Goal: Task Accomplishment & Management: Manage account settings

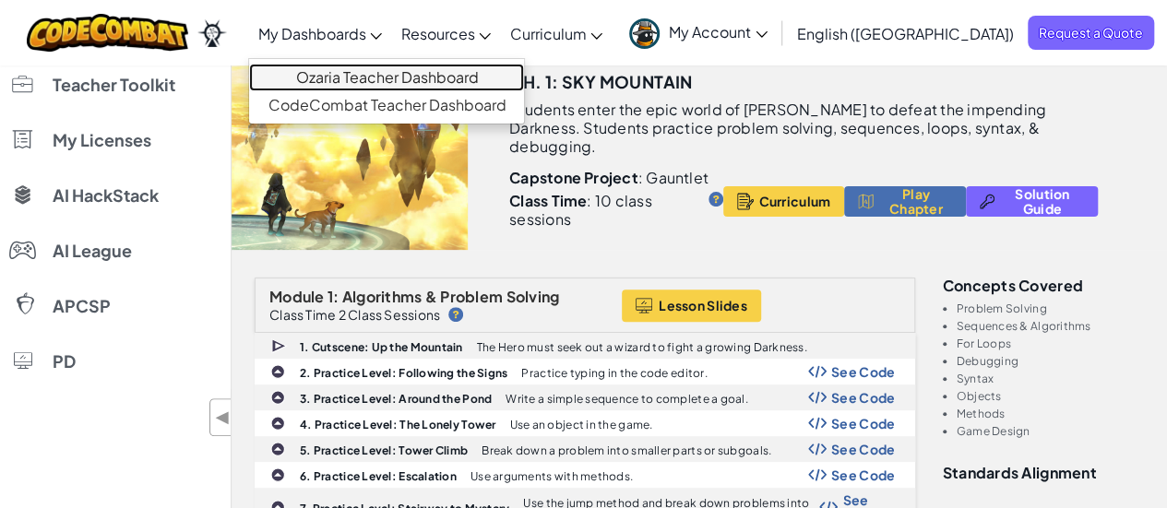
click at [425, 75] on link "Ozaria Teacher Dashboard" at bounding box center [386, 78] width 275 height 28
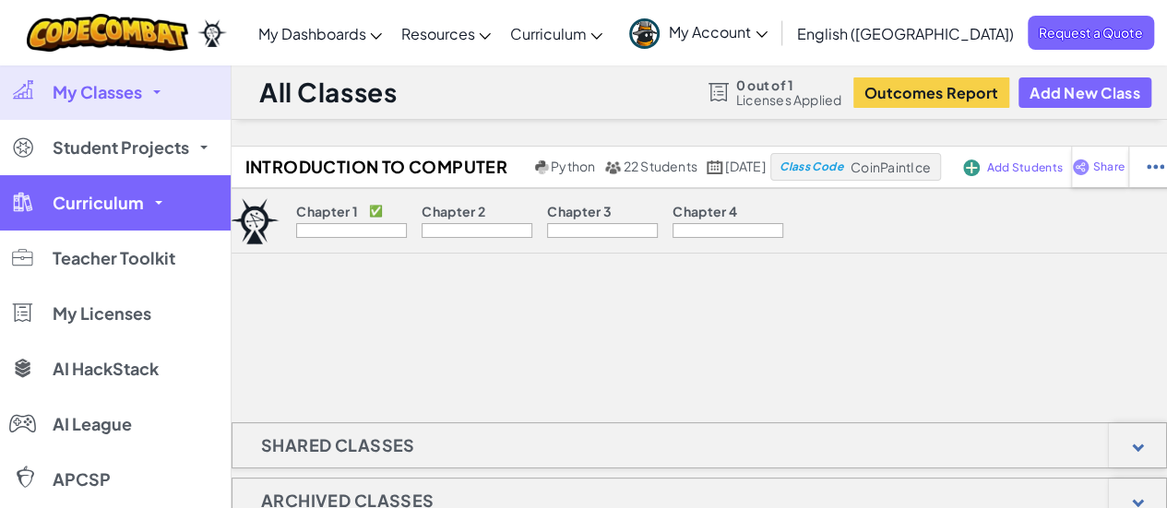
click at [148, 205] on link "Curriculum" at bounding box center [115, 202] width 231 height 55
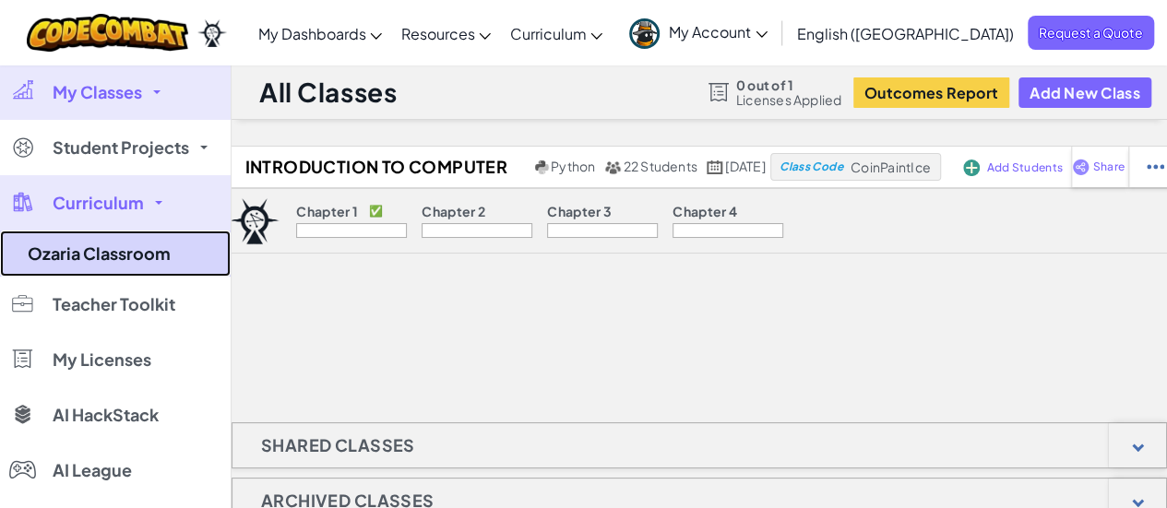
click at [122, 251] on link "Ozaria Classroom" at bounding box center [115, 254] width 231 height 46
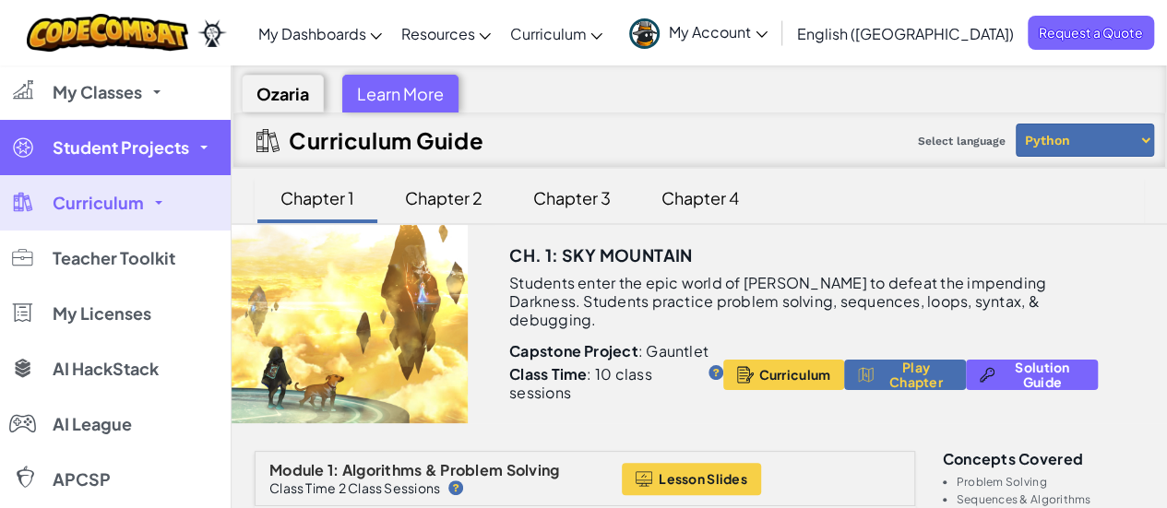
click at [171, 144] on span "Student Projects" at bounding box center [121, 147] width 137 height 17
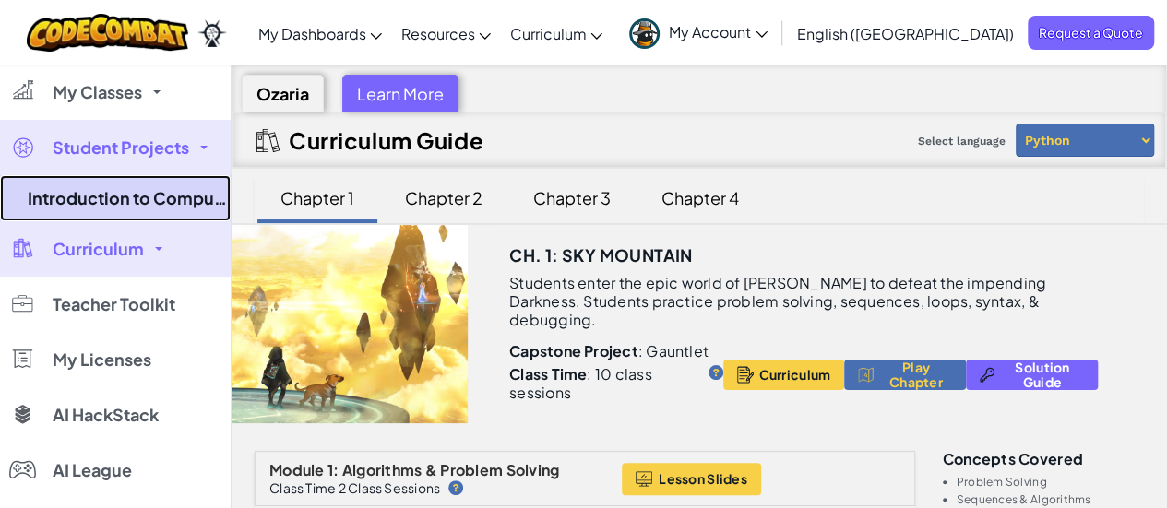
click at [157, 197] on link "Introduction to Computer Science 25-26" at bounding box center [115, 198] width 231 height 46
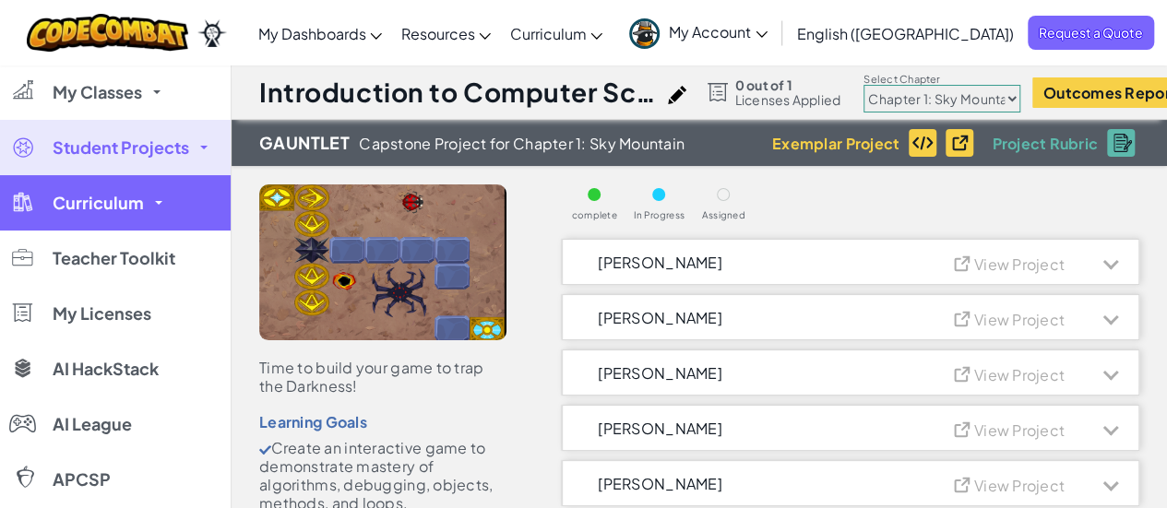
click at [149, 198] on link "Curriculum" at bounding box center [115, 202] width 231 height 55
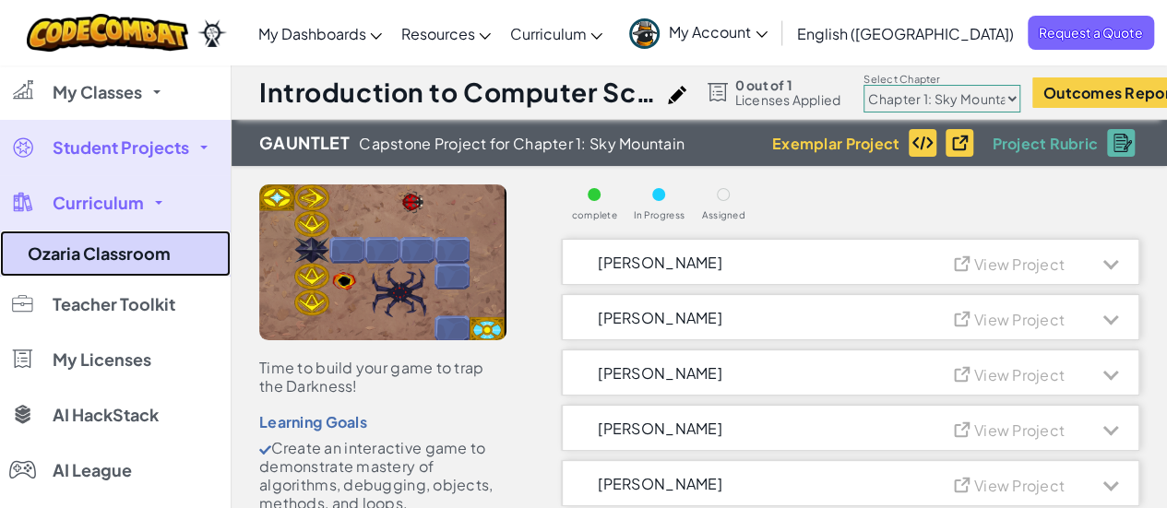
click at [123, 255] on link "Ozaria Classroom" at bounding box center [115, 254] width 231 height 46
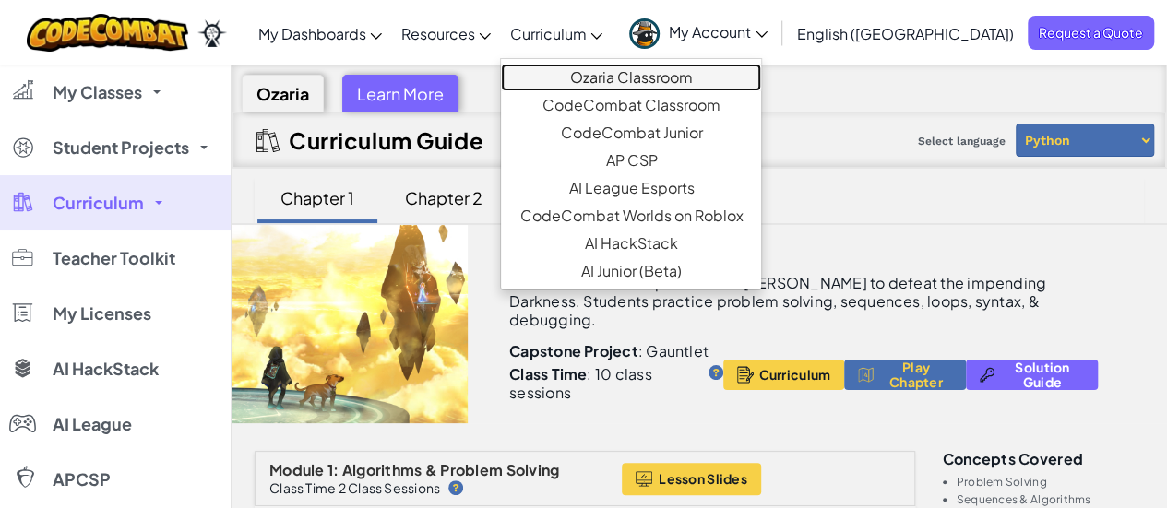
click at [697, 67] on link "Ozaria Classroom" at bounding box center [631, 78] width 260 height 28
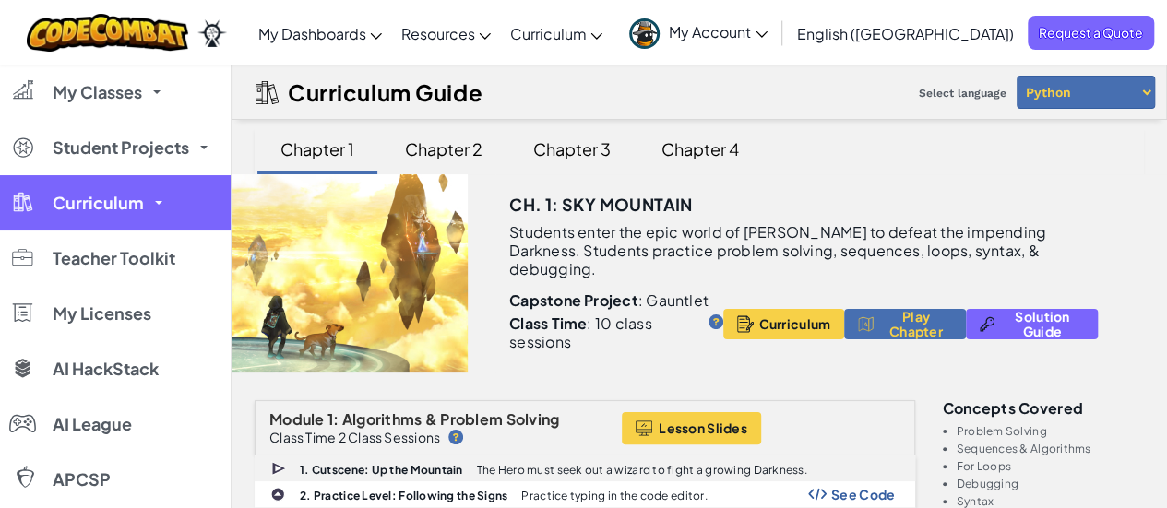
click at [61, 206] on span "Curriculum" at bounding box center [98, 203] width 91 height 17
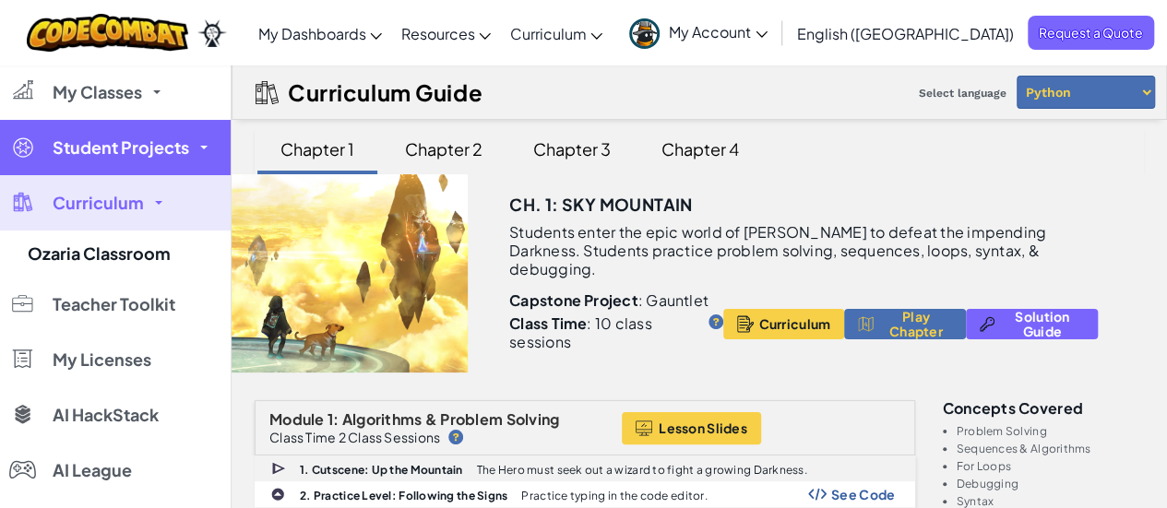
click at [93, 125] on link "Student Projects" at bounding box center [115, 147] width 231 height 55
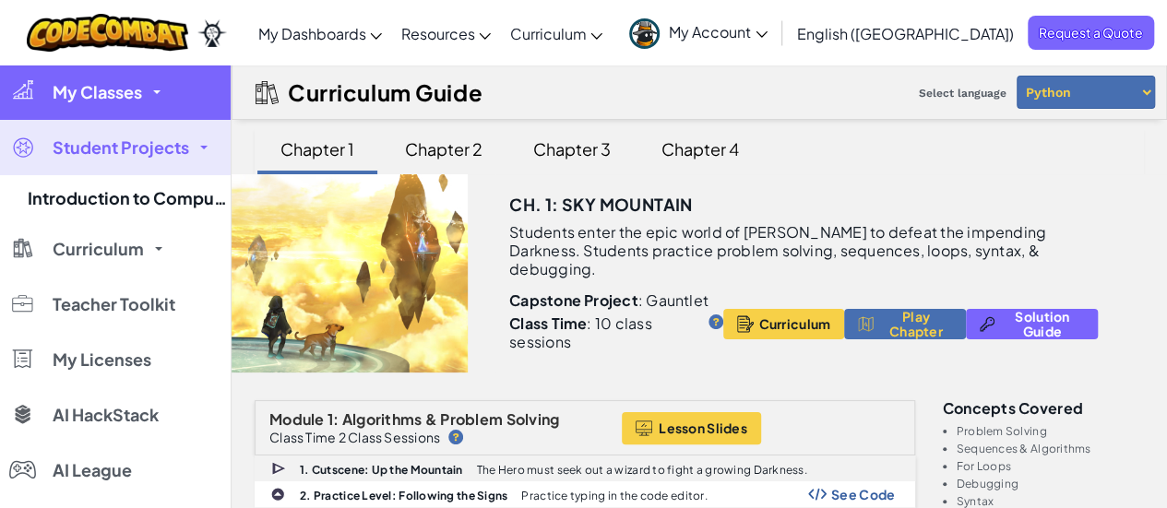
click at [101, 78] on link "My Classes" at bounding box center [115, 92] width 231 height 55
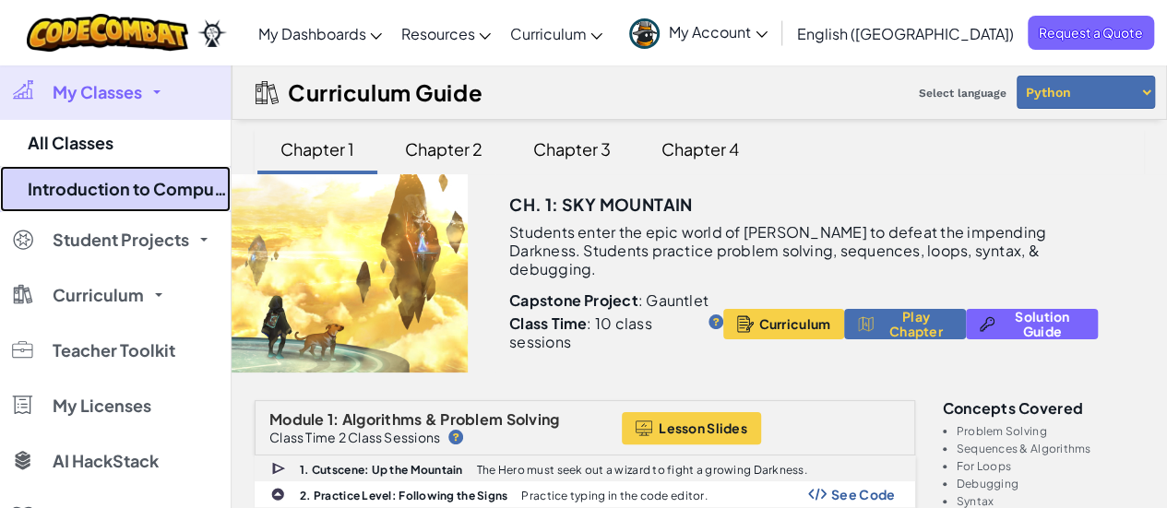
click at [93, 184] on link "Introduction to Computer Science 25-26" at bounding box center [115, 189] width 231 height 46
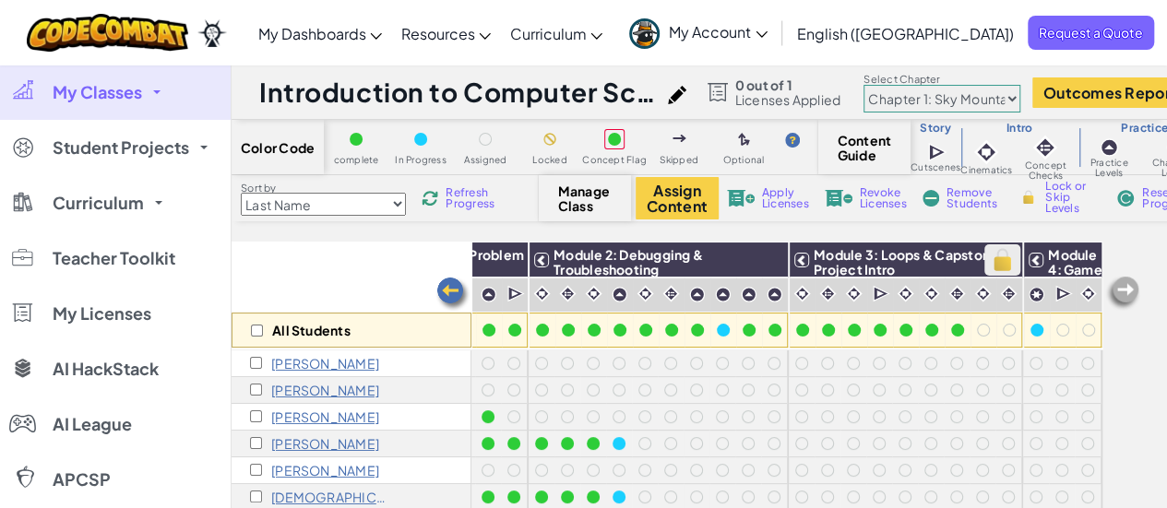
click at [991, 263] on img at bounding box center [1002, 260] width 32 height 28
checkbox input "true"
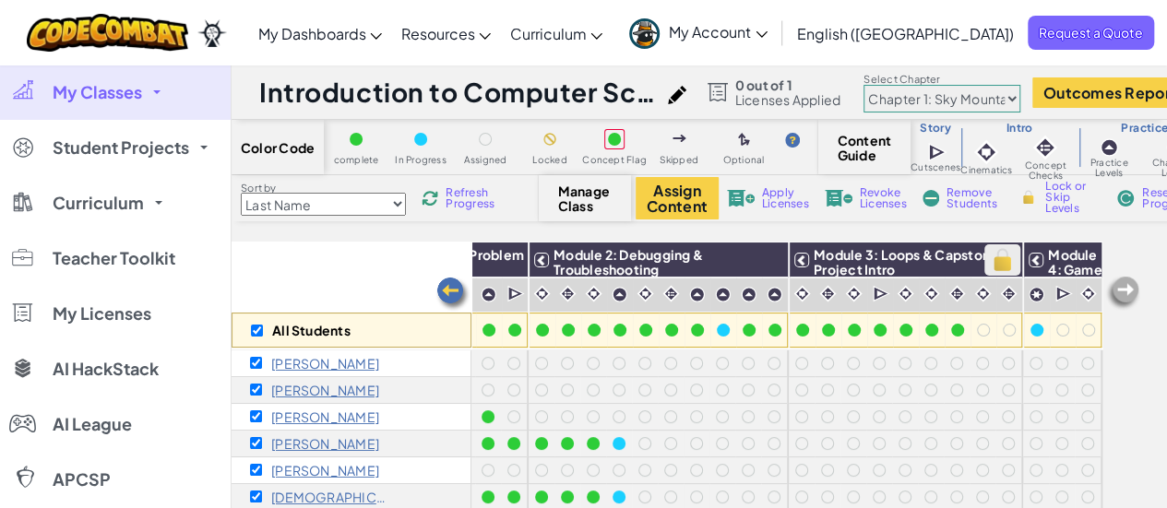
checkbox input "true"
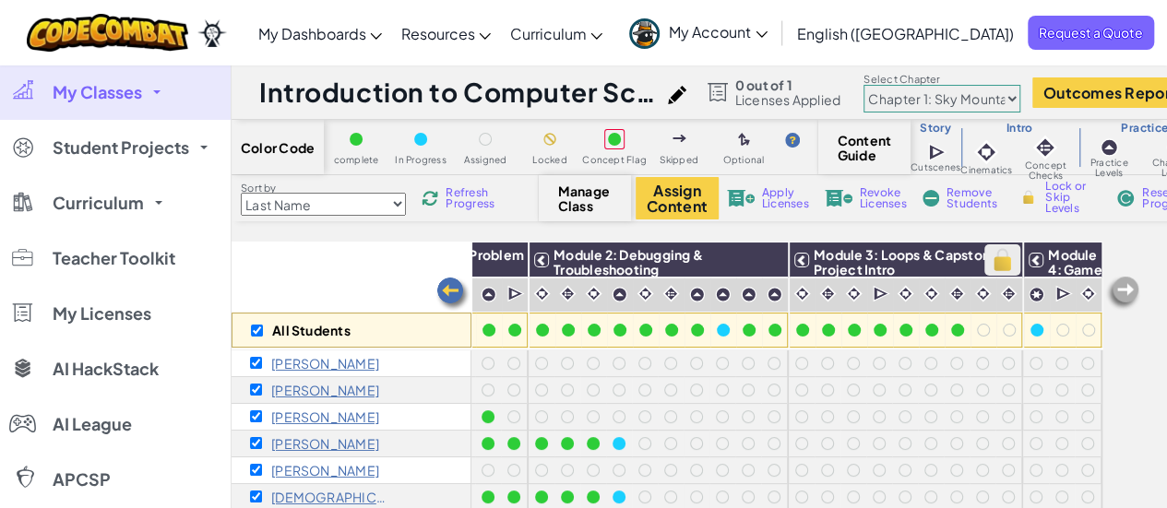
checkbox input "true"
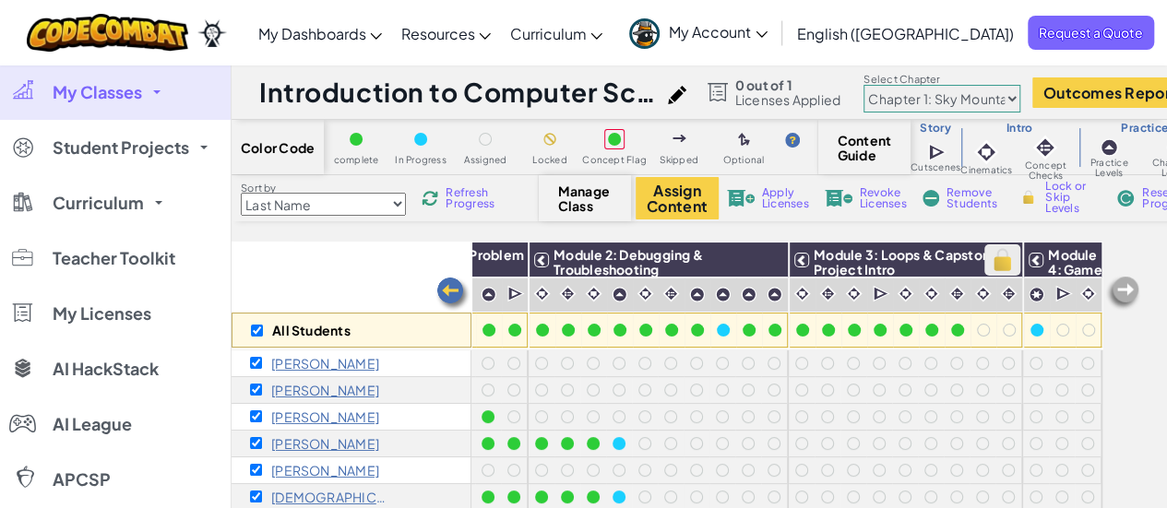
checkbox input "true"
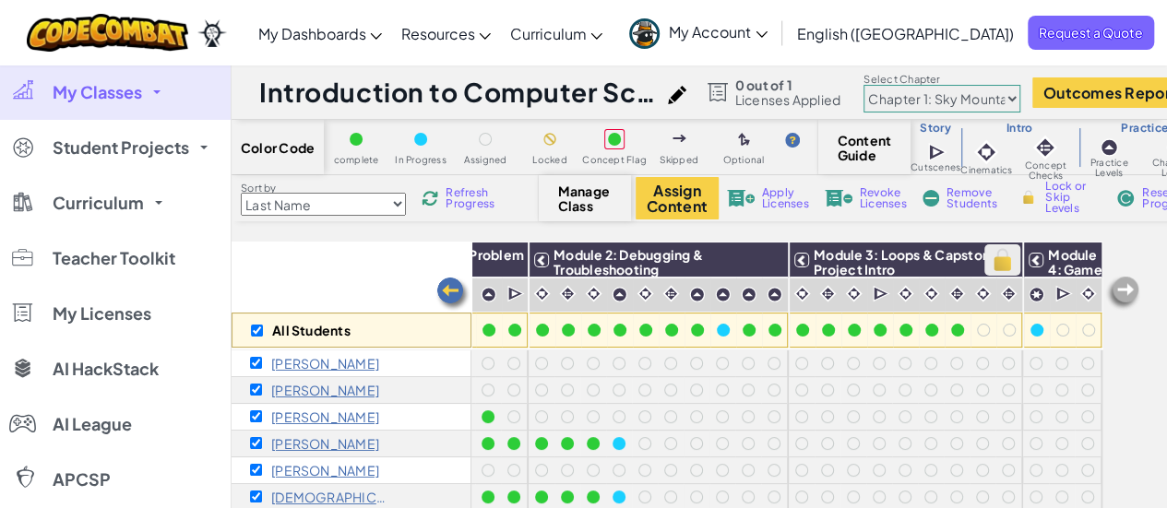
checkbox input "true"
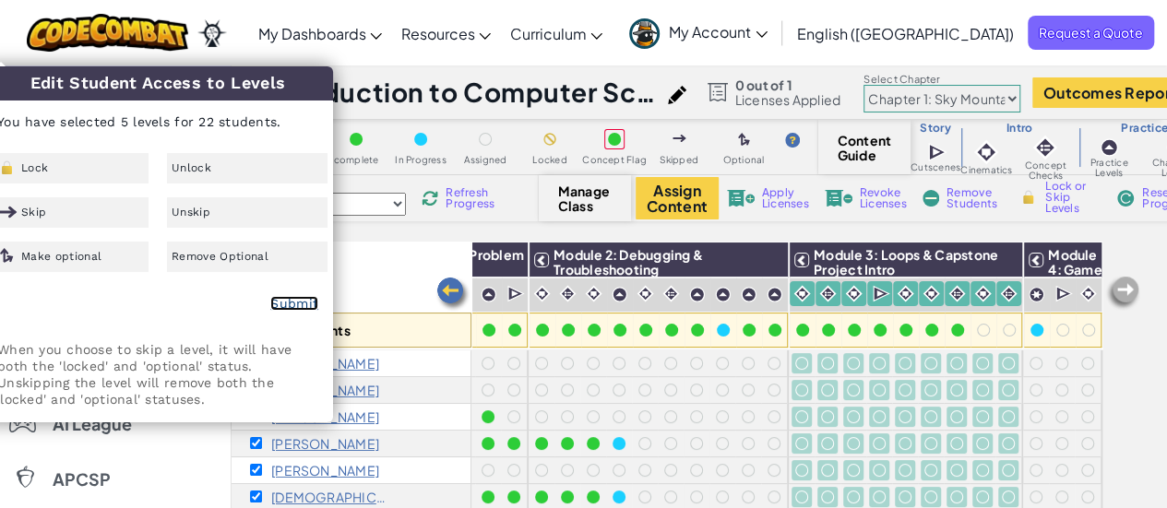
click at [279, 301] on link "Submit" at bounding box center [294, 303] width 48 height 15
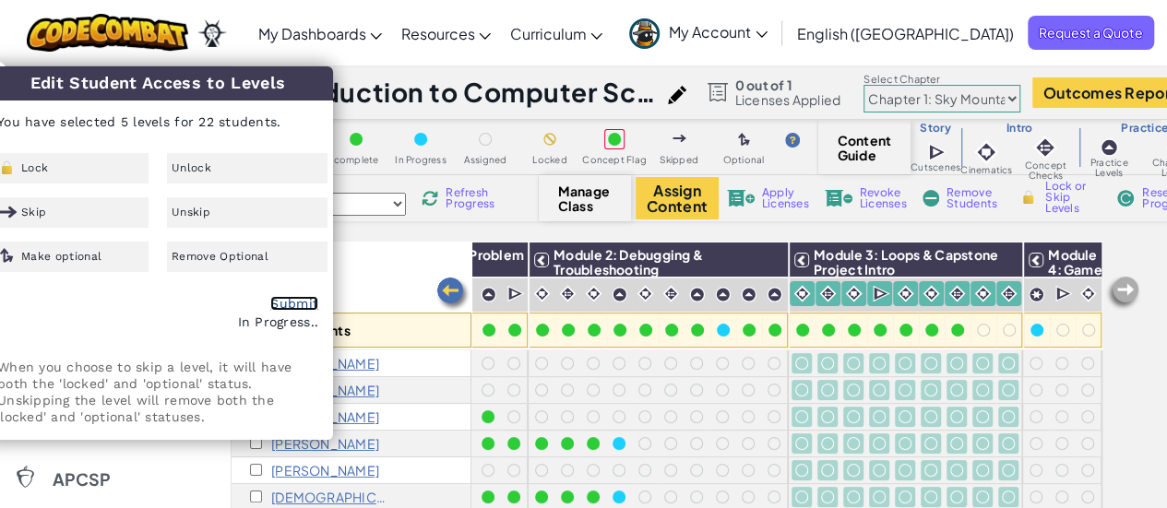
checkbox input "false"
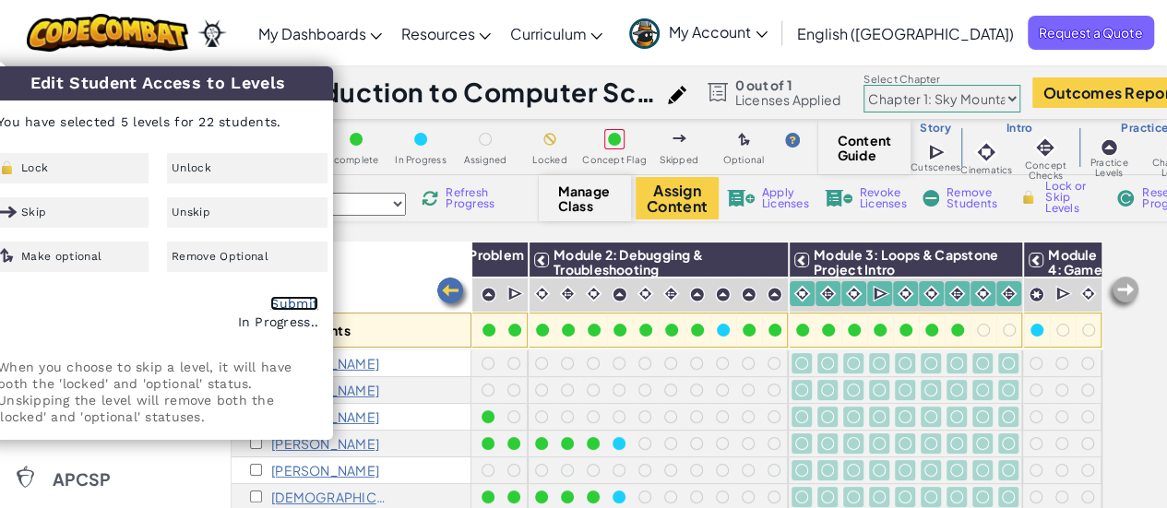
checkbox input "false"
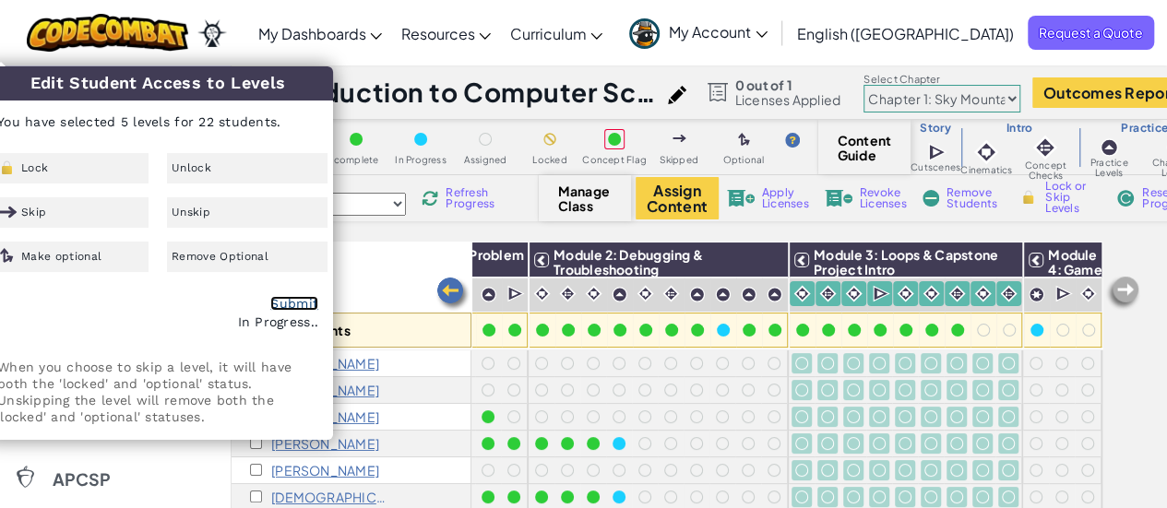
checkbox input "false"
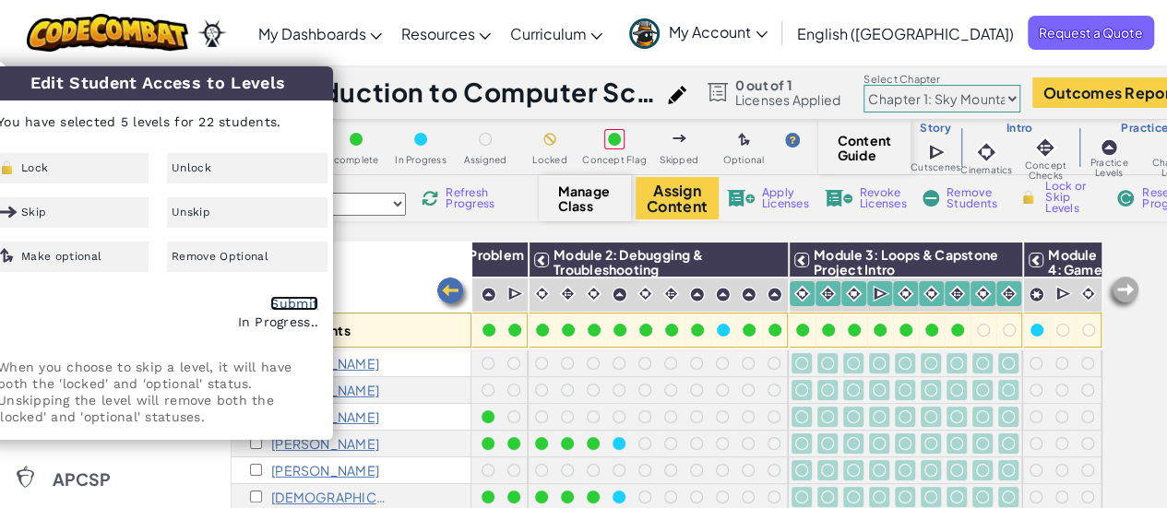
checkbox input "false"
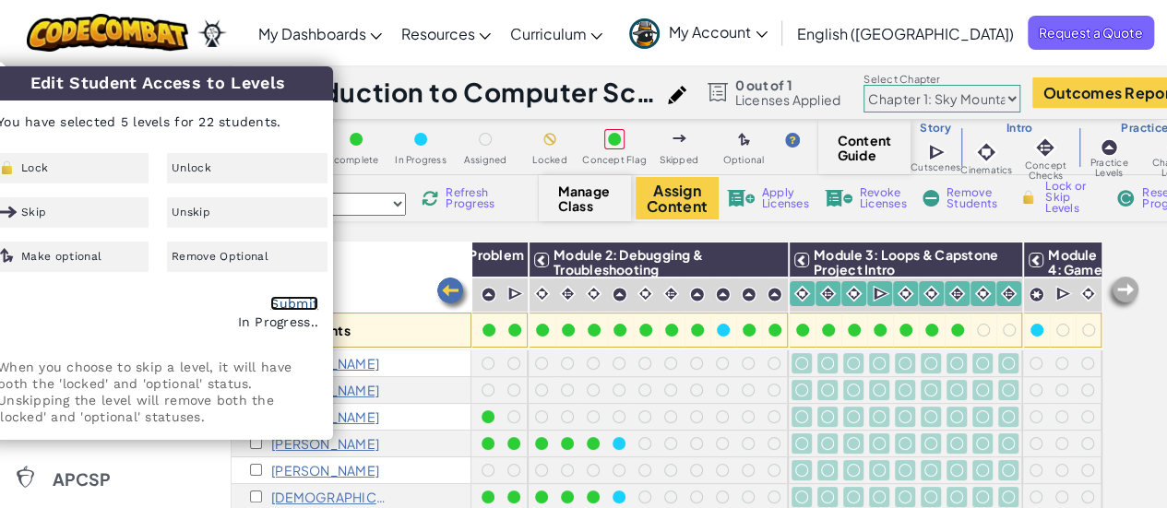
checkbox input "false"
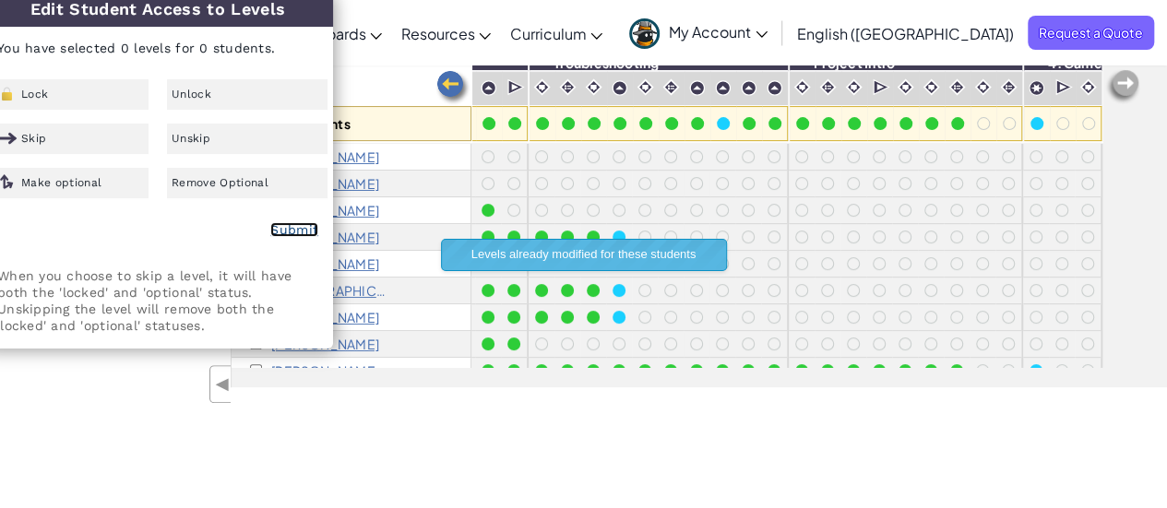
scroll to position [233, 0]
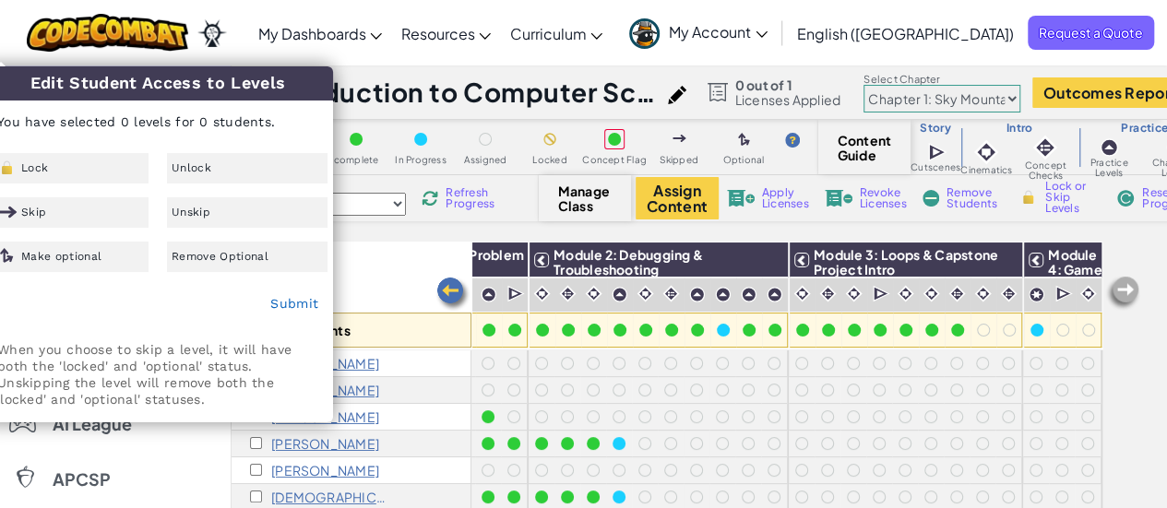
click at [696, 22] on div "Toggle navigation My Dashboards Ozaria Teacher Dashboard CodeCombat Teacher Das…" at bounding box center [583, 33] width 1176 height 66
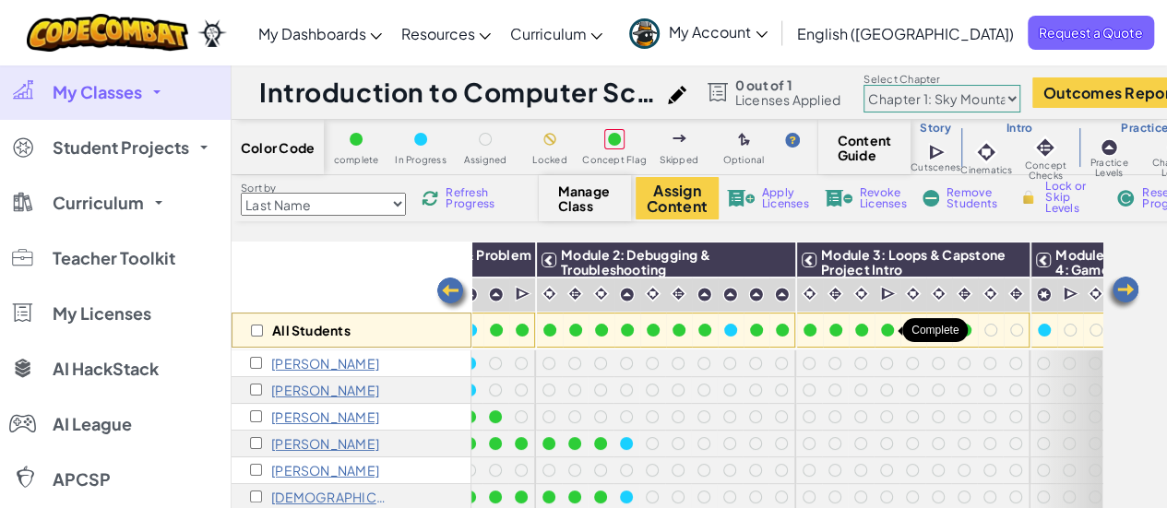
scroll to position [0, 191]
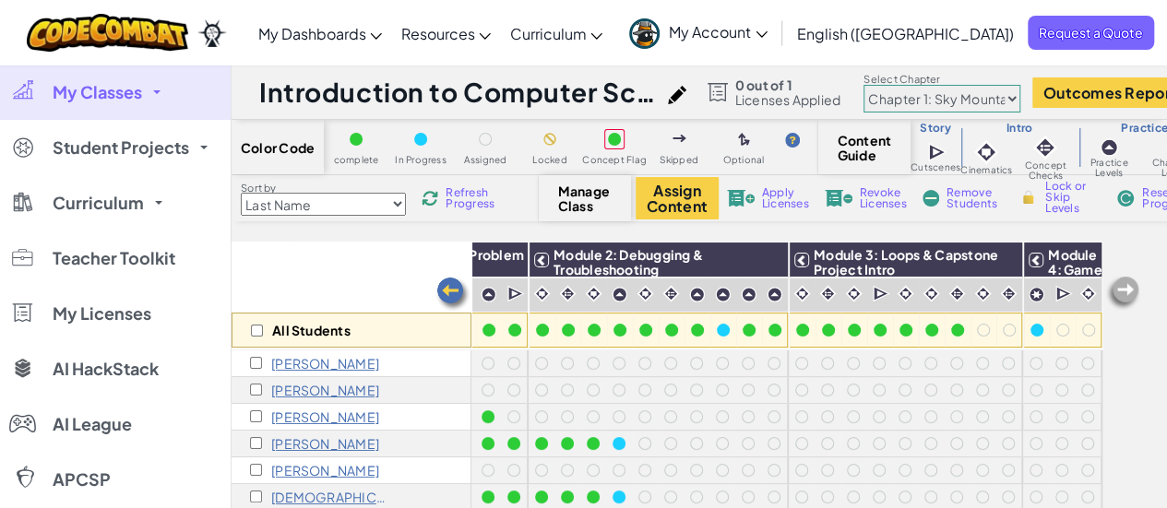
click at [1127, 292] on img at bounding box center [1122, 293] width 37 height 37
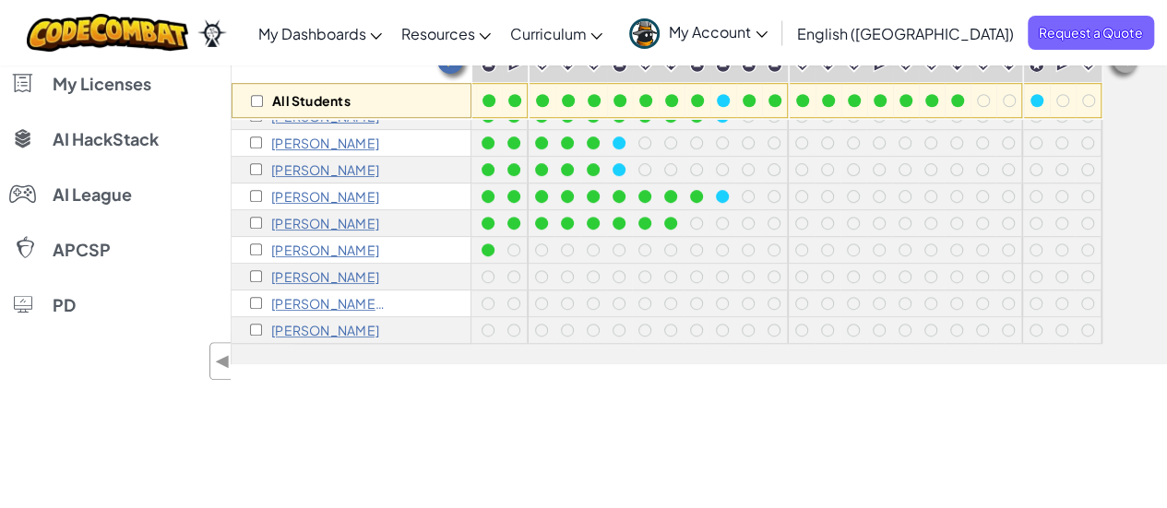
scroll to position [0, 0]
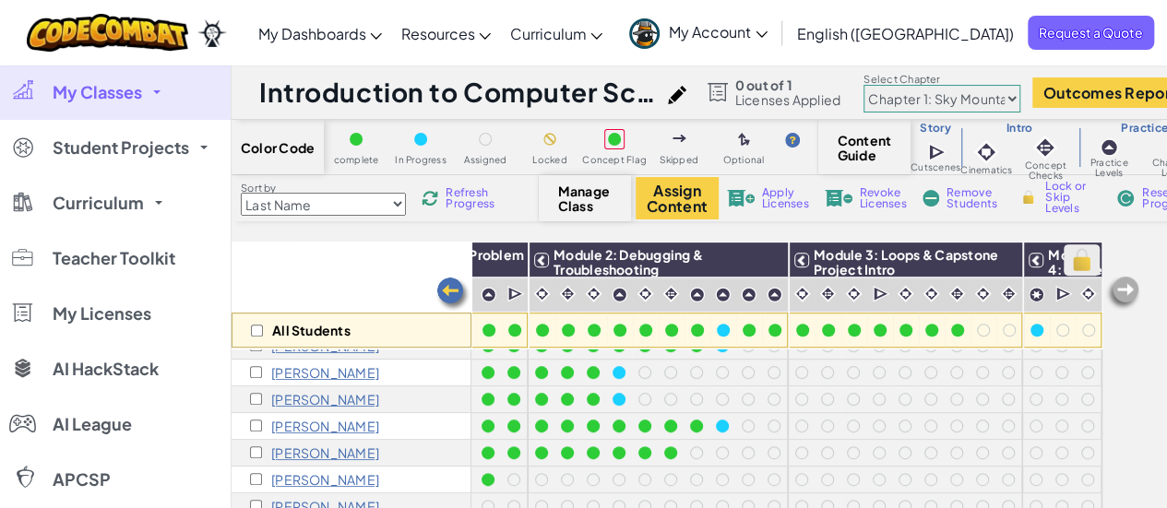
click at [1066, 256] on img at bounding box center [1082, 260] width 32 height 28
checkbox input "true"
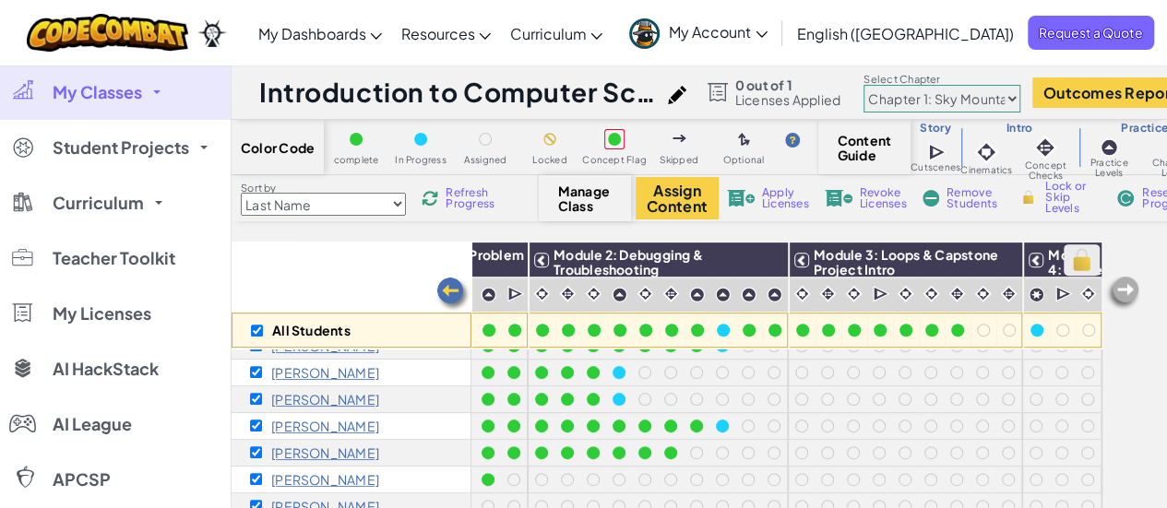
checkbox input "true"
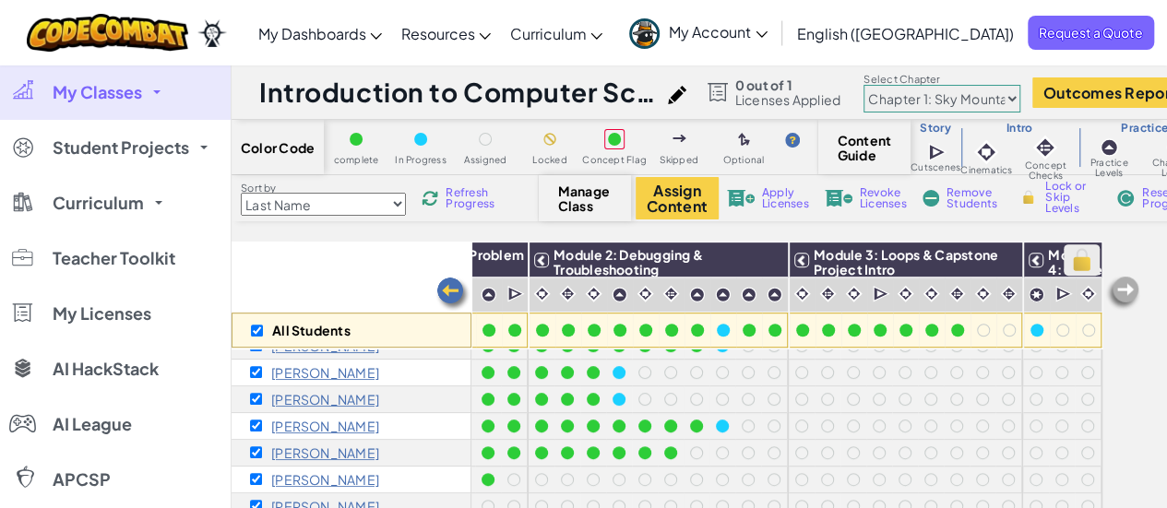
checkbox input "true"
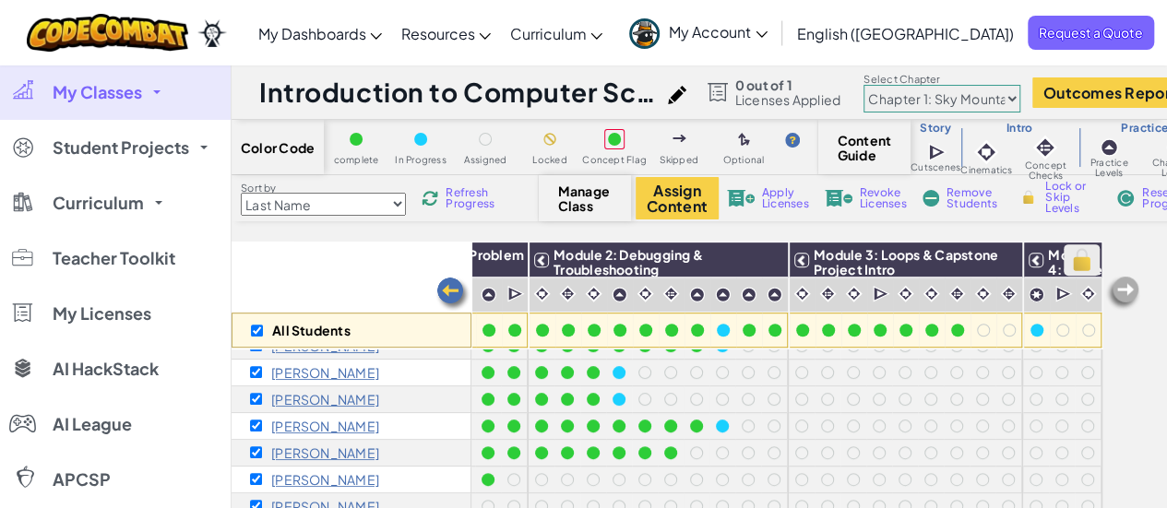
checkbox input "true"
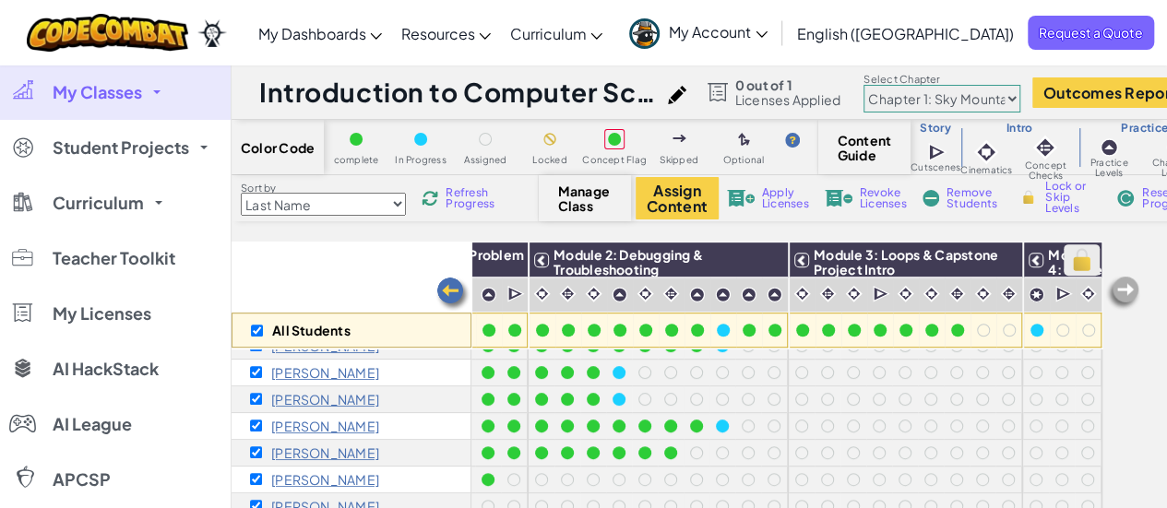
checkbox input "true"
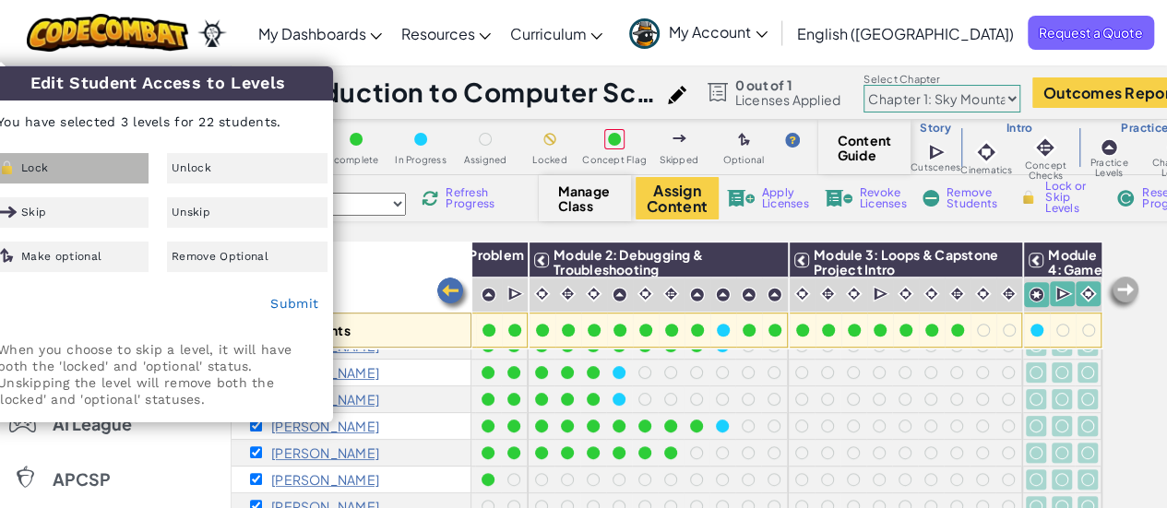
click at [52, 165] on div "Lock" at bounding box center [68, 168] width 161 height 30
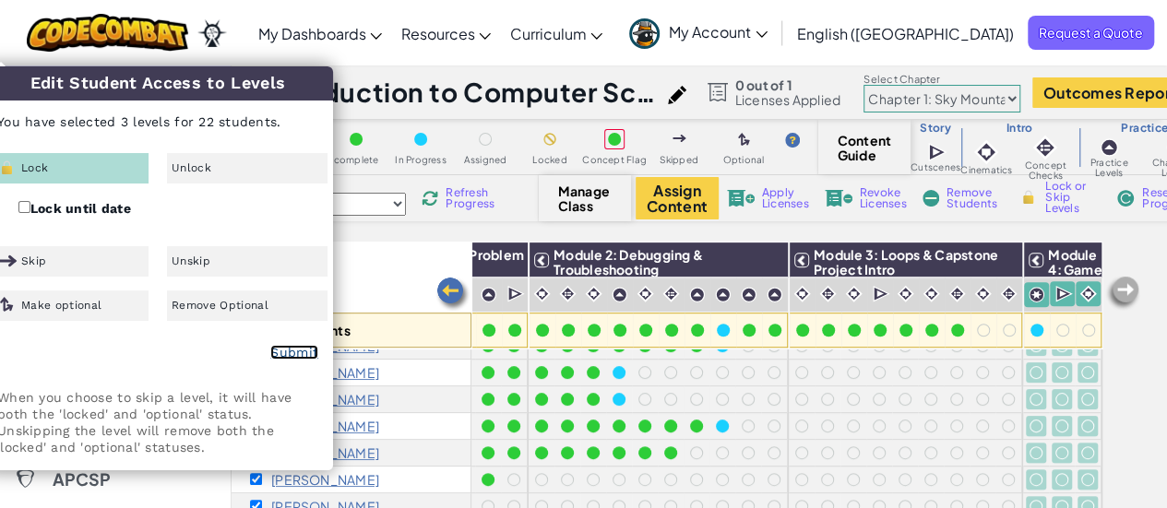
click at [296, 350] on link "Submit" at bounding box center [294, 352] width 48 height 15
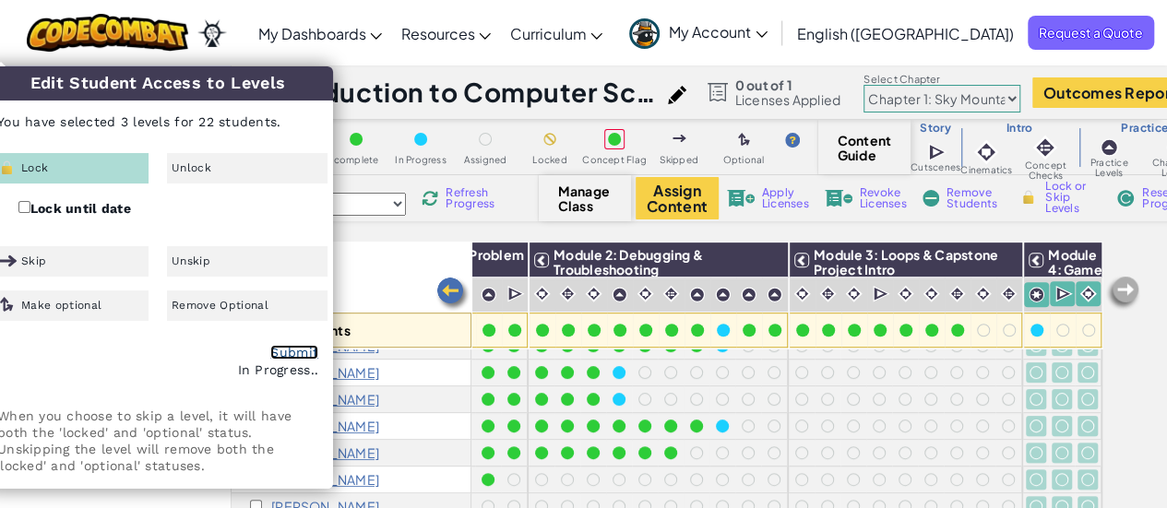
checkbox input "false"
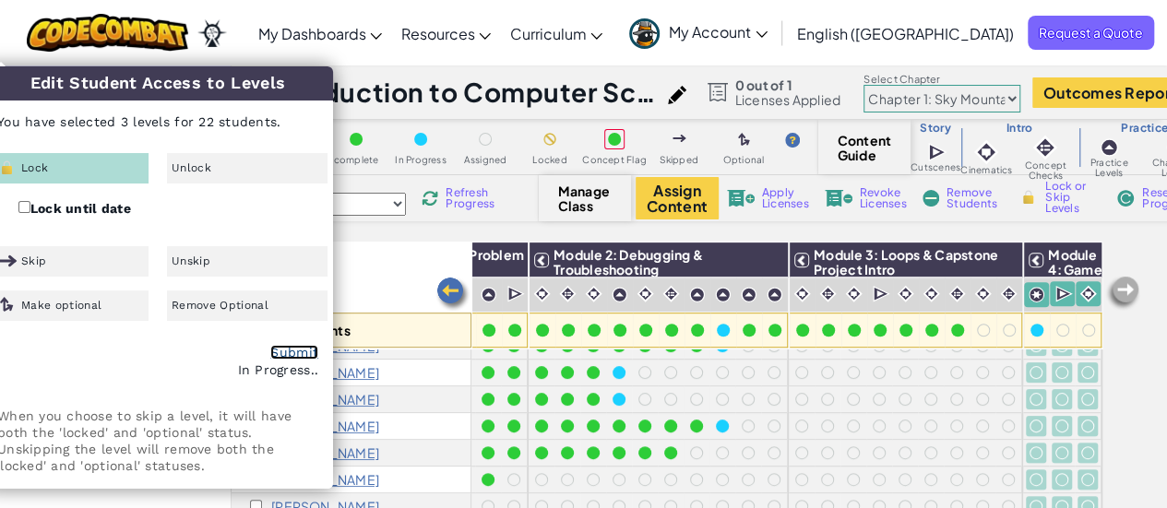
checkbox input "false"
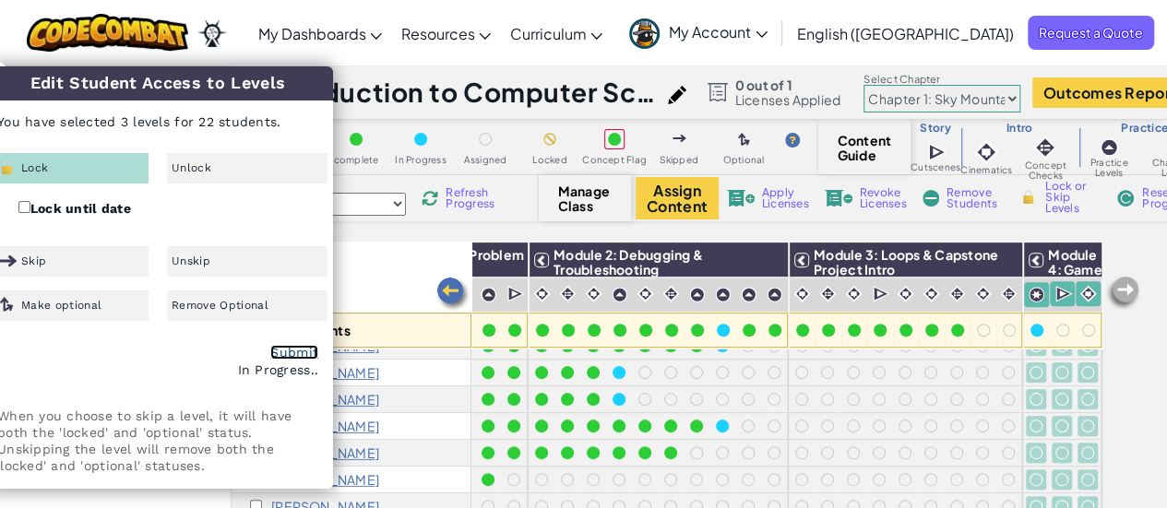
checkbox input "false"
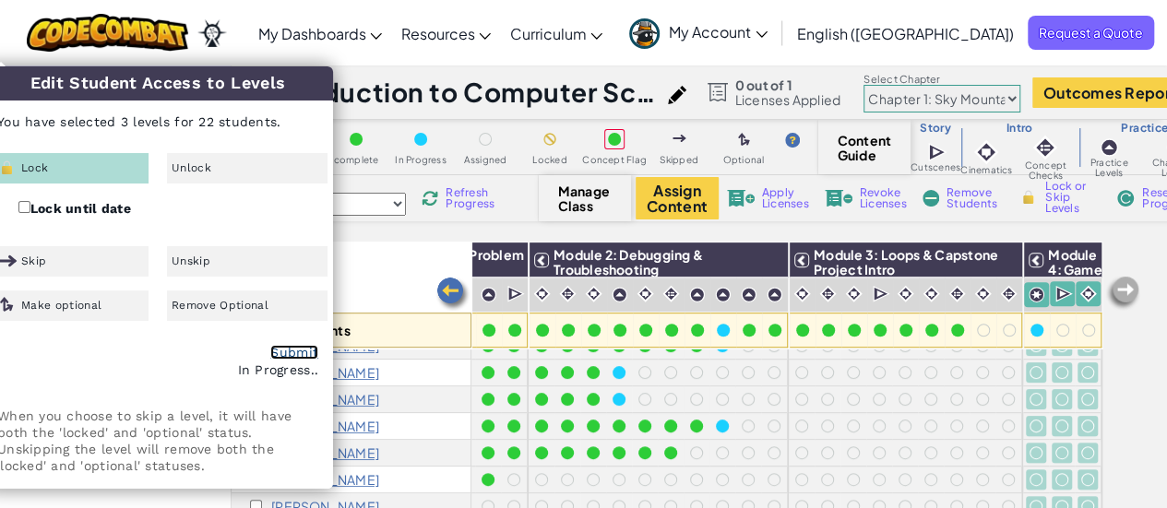
checkbox input "false"
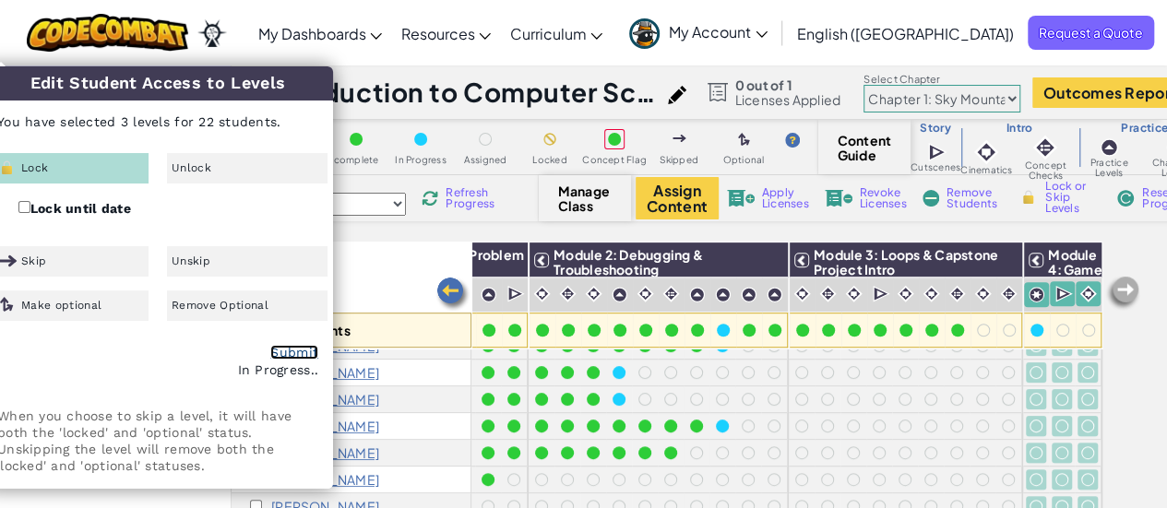
checkbox input "false"
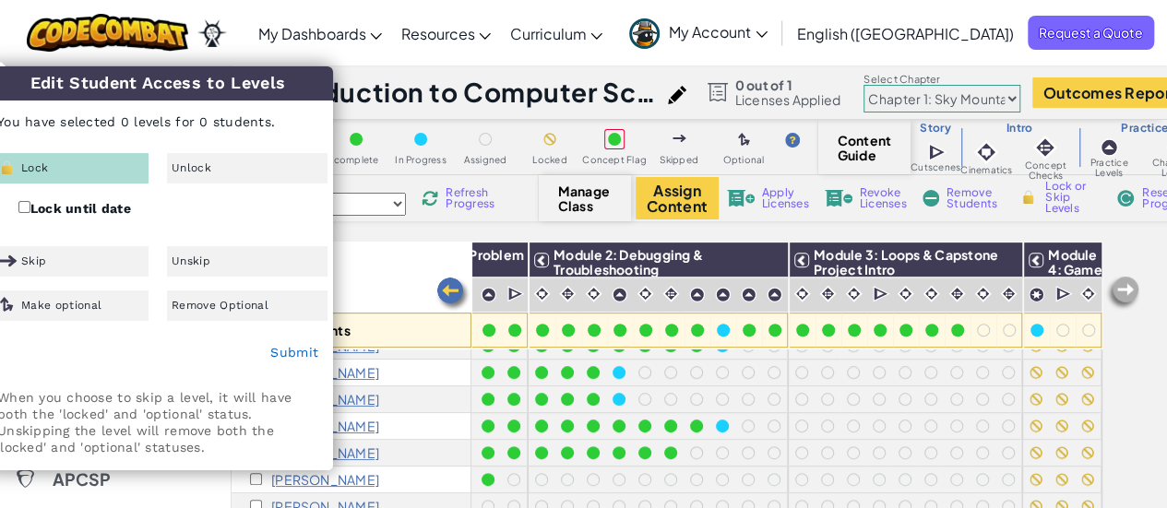
click at [415, 235] on div "Color Code complete In Progress Assigned Locked Concept Flag Skipped Optional C…" at bounding box center [700, 357] width 936 height 474
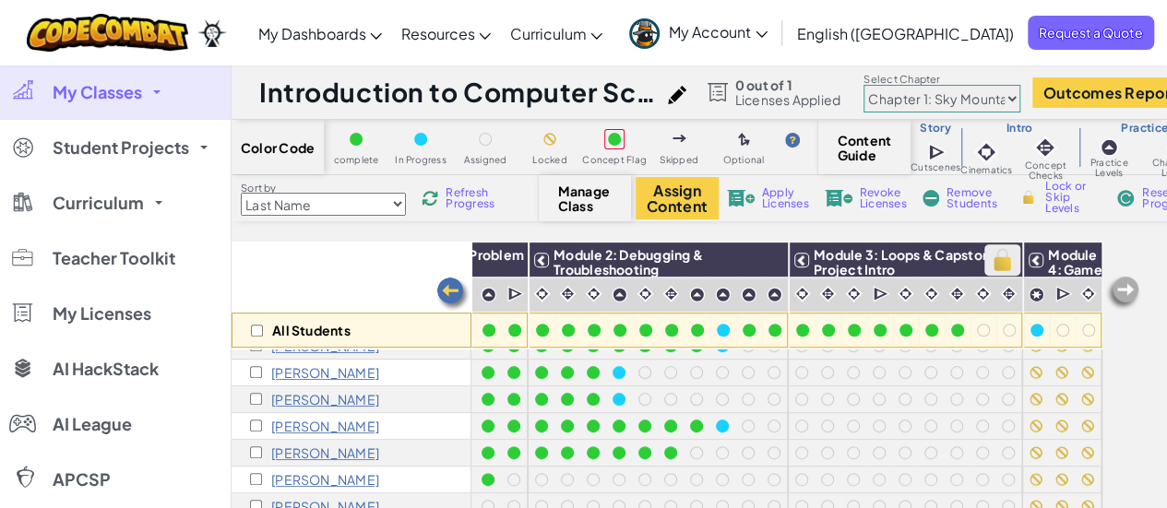
click at [986, 267] on img at bounding box center [1002, 260] width 32 height 28
checkbox input "true"
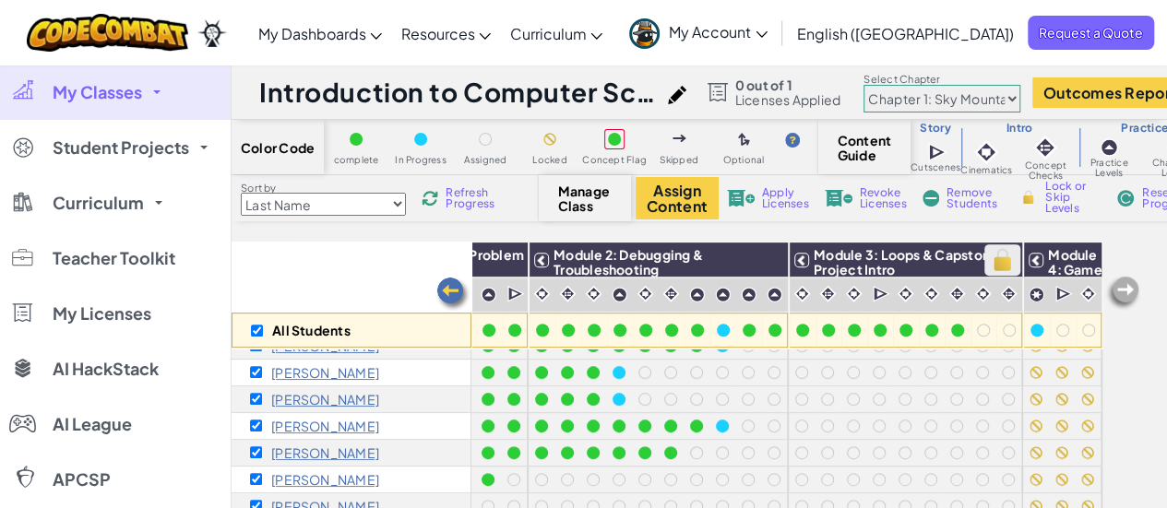
checkbox input "true"
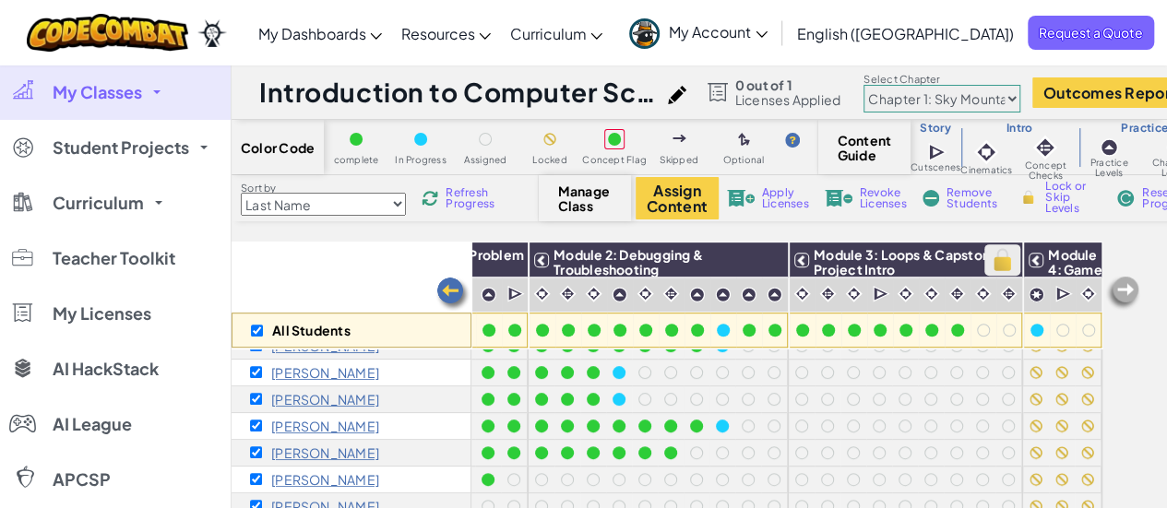
checkbox input "true"
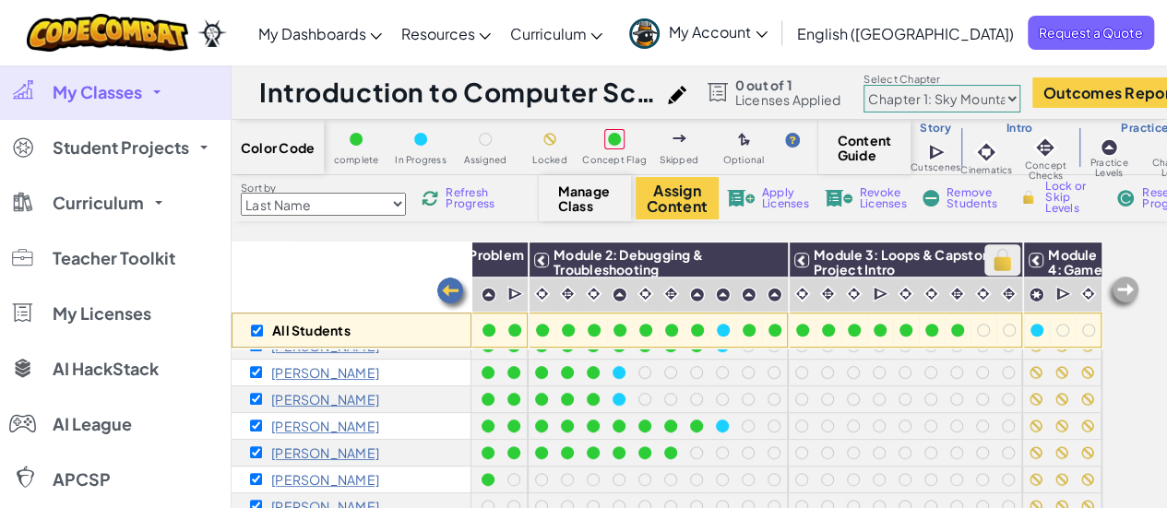
checkbox input "true"
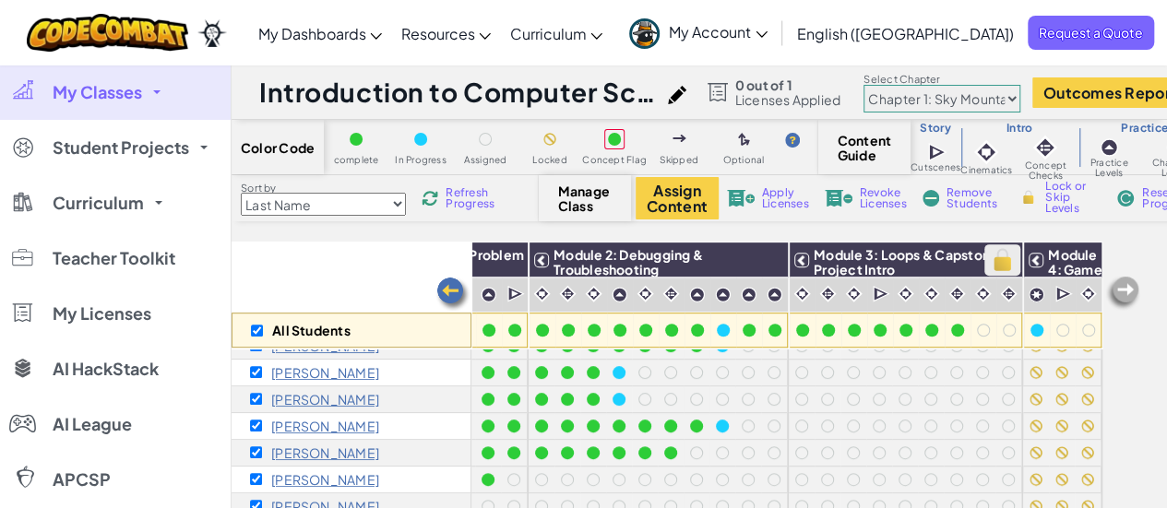
checkbox input "true"
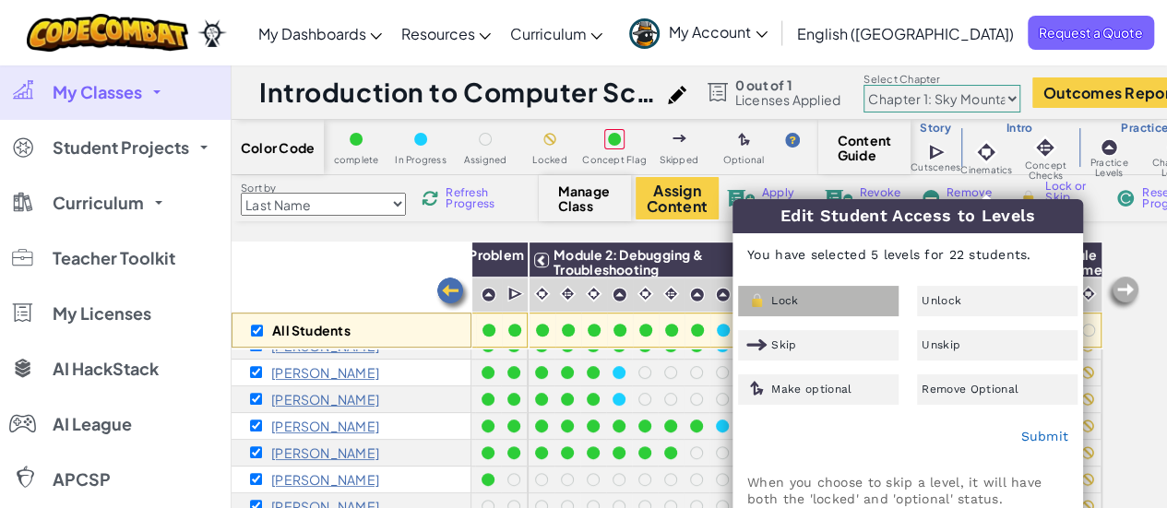
click at [781, 304] on span "Lock" at bounding box center [784, 300] width 27 height 11
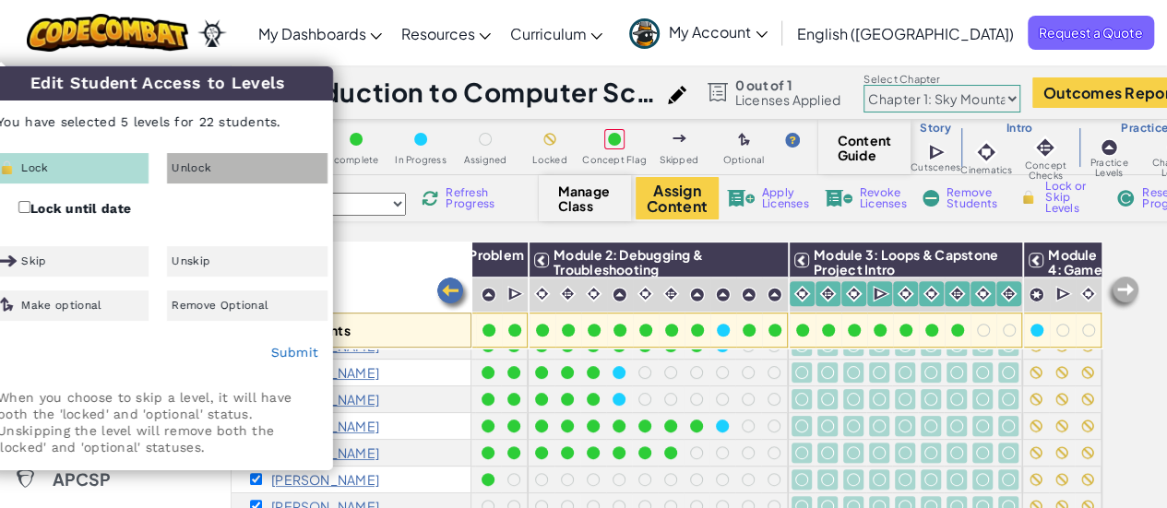
click at [197, 178] on div "Unlock" at bounding box center [247, 168] width 161 height 30
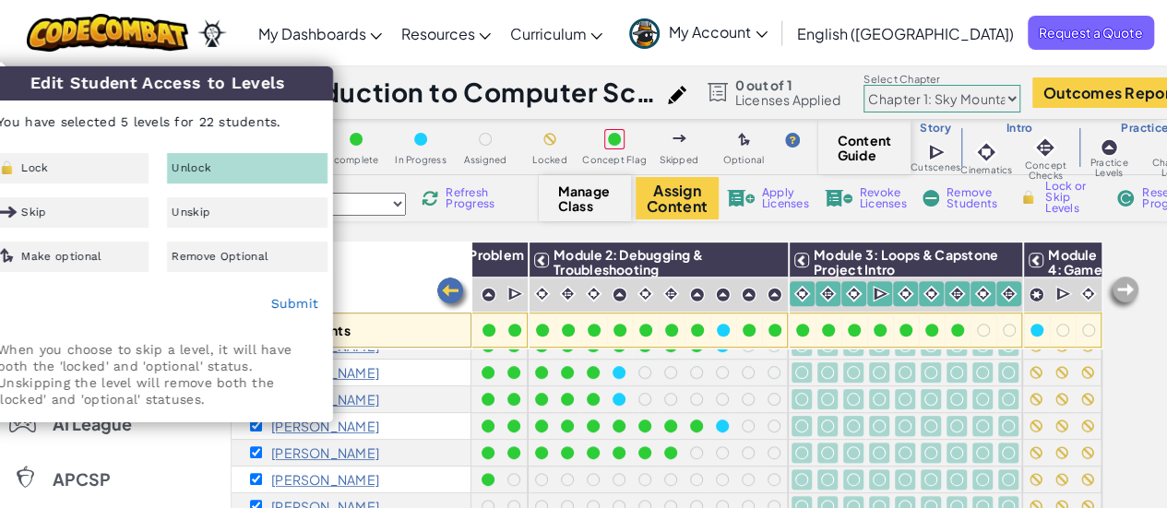
click at [285, 29] on div "Toggle navigation My Dashboards Ozaria Teacher Dashboard CodeCombat Teacher Das…" at bounding box center [583, 33] width 1176 height 66
checkbox input "false"
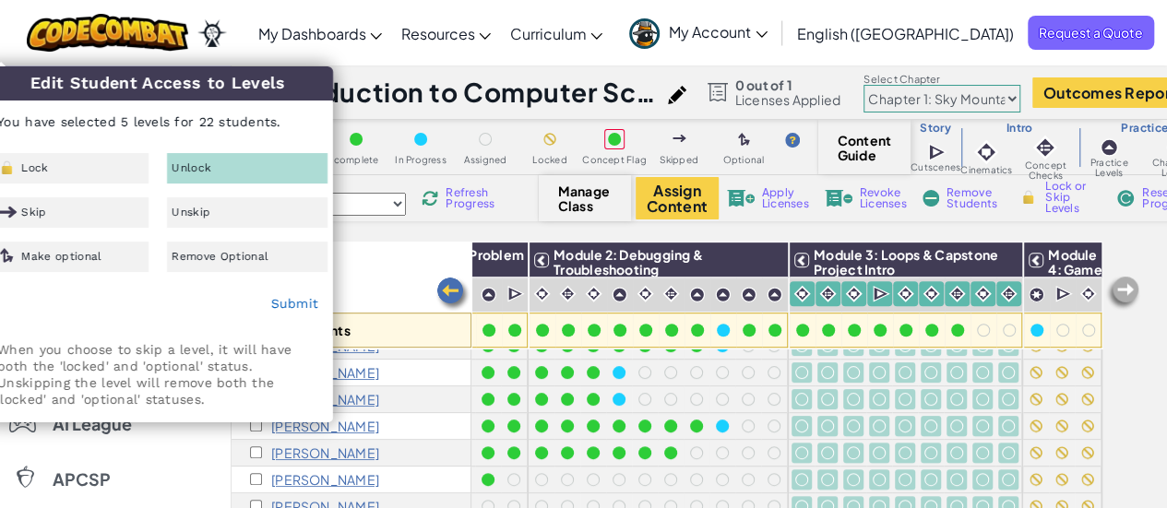
checkbox input "false"
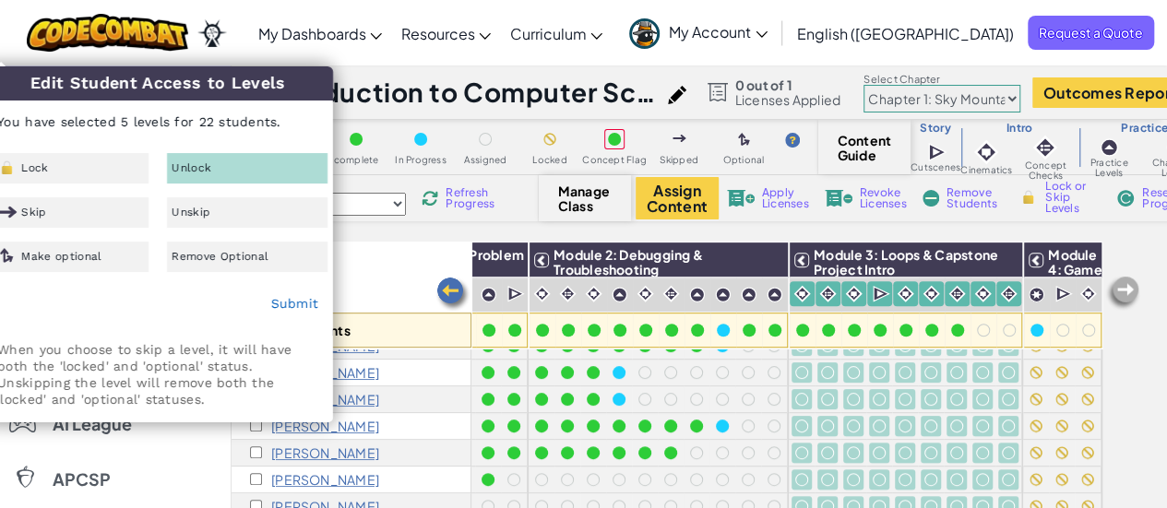
checkbox input "false"
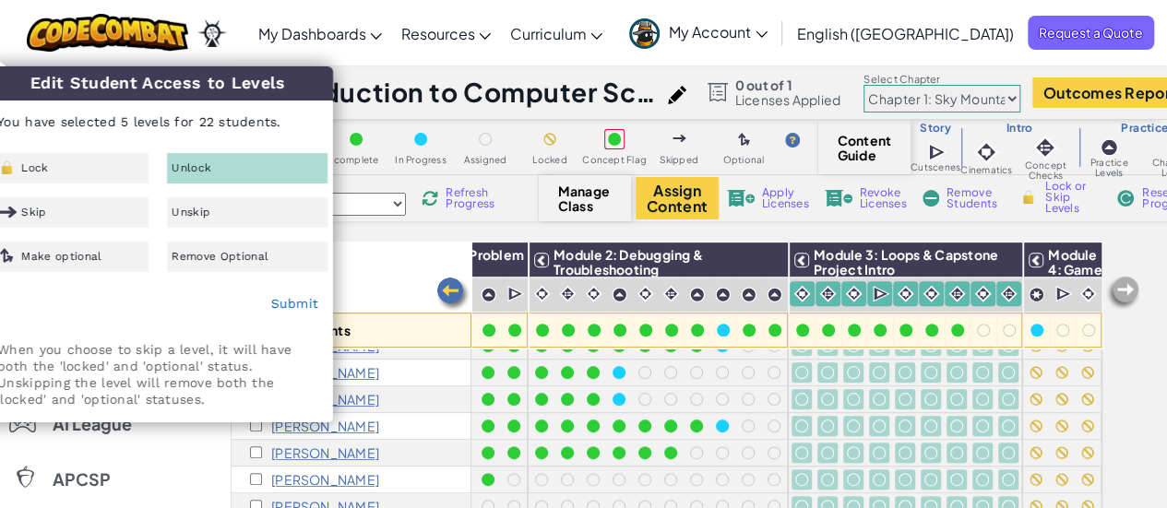
checkbox input "false"
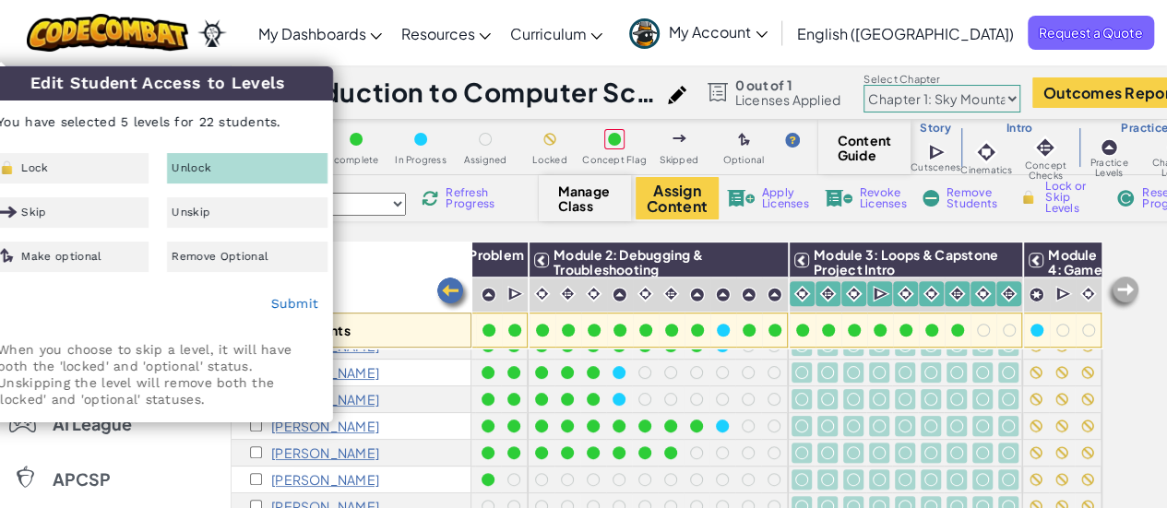
checkbox input "false"
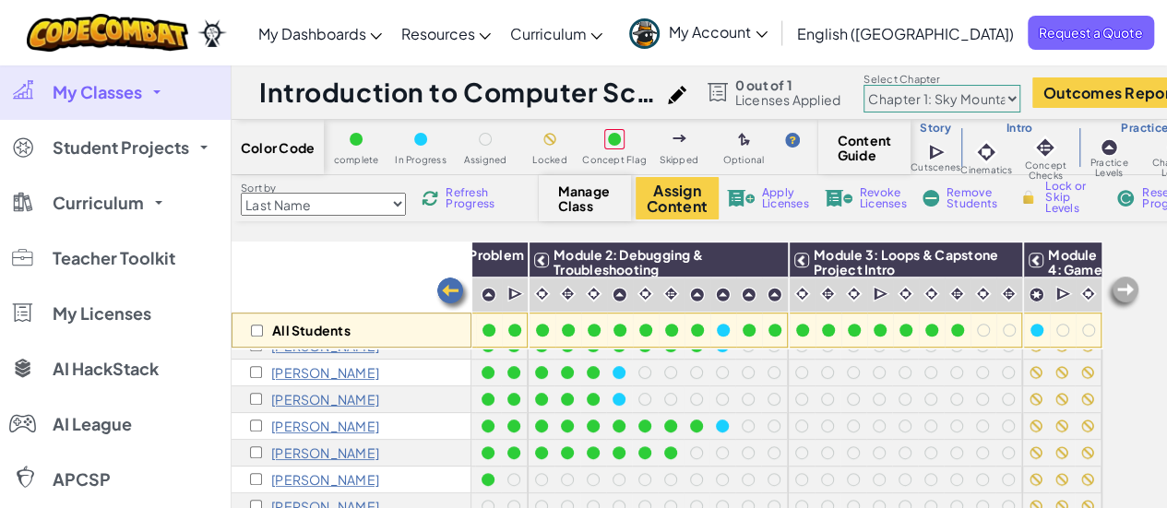
click at [1020, 100] on select "Chapter 1: Sky Mountain Chapter 2: The Moon Dancers Chapter 3: The Phoenix Land…" at bounding box center [942, 99] width 157 height 28
click at [878, 85] on select "Chapter 1: Sky Mountain Chapter 2: The Moon Dancers Chapter 3: The Phoenix Land…" at bounding box center [942, 99] width 157 height 28
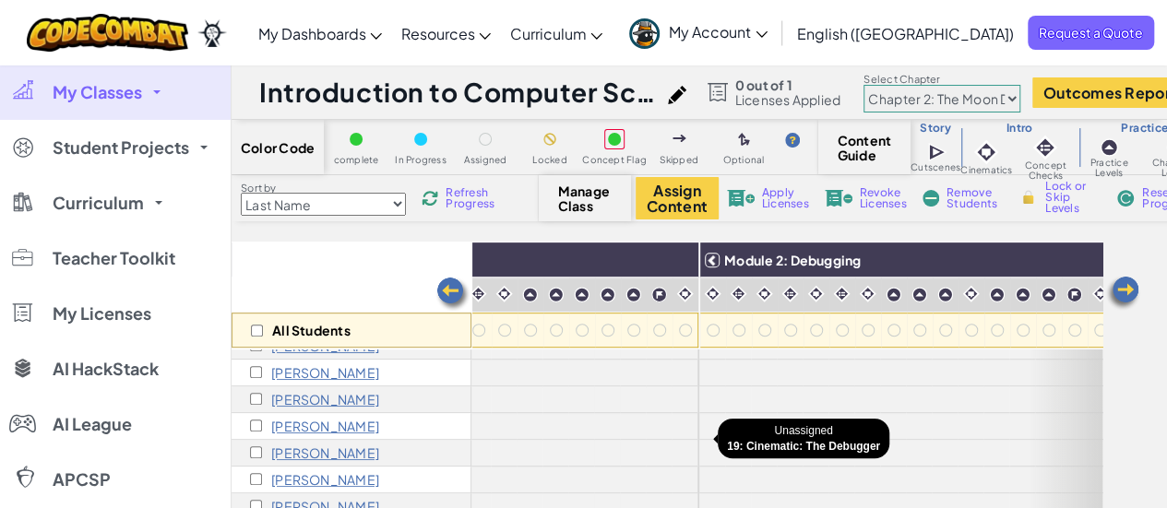
scroll to position [378, 0]
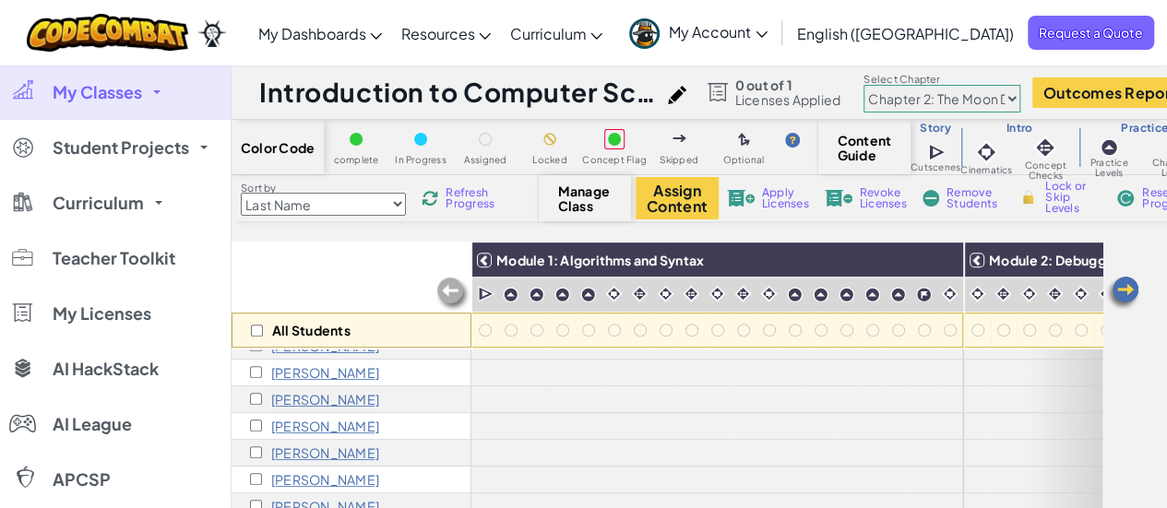
click at [905, 98] on select "Chapter 1: Sky Mountain Chapter 2: The Moon Dancers Chapter 3: The Phoenix Land…" at bounding box center [942, 99] width 157 height 28
click at [878, 85] on select "Chapter 1: Sky Mountain Chapter 2: The Moon Dancers Chapter 3: The Phoenix Land…" at bounding box center [942, 99] width 157 height 28
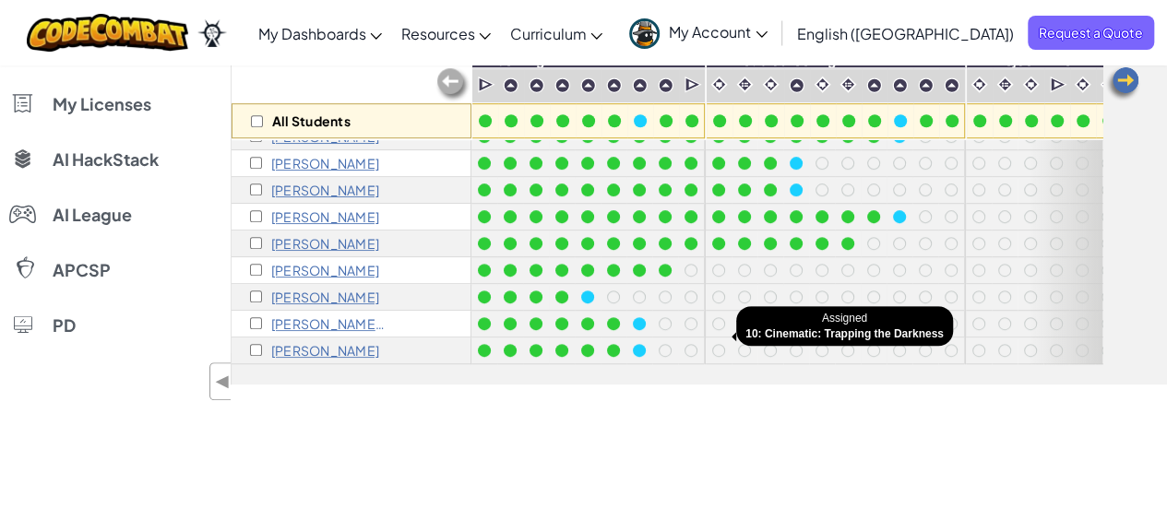
scroll to position [220, 0]
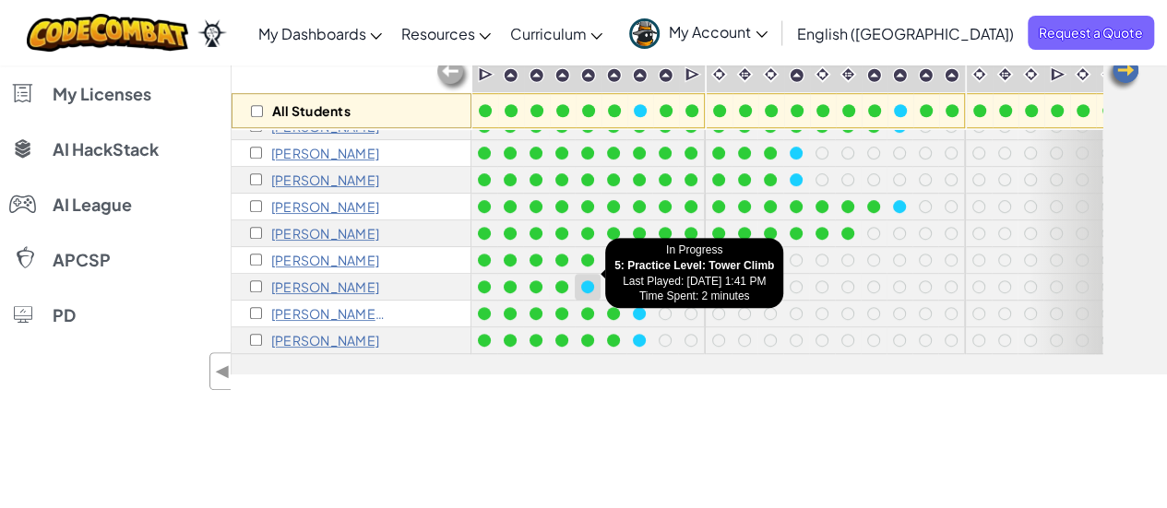
click at [589, 280] on div at bounding box center [587, 286] width 13 height 13
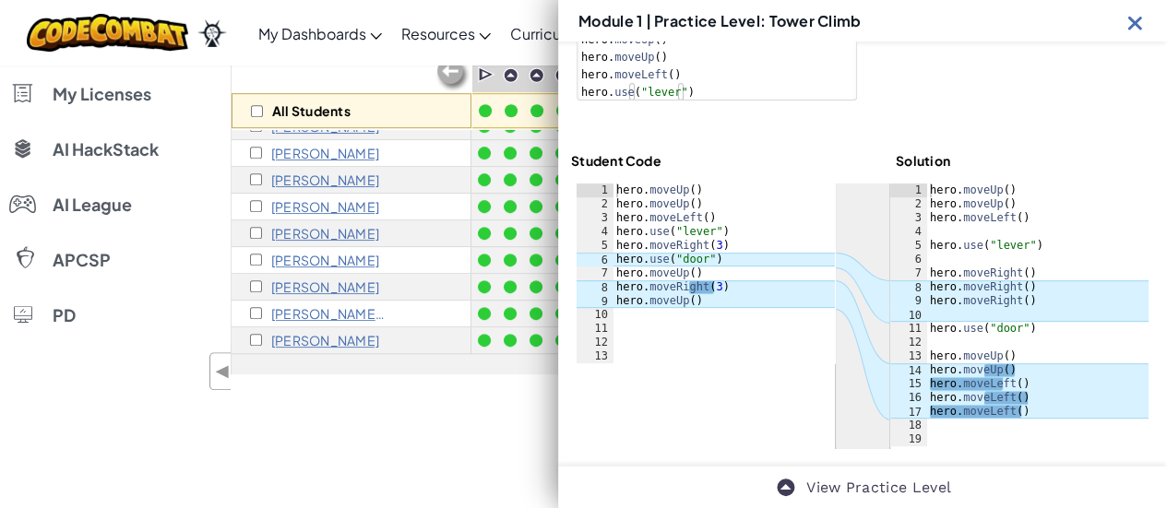
scroll to position [239, 0]
click at [483, 369] on div "All Students Module 1: Algorithms & Problem Solving Module 2: Debugging & Troub…" at bounding box center [700, 198] width 936 height 352
click at [1137, 27] on img at bounding box center [1135, 22] width 23 height 23
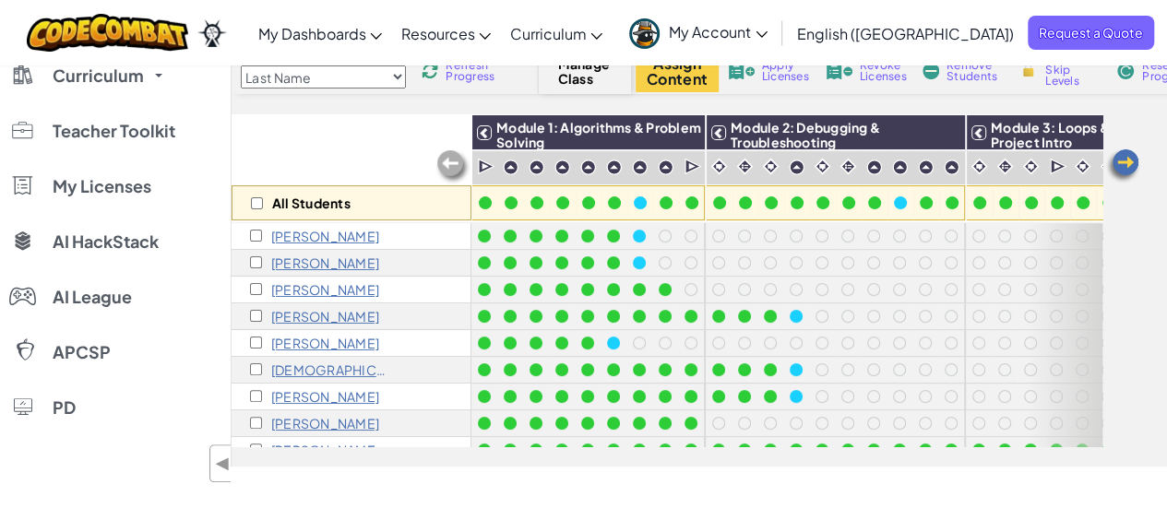
scroll to position [0, 0]
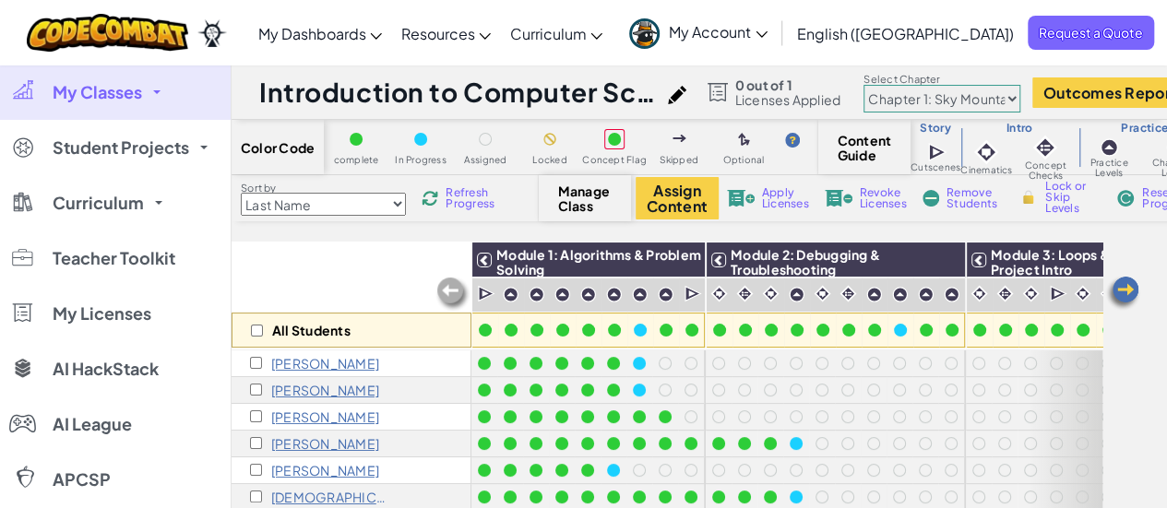
click at [987, 96] on select "Chapter 1: Sky Mountain Chapter 2: The Moon Dancers Chapter 3: The Phoenix Land…" at bounding box center [942, 99] width 157 height 28
select select "5d8a57abe8919b28d5113af1"
click at [878, 85] on select "Chapter 1: Sky Mountain Chapter 2: The Moon Dancers Chapter 3: The Phoenix Land…" at bounding box center [942, 99] width 157 height 28
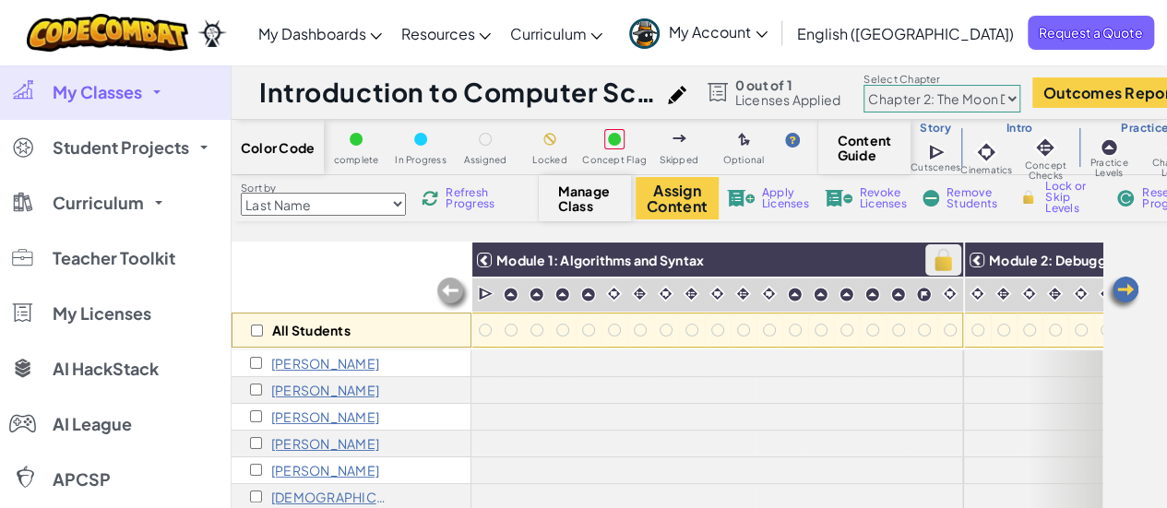
click at [945, 258] on img at bounding box center [943, 260] width 32 height 28
checkbox input "true"
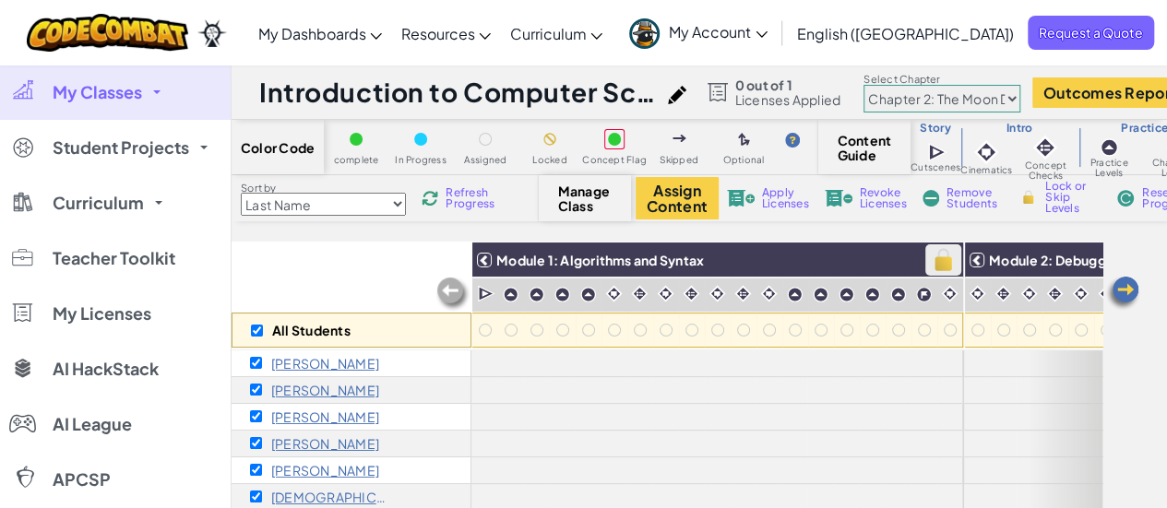
checkbox input "true"
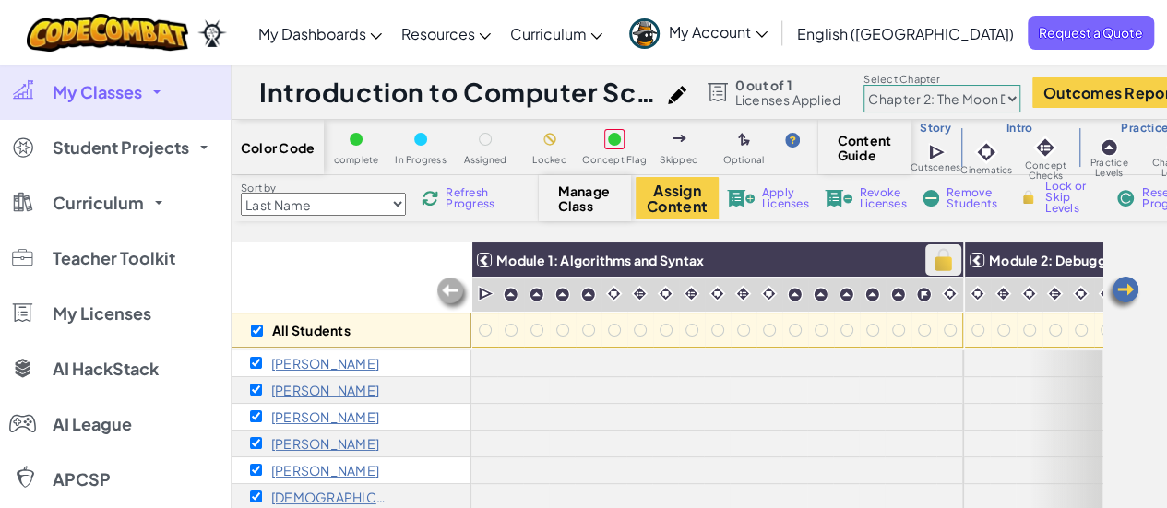
checkbox input "true"
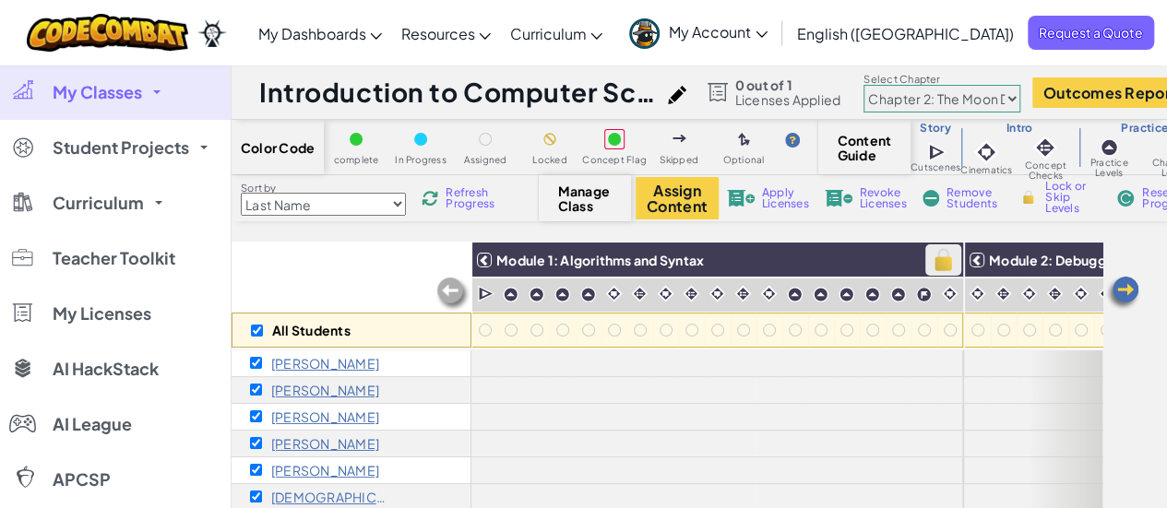
checkbox input "true"
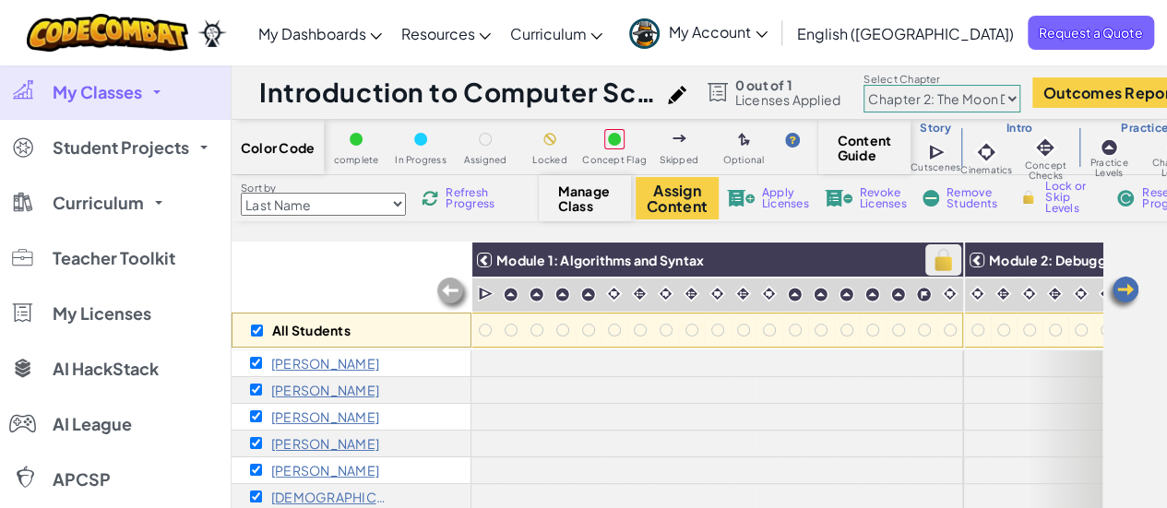
checkbox input "true"
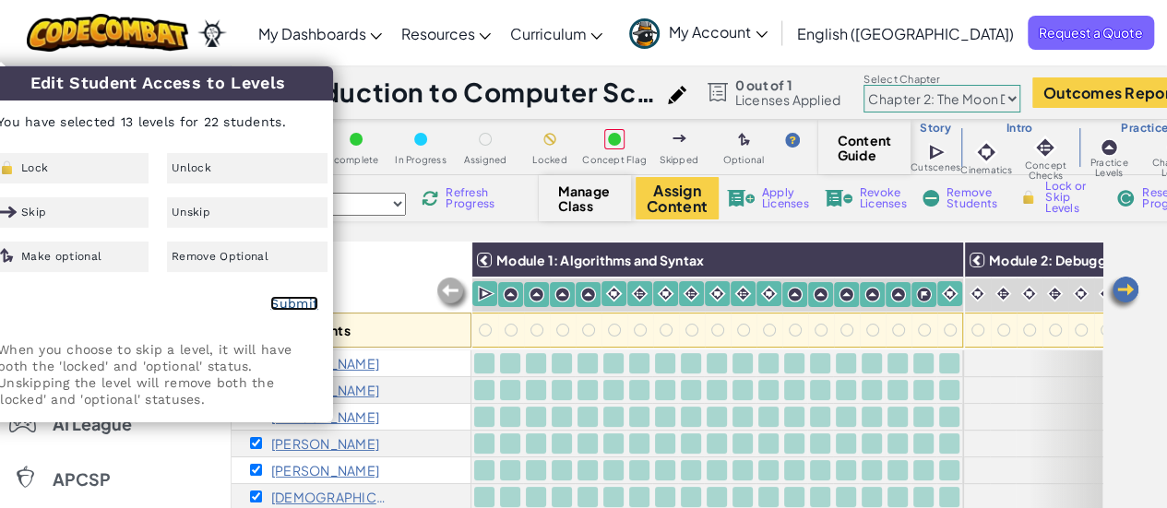
click at [290, 304] on link "Submit" at bounding box center [294, 303] width 48 height 15
checkbox input "false"
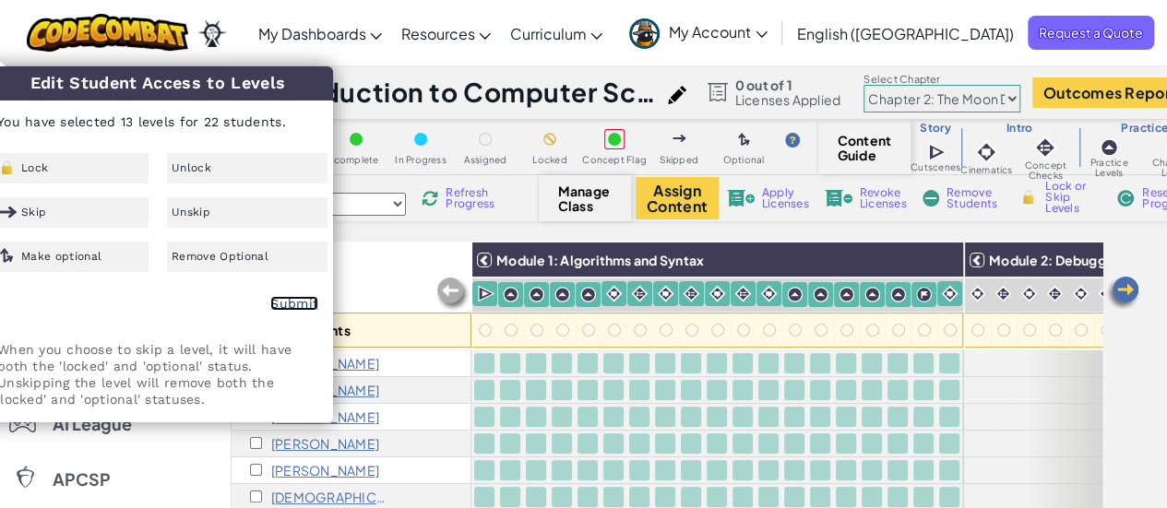
checkbox input "false"
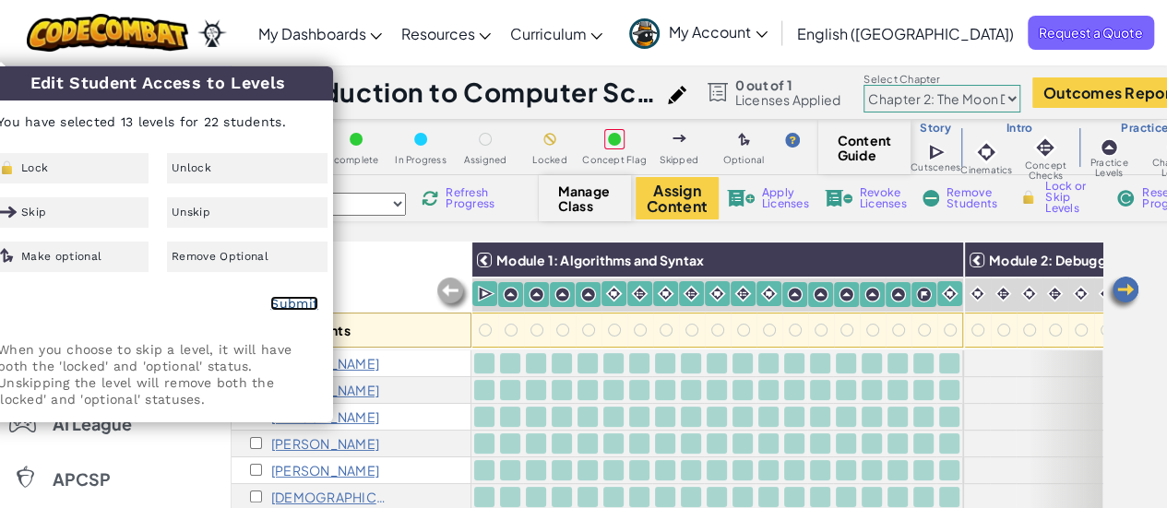
checkbox input "false"
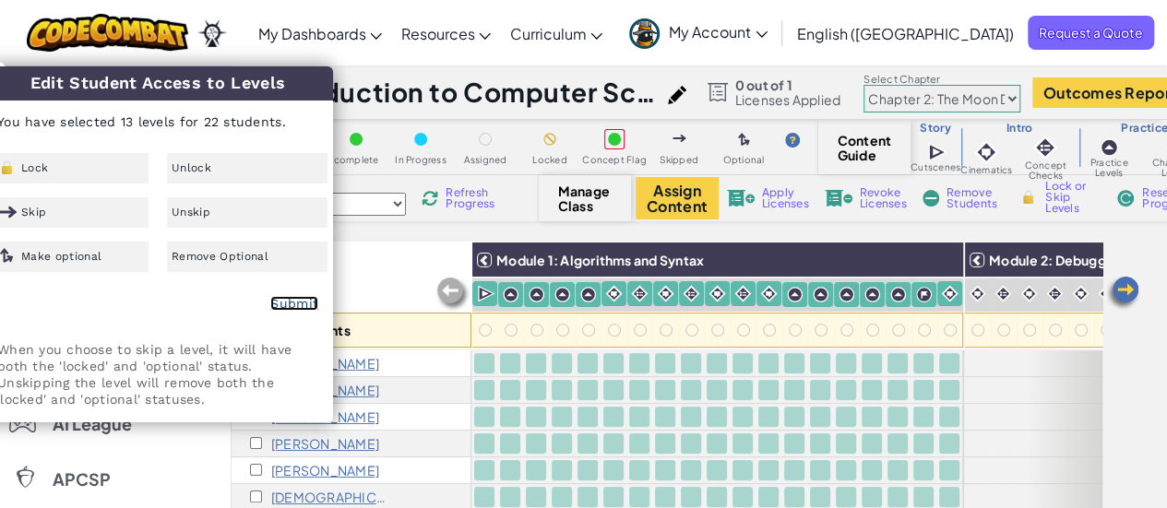
checkbox input "false"
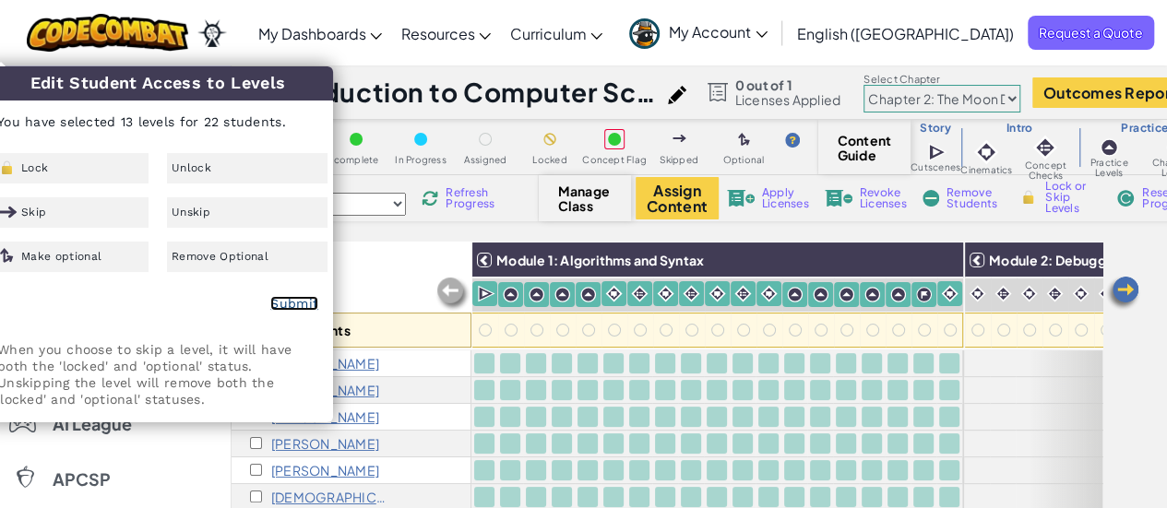
checkbox input "false"
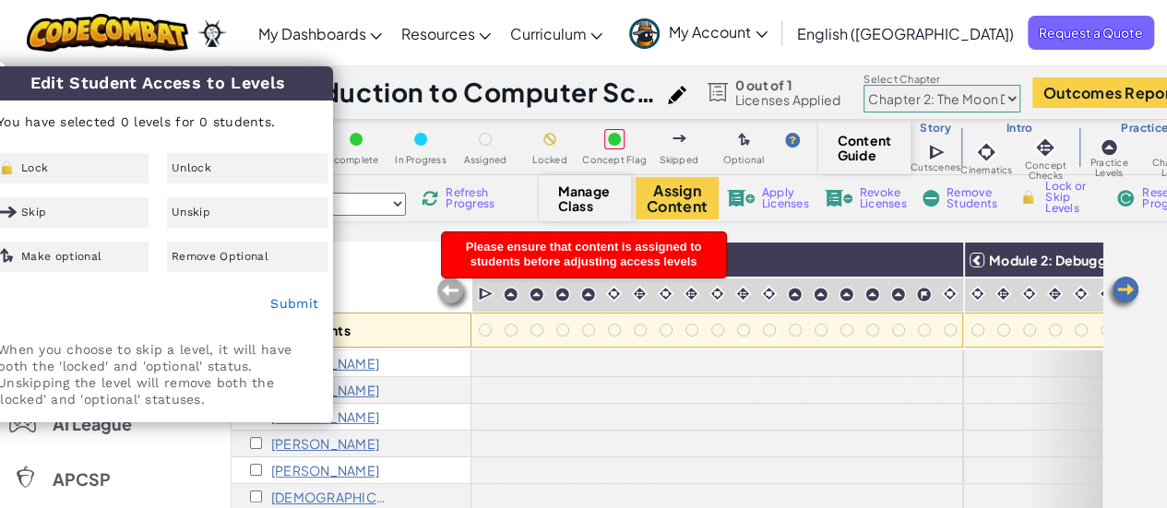
click at [284, 51] on div "Toggle navigation My Dashboards Ozaria Teacher Dashboard CodeCombat Teacher Das…" at bounding box center [583, 33] width 1176 height 66
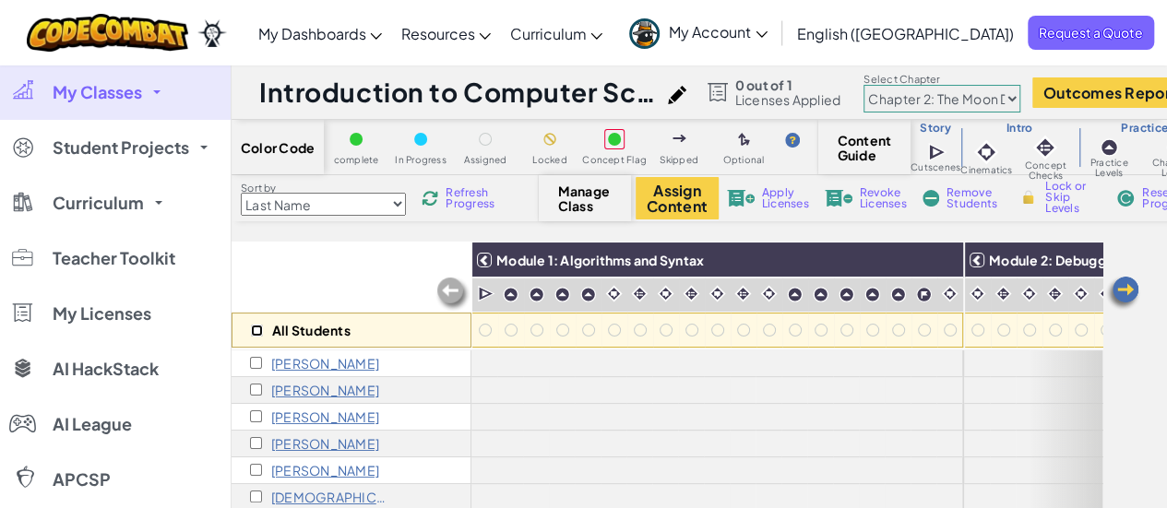
click at [258, 329] on input "checkbox" at bounding box center [257, 331] width 12 height 12
checkbox input "true"
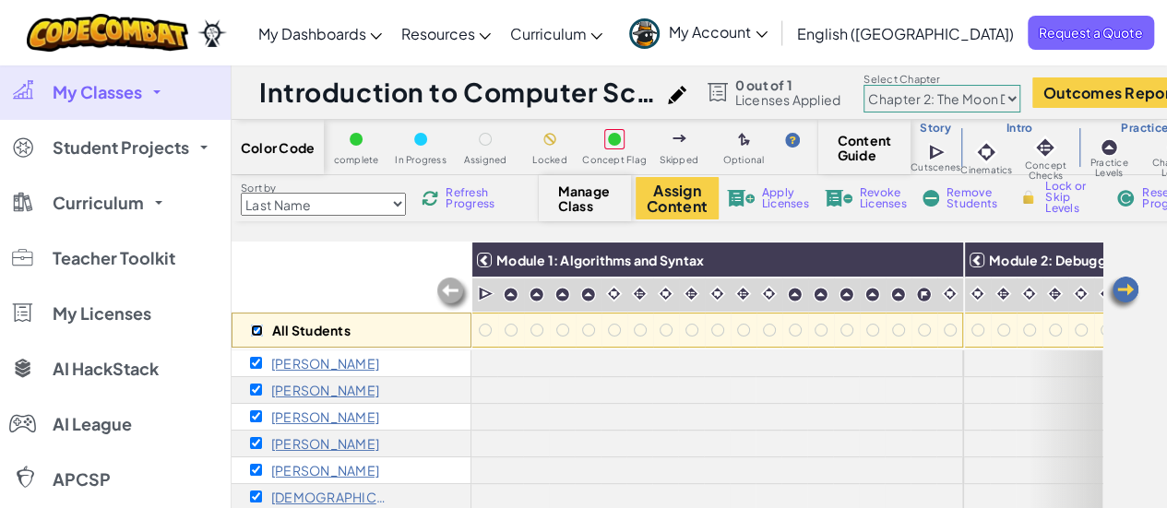
checkbox input "true"
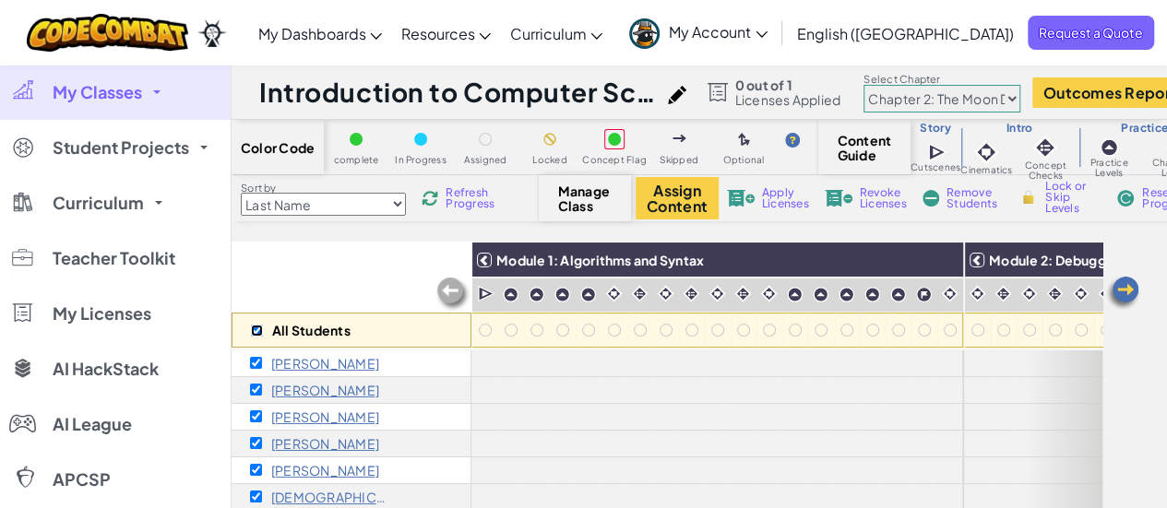
checkbox input "true"
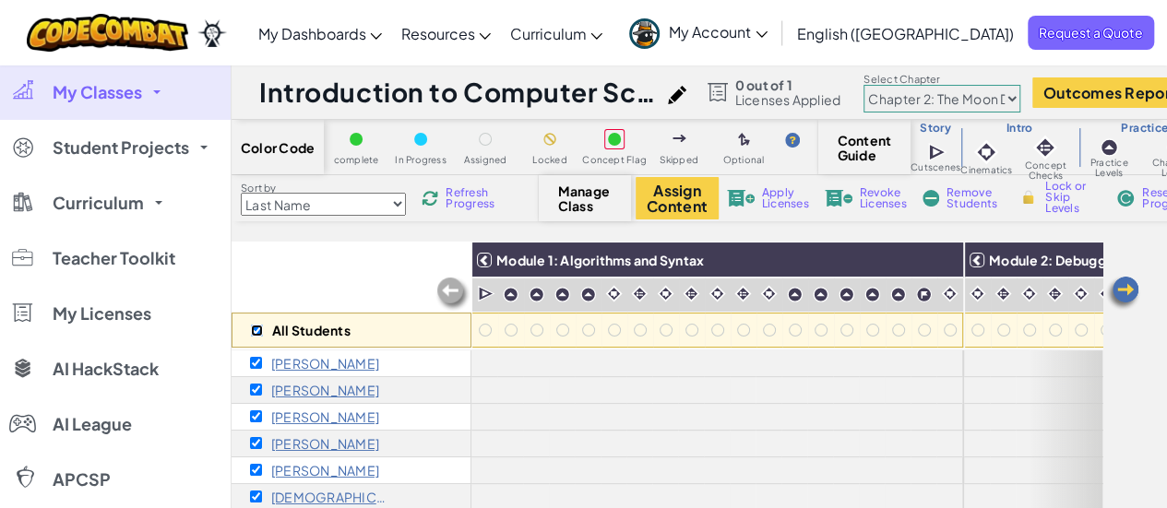
checkbox input "true"
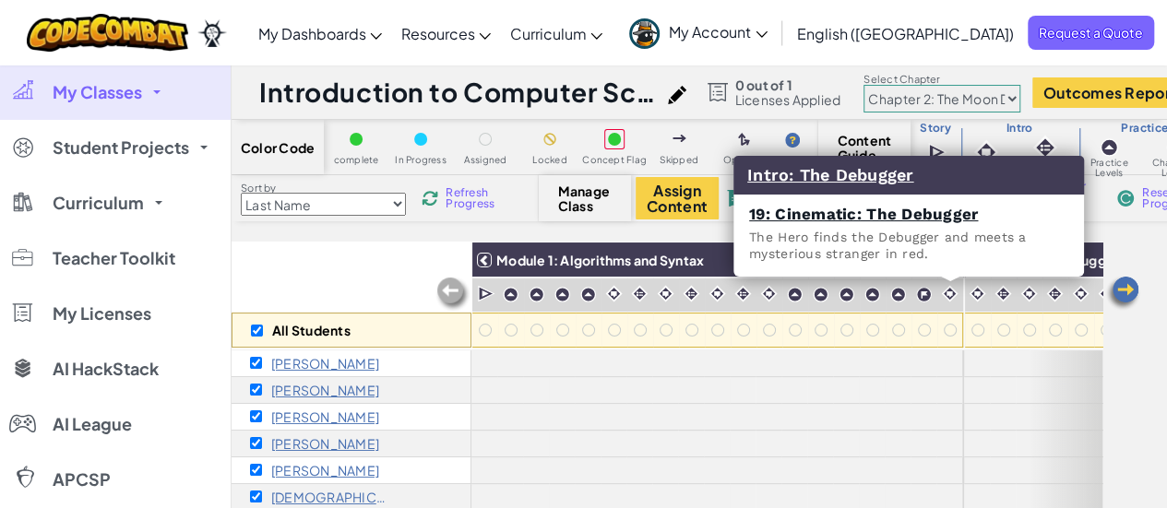
click at [944, 263] on div "Intro: The Debugger 19: Cinematic: The Debugger The Hero finds the Debugger and…" at bounding box center [909, 216] width 351 height 121
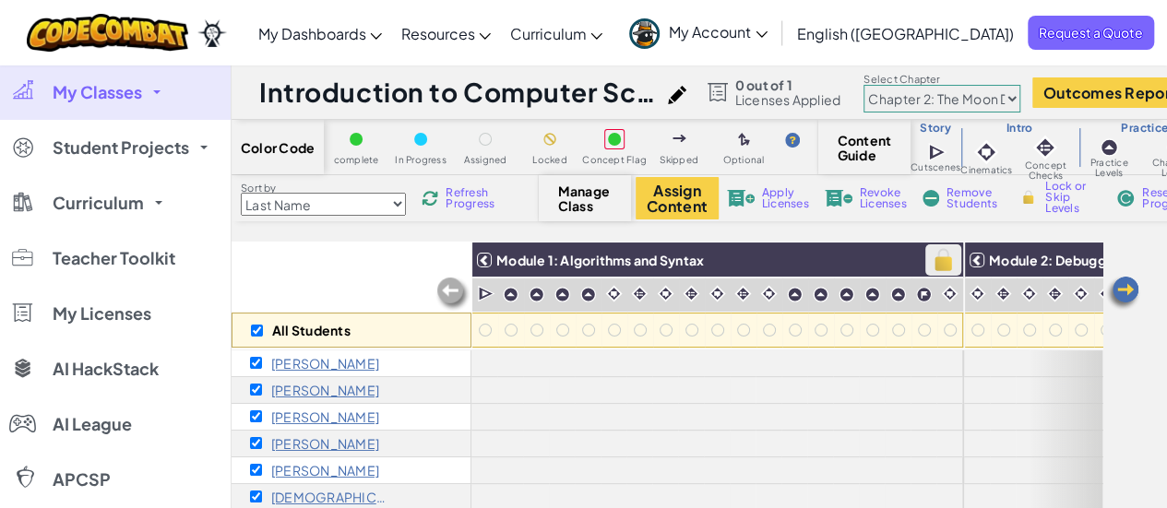
click at [937, 257] on img at bounding box center [943, 260] width 32 height 28
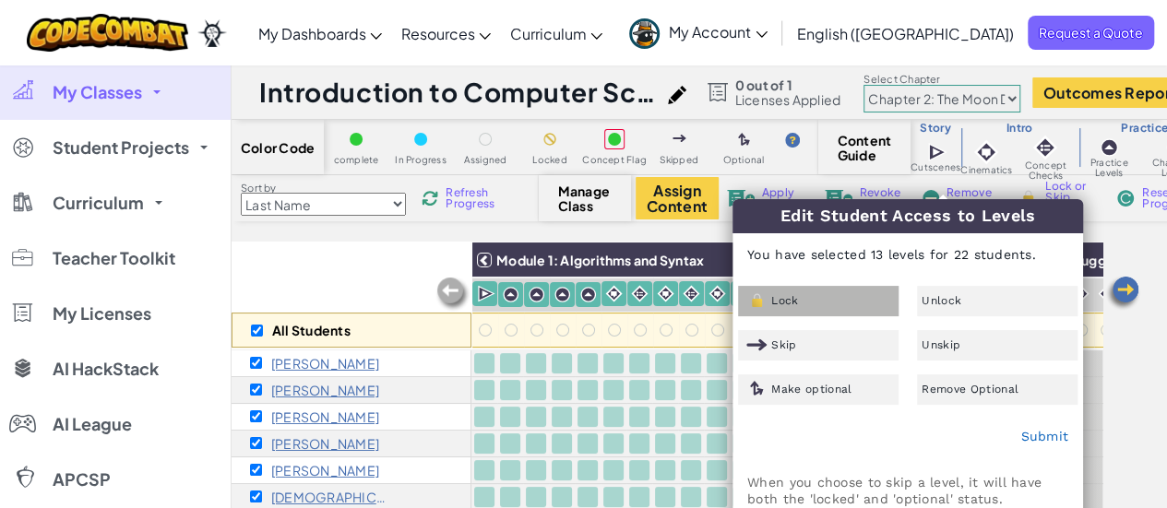
click at [801, 294] on div "Lock" at bounding box center [818, 301] width 161 height 30
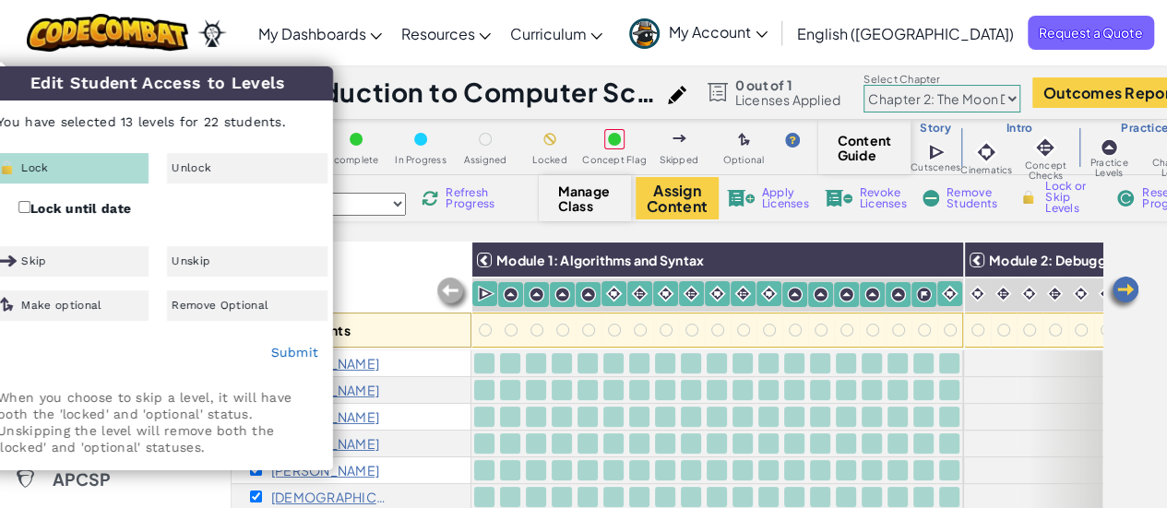
click at [314, 28] on div "Toggle navigation My Dashboards Ozaria Teacher Dashboard CodeCombat Teacher Das…" at bounding box center [583, 33] width 1176 height 66
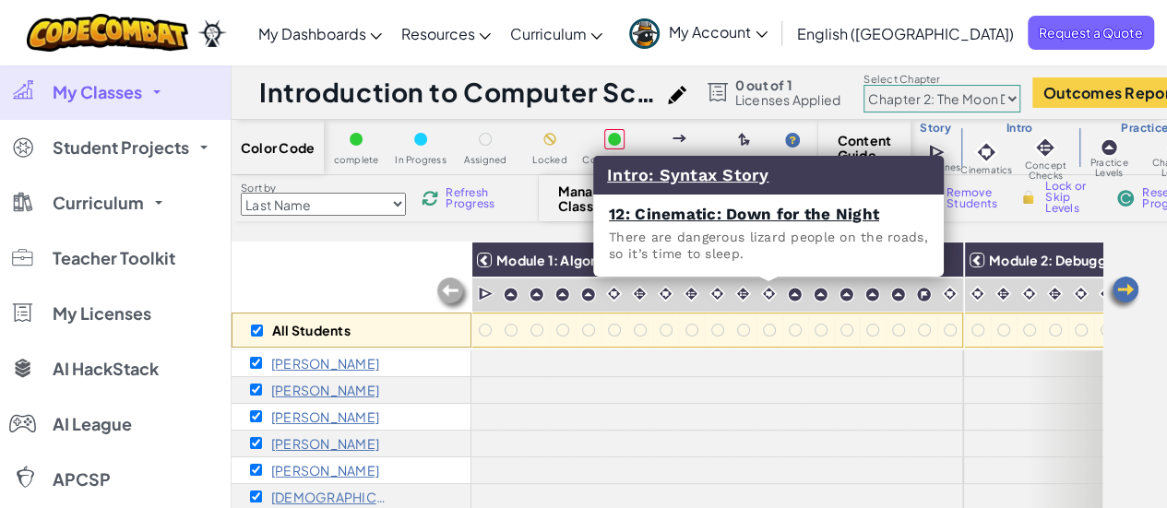
click at [954, 97] on select "Chapter 1: Sky Mountain Chapter 2: The Moon Dancers Chapter 3: The Phoenix Land…" at bounding box center [942, 99] width 157 height 28
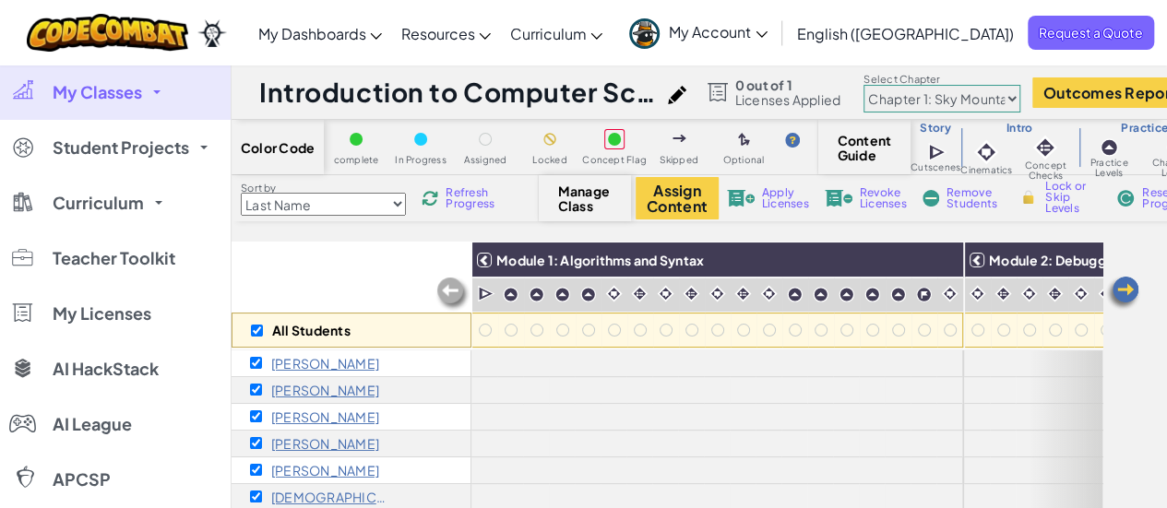
click at [878, 85] on select "Chapter 1: Sky Mountain Chapter 2: The Moon Dancers Chapter 3: The Phoenix Land…" at bounding box center [942, 99] width 157 height 28
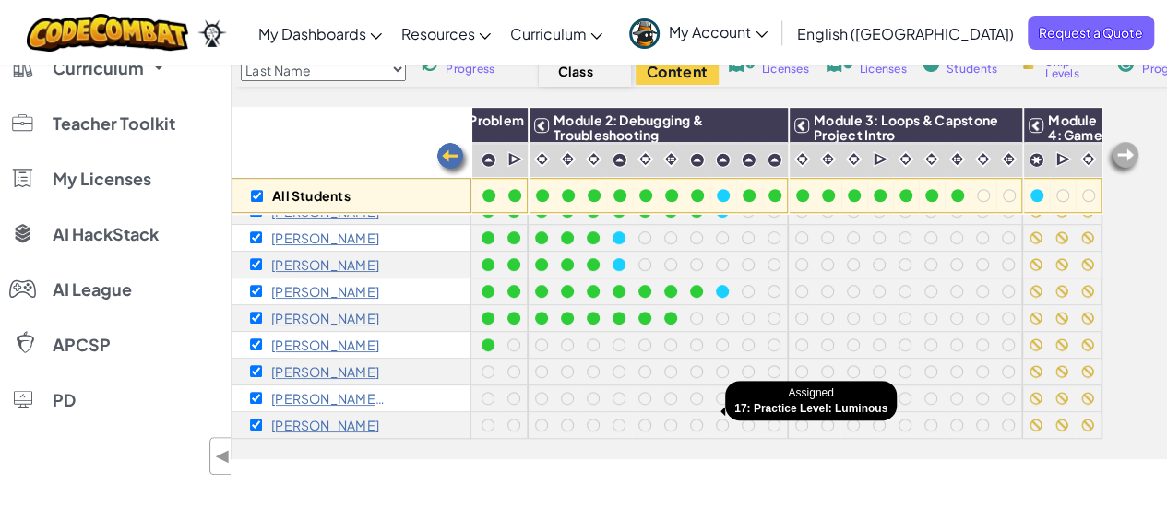
scroll to position [378, 0]
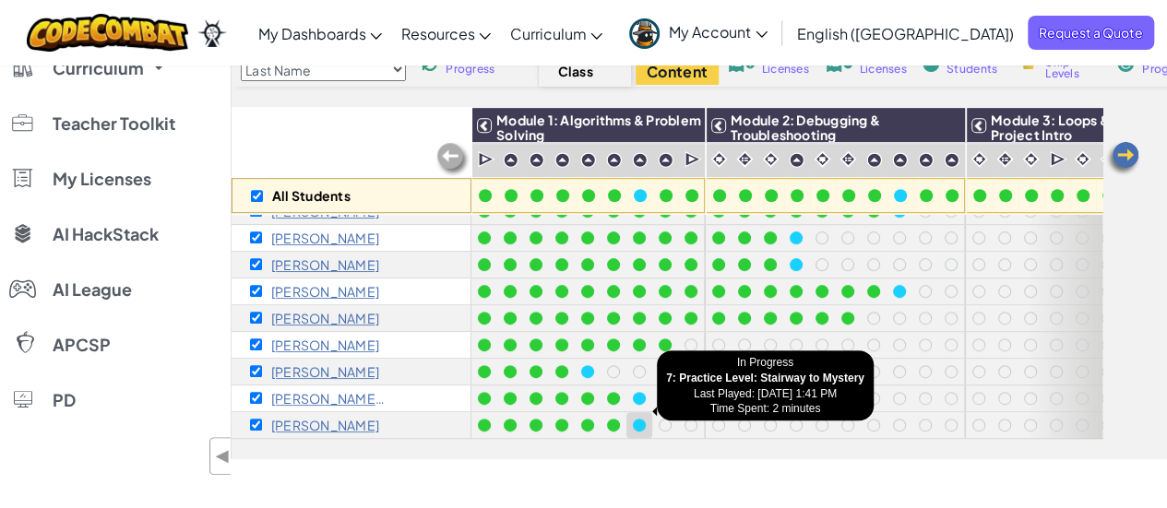
click at [640, 419] on div at bounding box center [639, 425] width 13 height 13
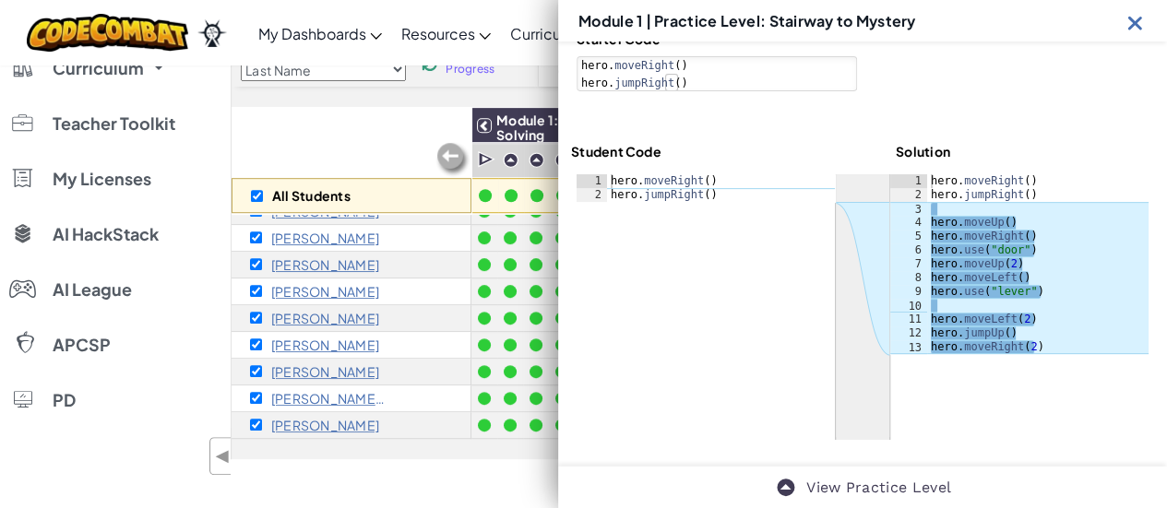
scroll to position [211, 0]
drag, startPoint x: 1129, startPoint y: 22, endPoint x: 256, endPoint y: 130, distance: 879.5
click at [256, 130] on div "All Students" at bounding box center [352, 160] width 240 height 107
click at [1131, 25] on img at bounding box center [1135, 22] width 23 height 23
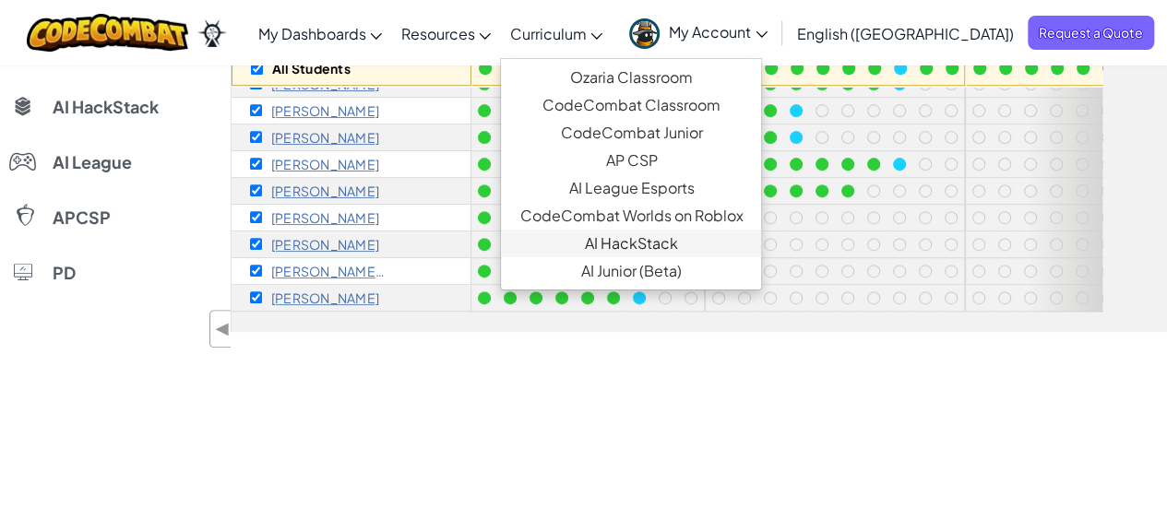
scroll to position [0, 0]
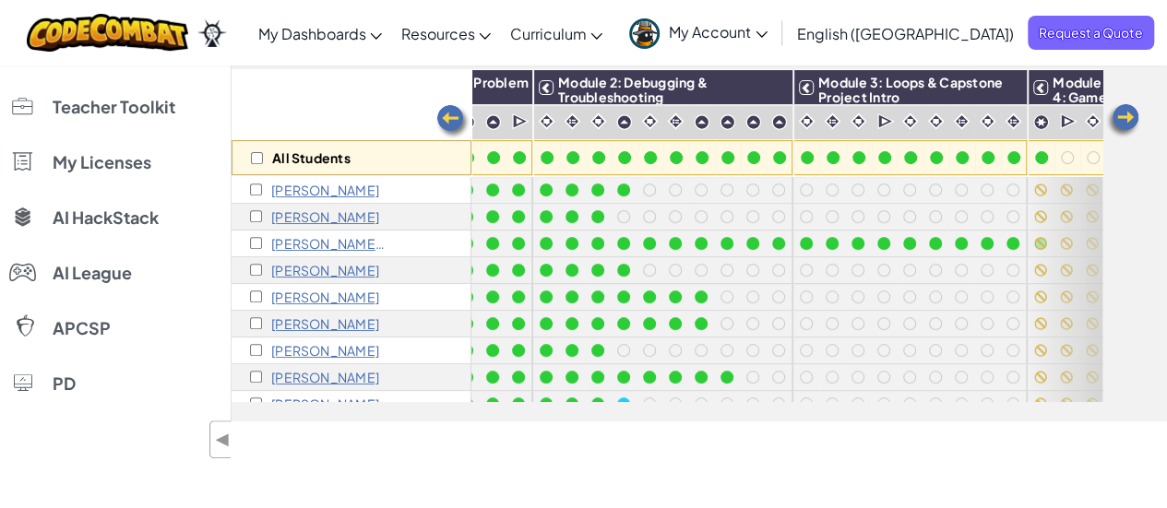
scroll to position [161, 173]
click at [775, 91] on img at bounding box center [773, 88] width 32 height 28
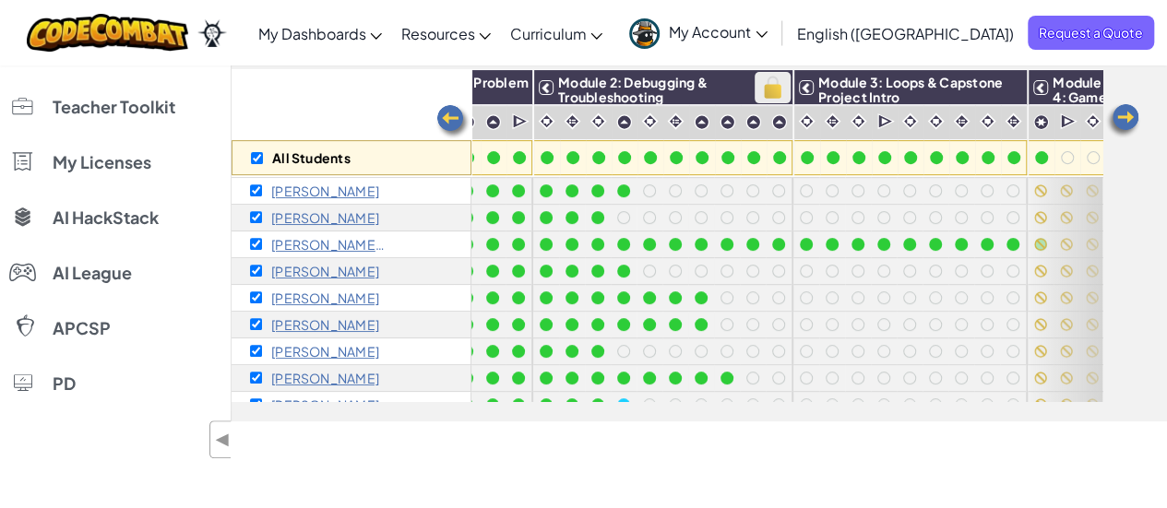
checkbox input "true"
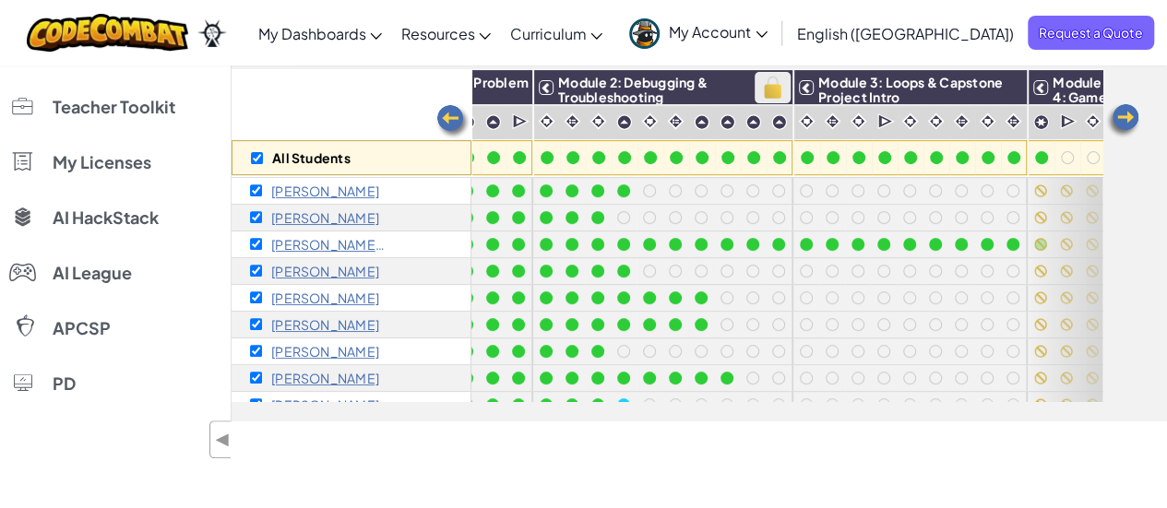
checkbox input "true"
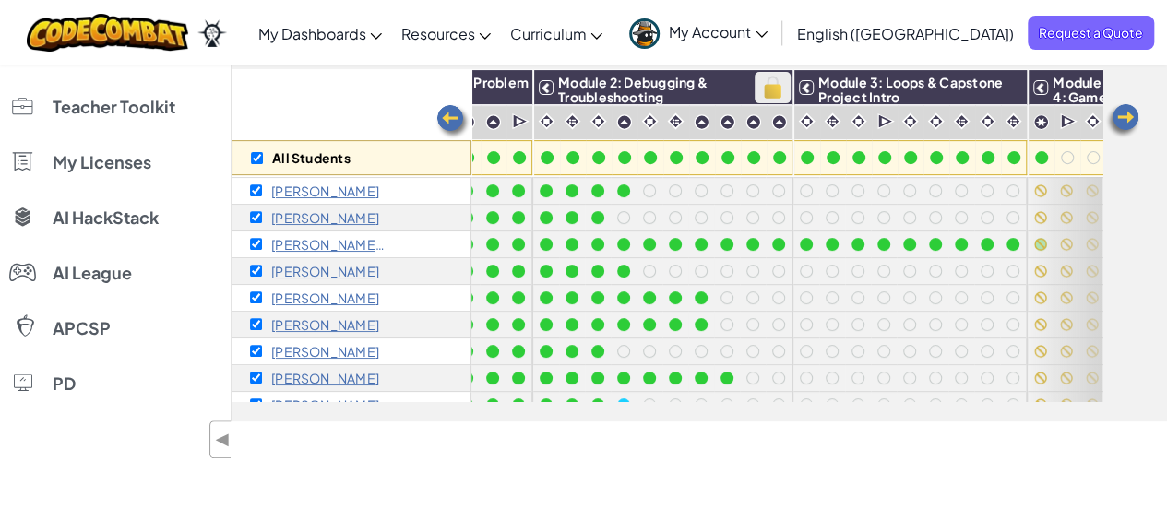
checkbox input "true"
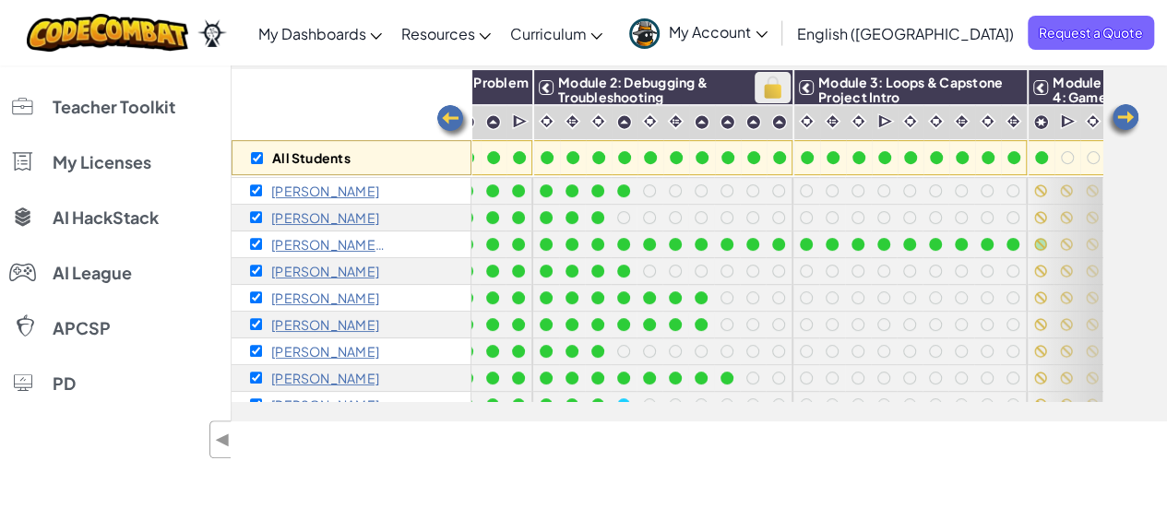
checkbox input "true"
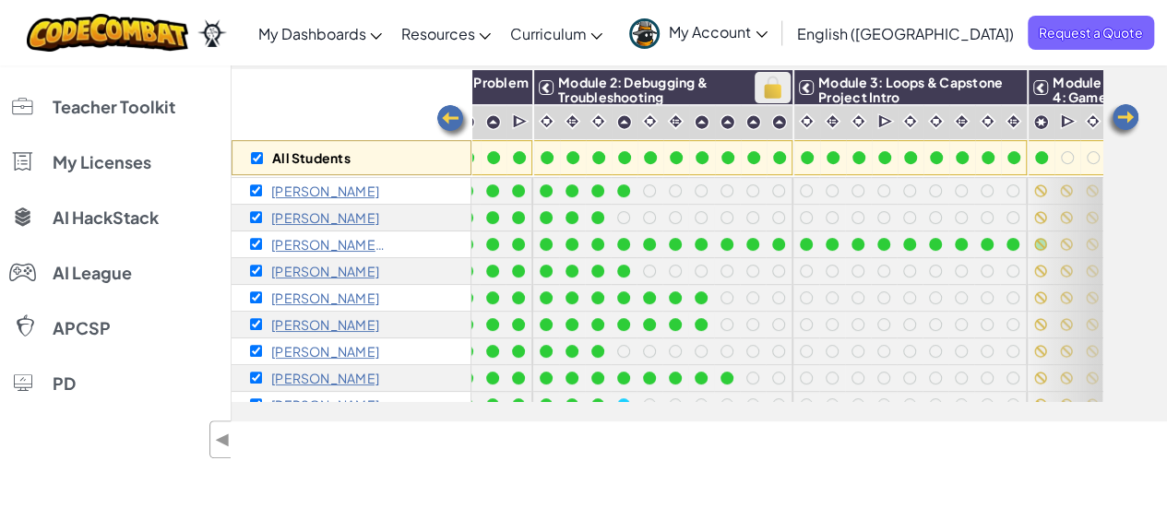
checkbox input "true"
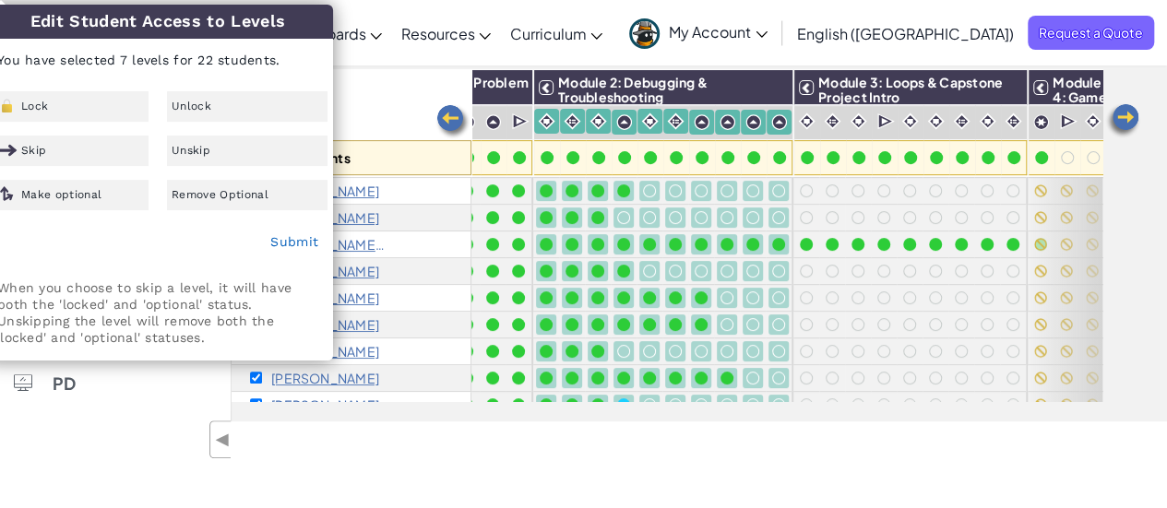
click at [245, 89] on div "Edit Student Access to Levels You have selected 7 levels for 22 students. Lock …" at bounding box center [157, 182] width 349 height 355
click at [239, 96] on div "Unlock" at bounding box center [247, 106] width 161 height 30
click at [234, 107] on div "Unlock" at bounding box center [247, 106] width 161 height 30
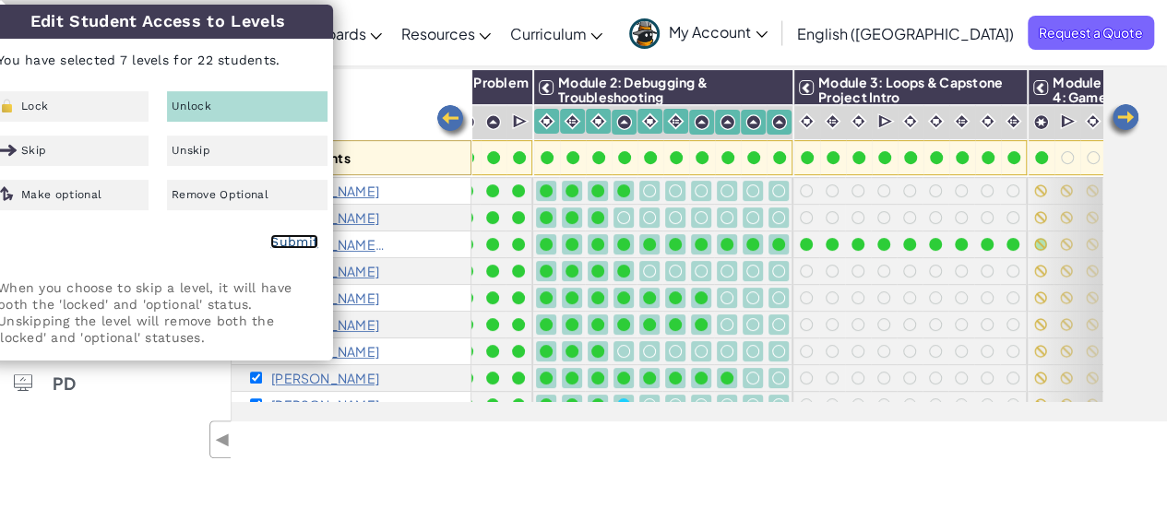
click at [303, 248] on link "Submit" at bounding box center [294, 241] width 48 height 15
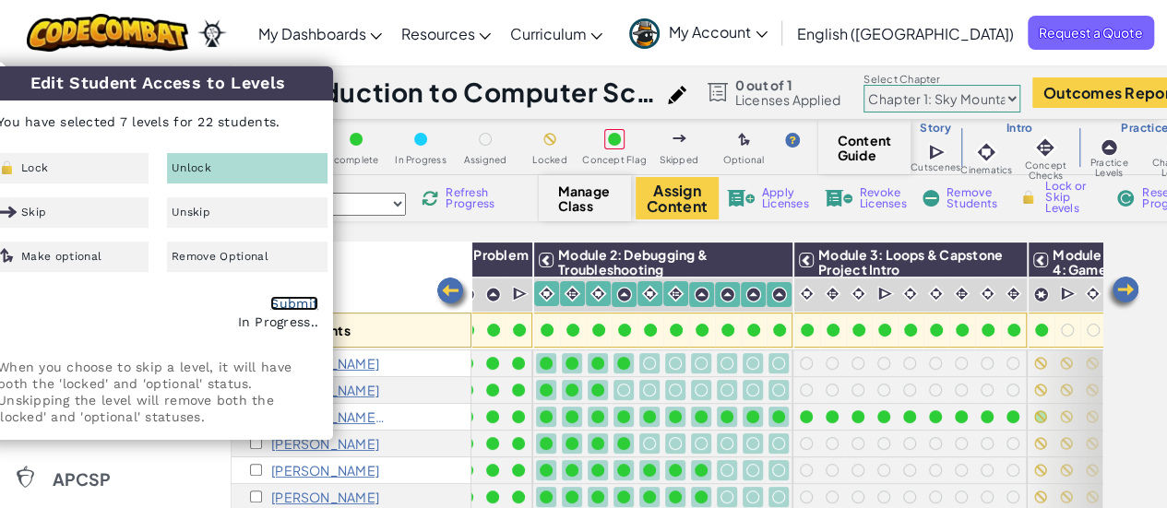
checkbox input "false"
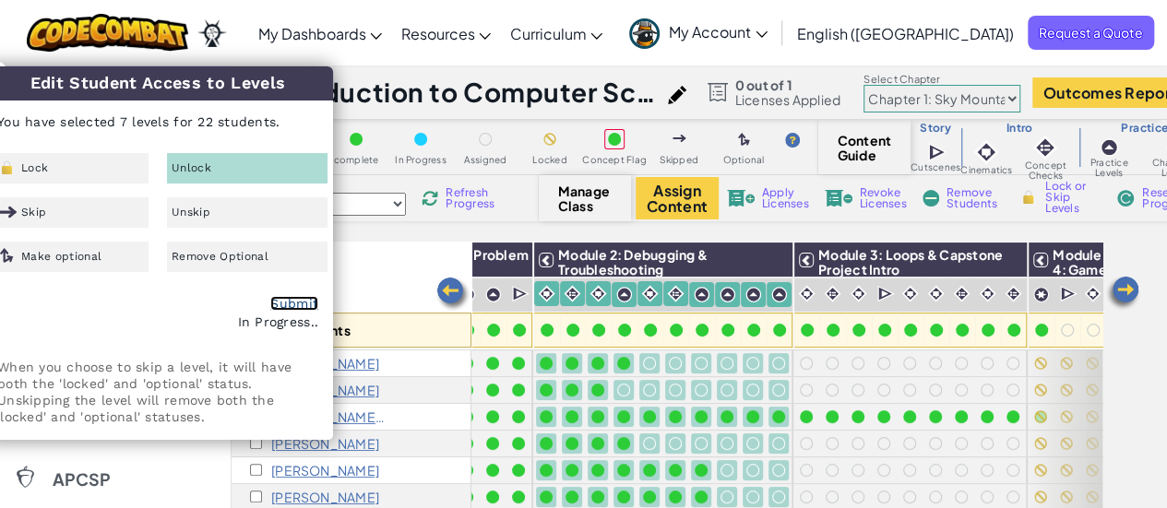
checkbox input "false"
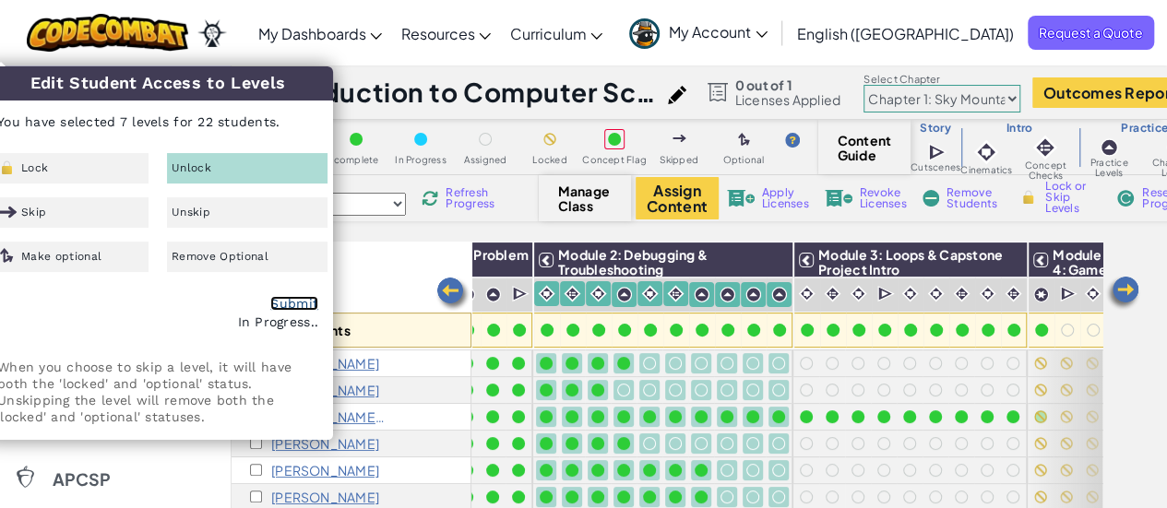
checkbox input "false"
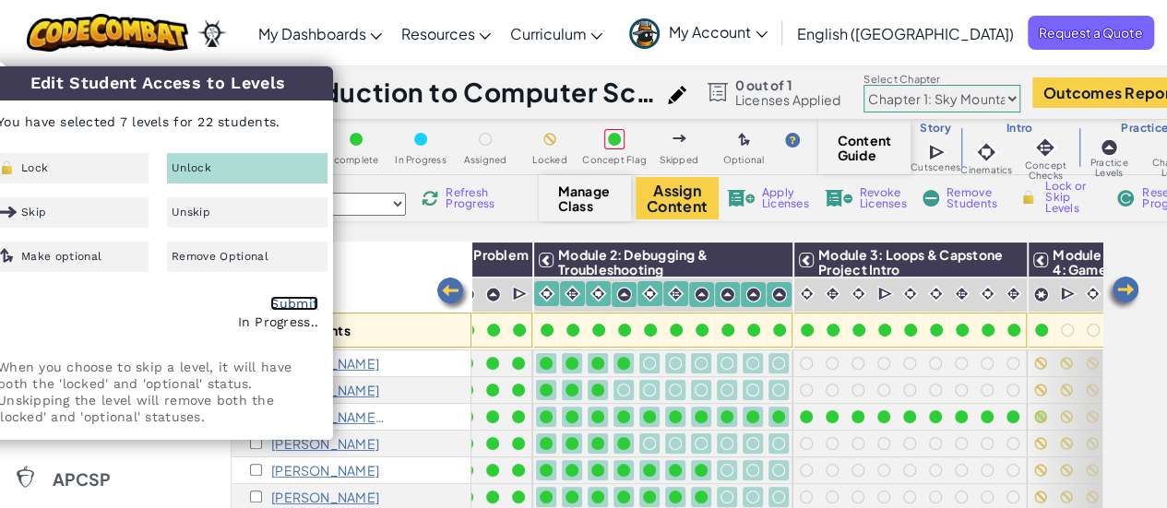
checkbox input "false"
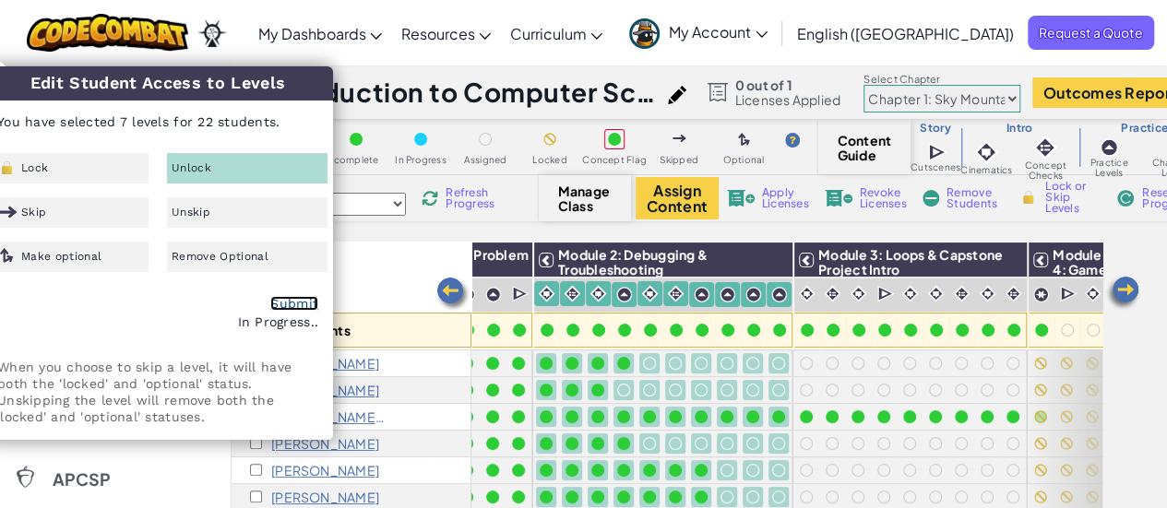
checkbox input "false"
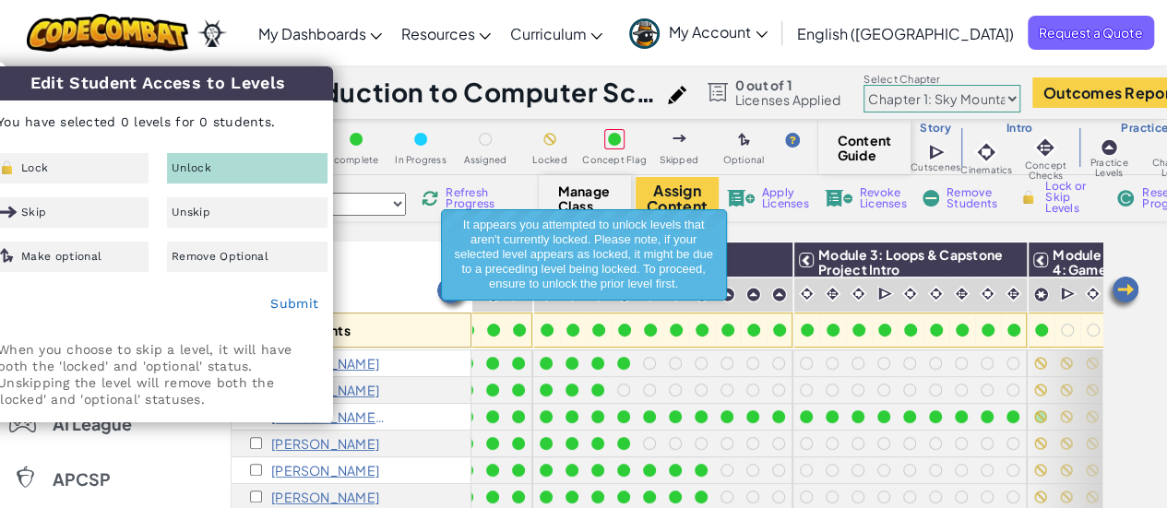
click at [275, 51] on div "Toggle navigation My Dashboards Ozaria Teacher Dashboard CodeCombat Teacher Das…" at bounding box center [583, 33] width 1176 height 66
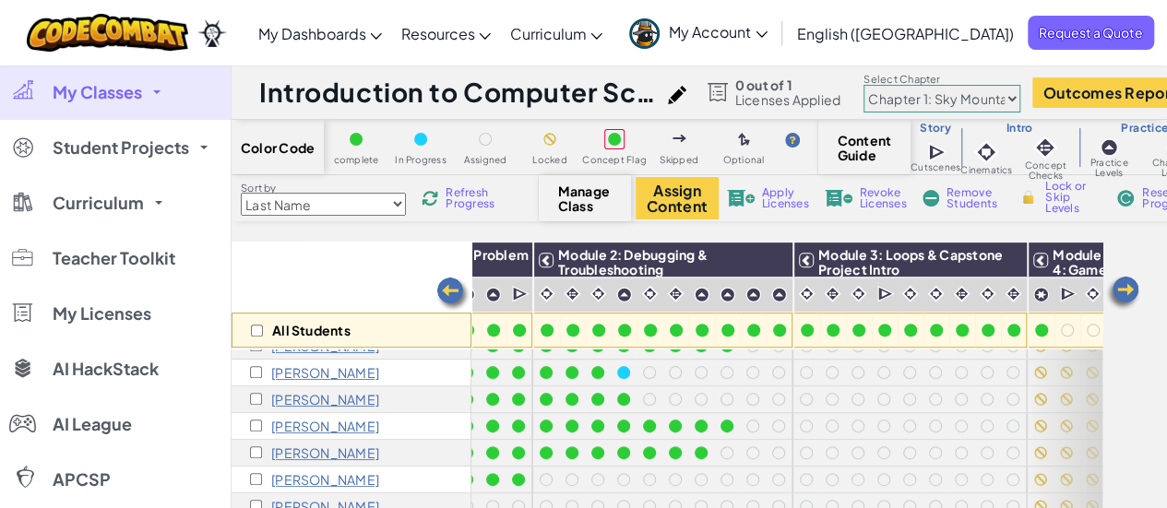
click at [462, 187] on span "Refresh Progress" at bounding box center [474, 198] width 57 height 22
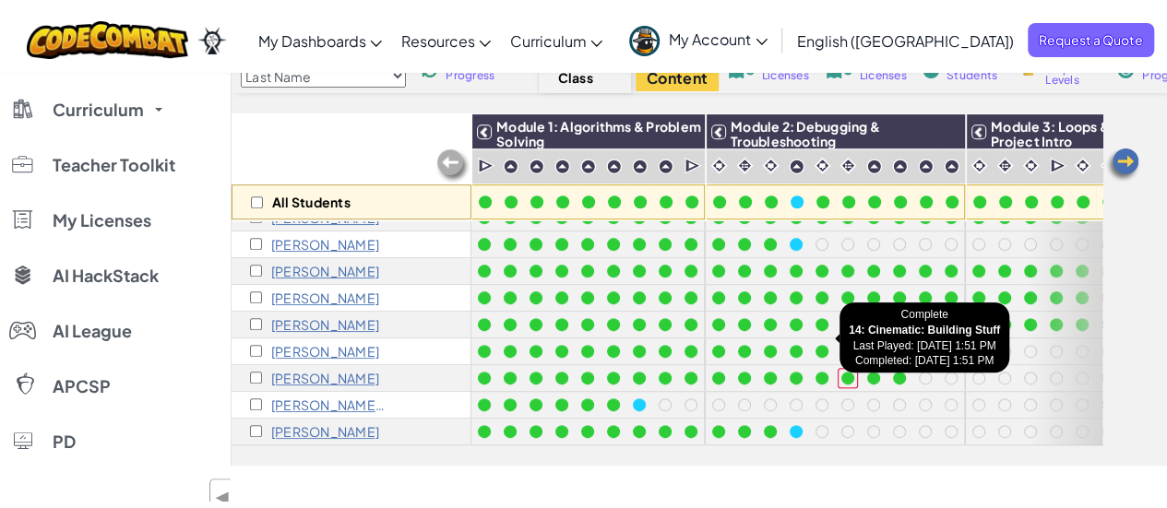
scroll to position [137, 0]
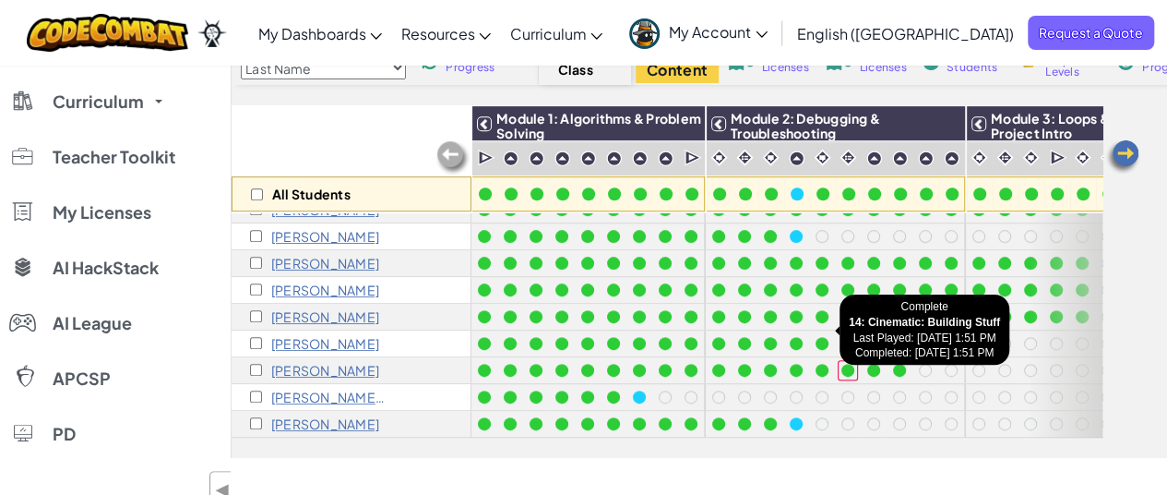
click at [826, 337] on div at bounding box center [822, 343] width 13 height 13
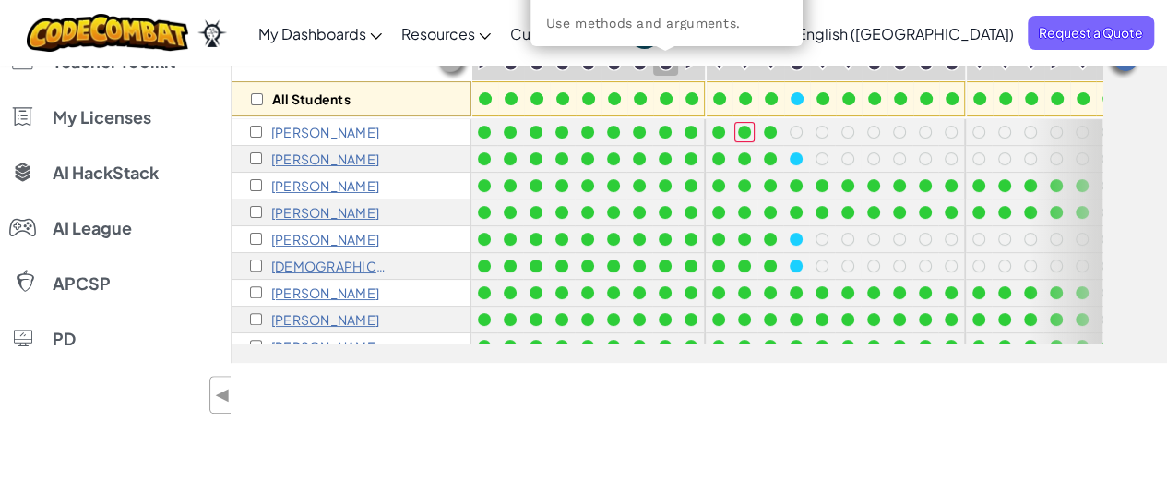
scroll to position [0, 0]
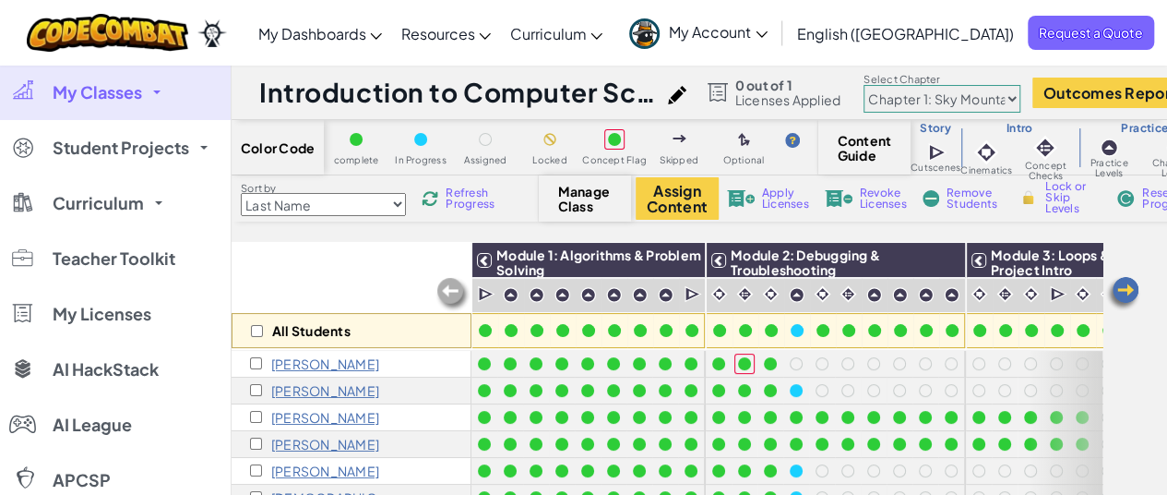
click at [463, 209] on span "Refresh Progress" at bounding box center [474, 198] width 57 height 22
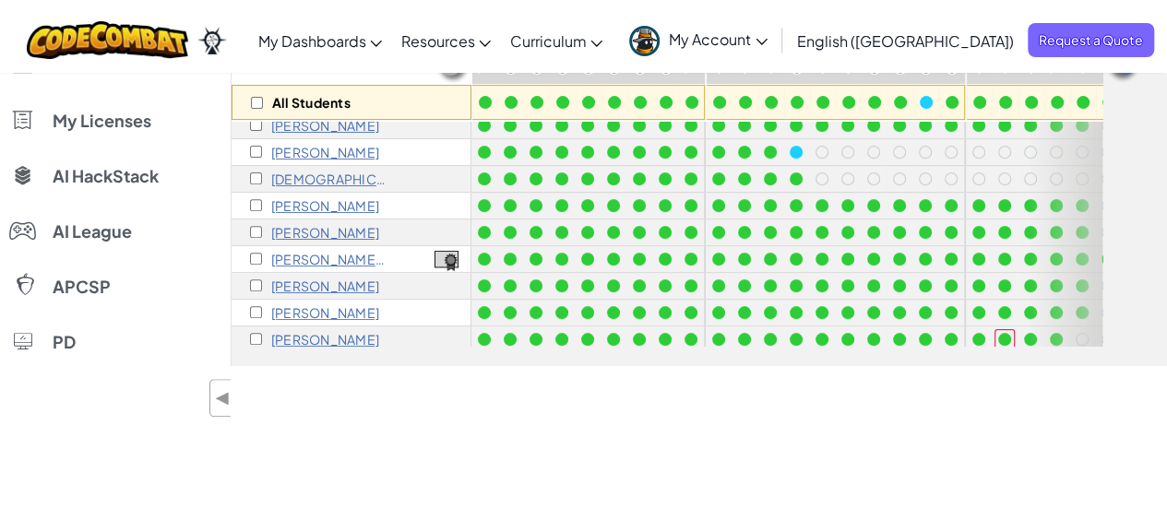
scroll to position [90, 191]
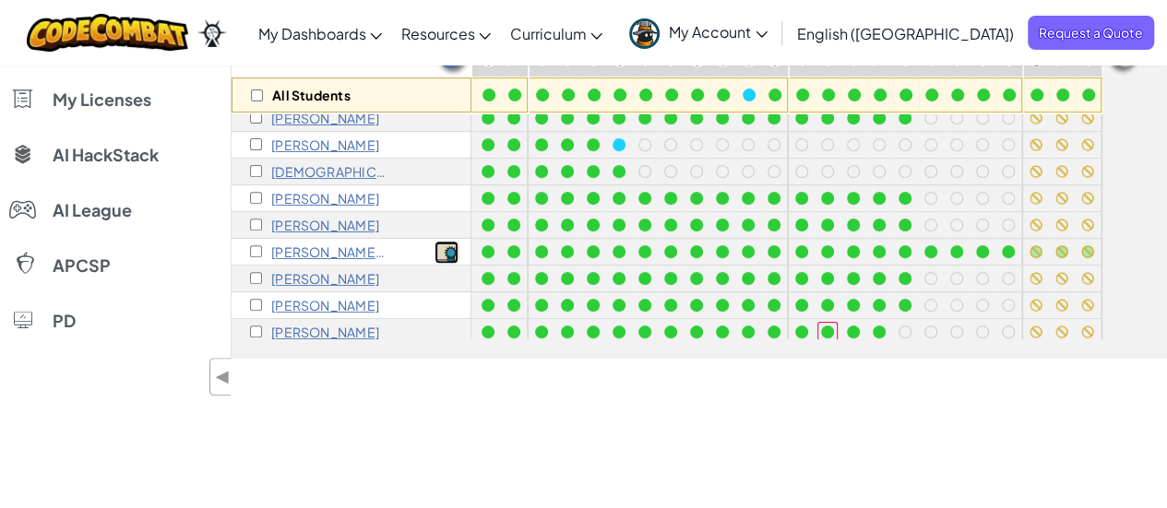
click at [452, 252] on img at bounding box center [447, 254] width 24 height 20
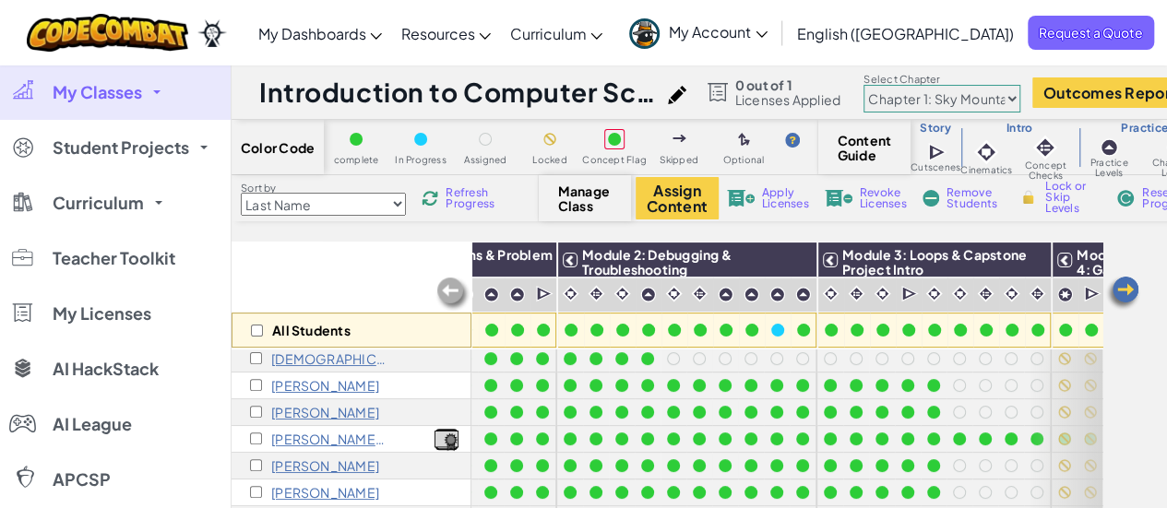
scroll to position [138, 154]
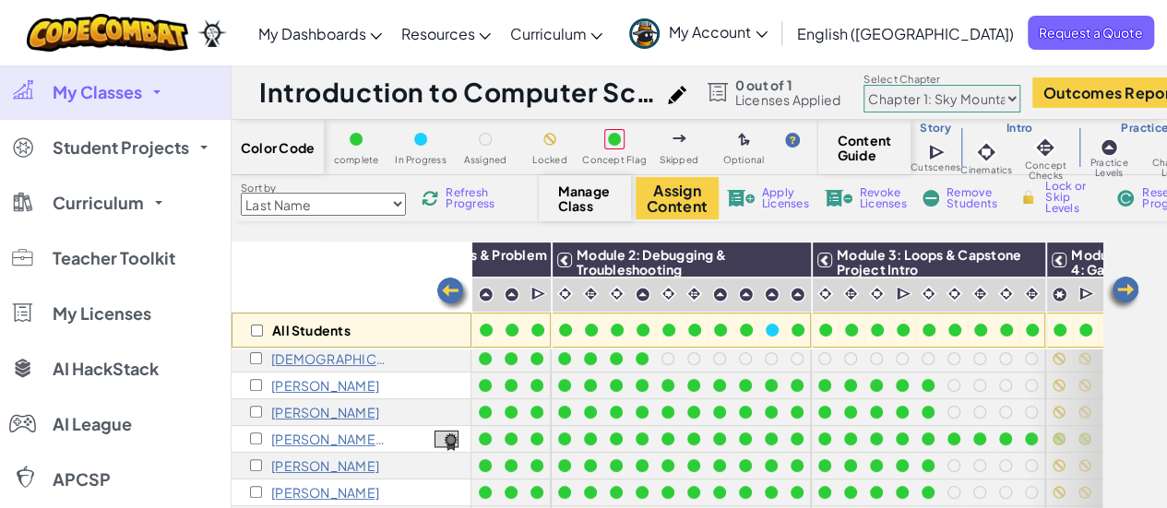
click at [253, 417] on div "[PERSON_NAME]" at bounding box center [314, 412] width 129 height 15
click at [256, 406] on input "checkbox" at bounding box center [256, 412] width 12 height 12
click at [1020, 254] on img at bounding box center [1025, 260] width 32 height 28
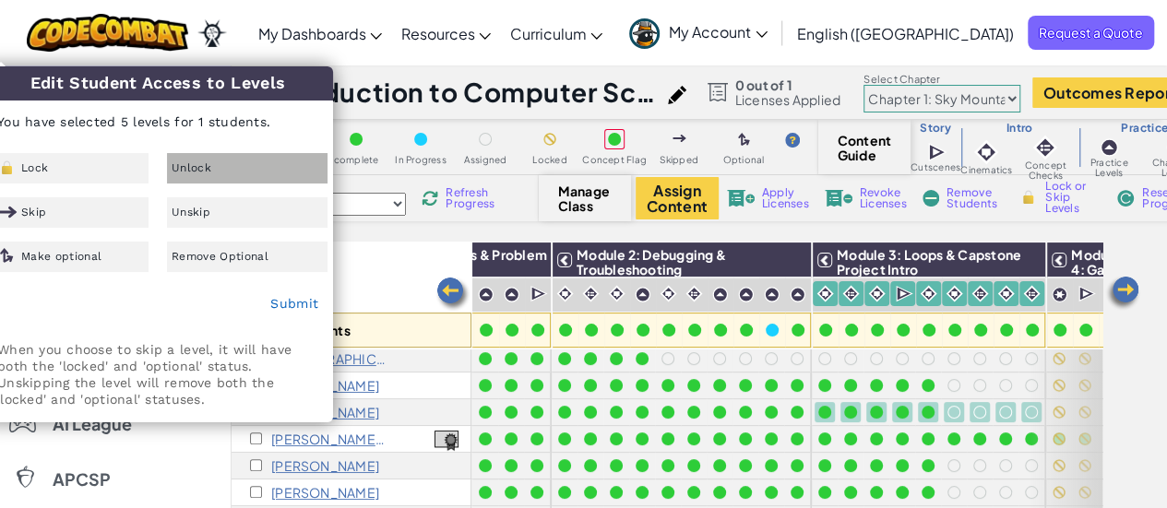
click at [262, 167] on div "Unlock" at bounding box center [247, 168] width 161 height 30
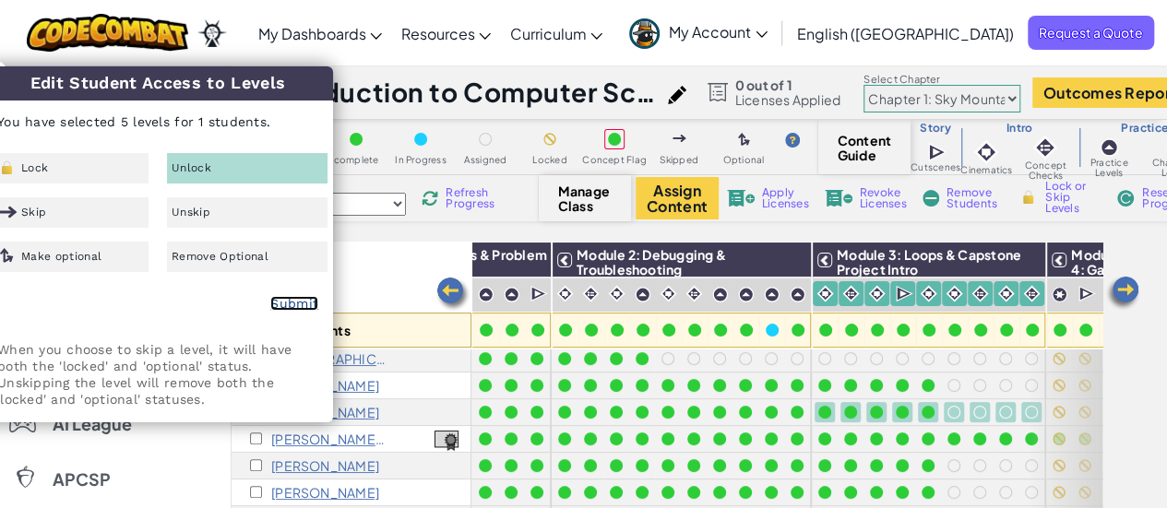
click at [285, 300] on link "Submit" at bounding box center [294, 303] width 48 height 15
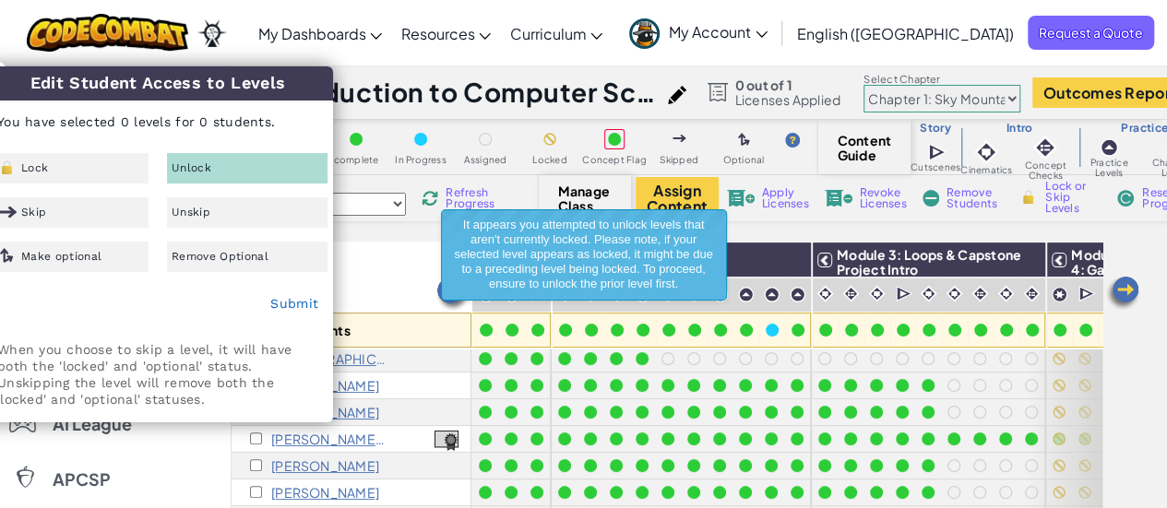
click at [305, 42] on div "Toggle navigation My Dashboards Ozaria Teacher Dashboard CodeCombat Teacher Das…" at bounding box center [583, 33] width 1176 height 66
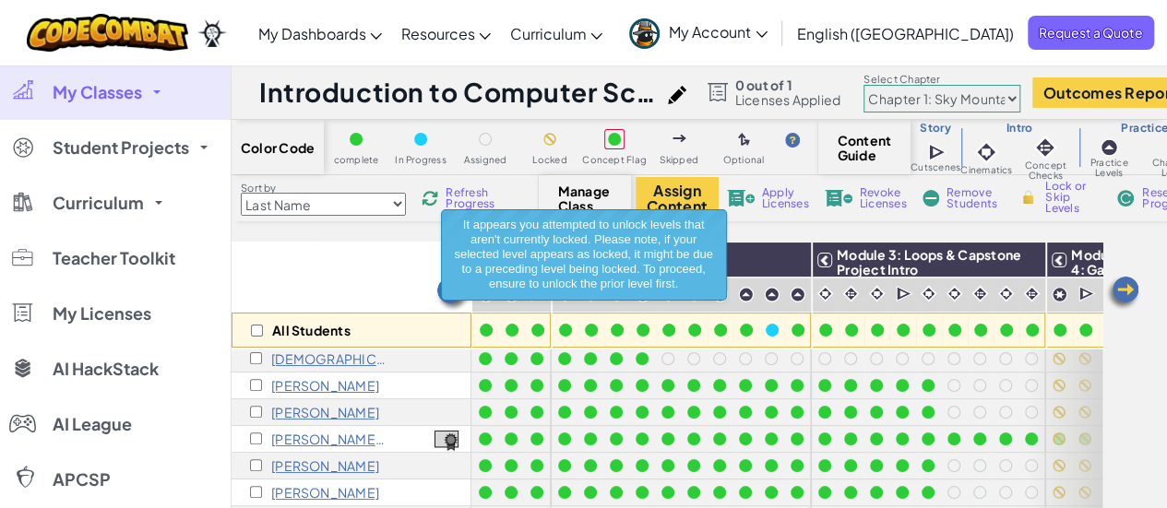
click at [251, 418] on div "[PERSON_NAME]" at bounding box center [314, 412] width 129 height 15
click at [251, 410] on input "checkbox" at bounding box center [256, 412] width 12 height 12
checkbox input "true"
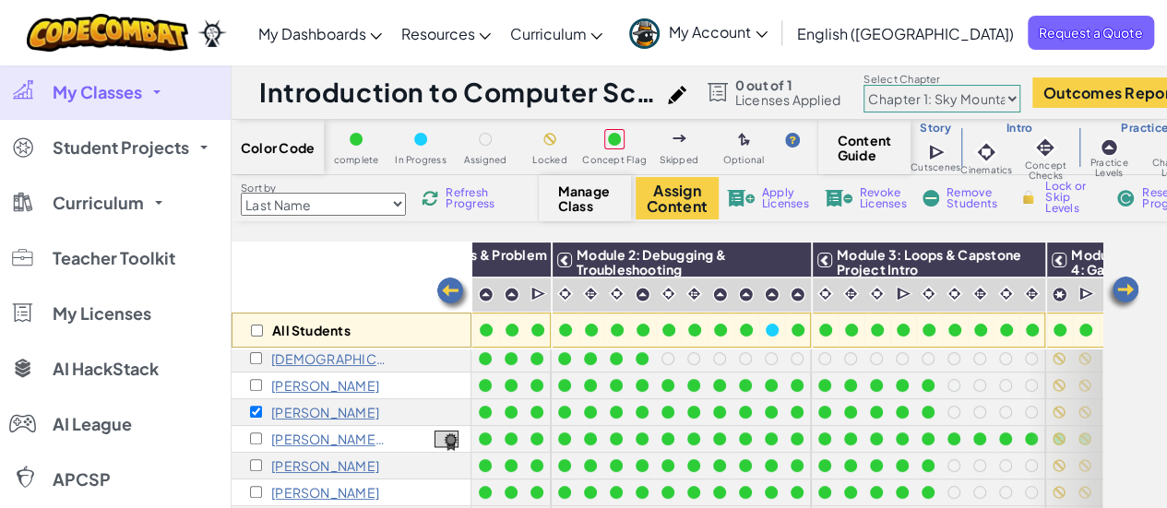
click at [465, 188] on span "Refresh Progress" at bounding box center [474, 198] width 57 height 22
click at [251, 325] on input "checkbox" at bounding box center [257, 331] width 12 height 12
checkbox input "true"
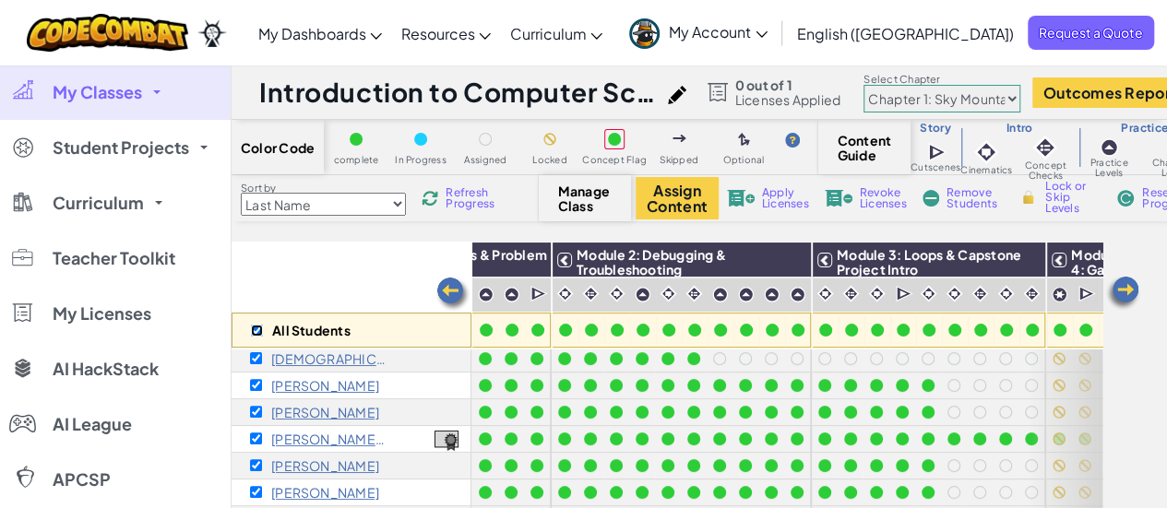
checkbox input "true"
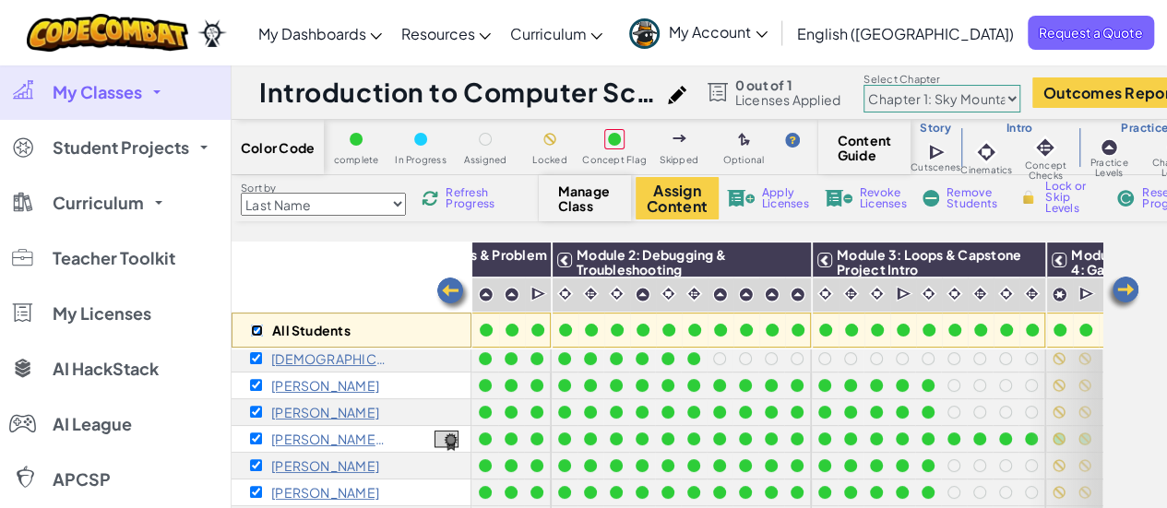
checkbox input "true"
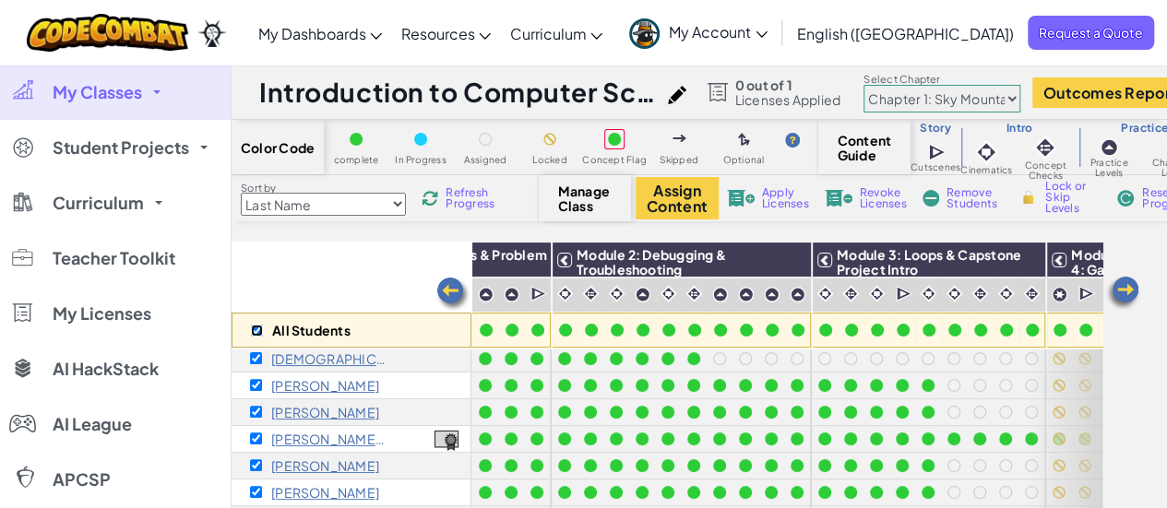
checkbox input "true"
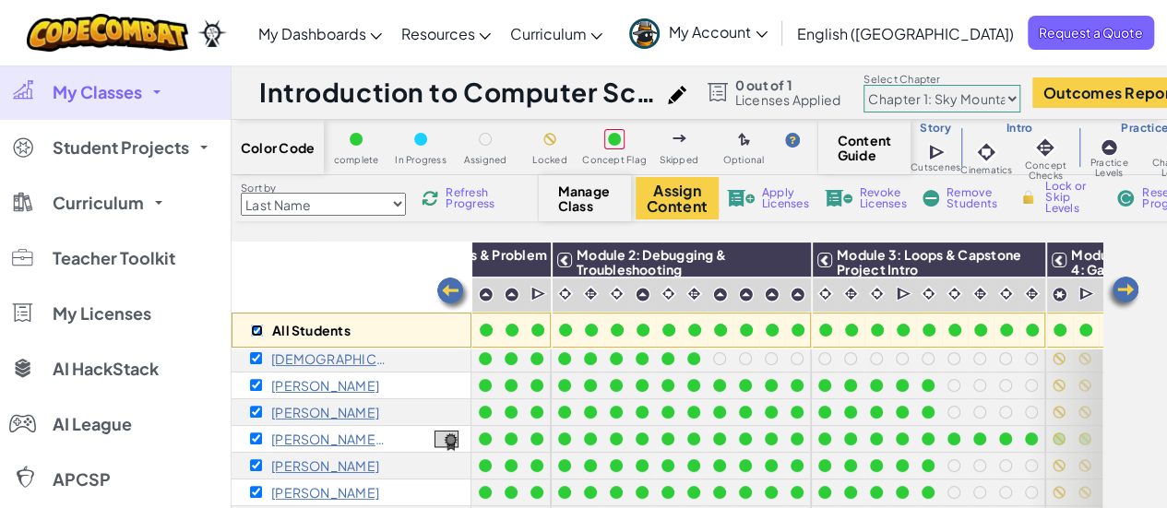
checkbox input "true"
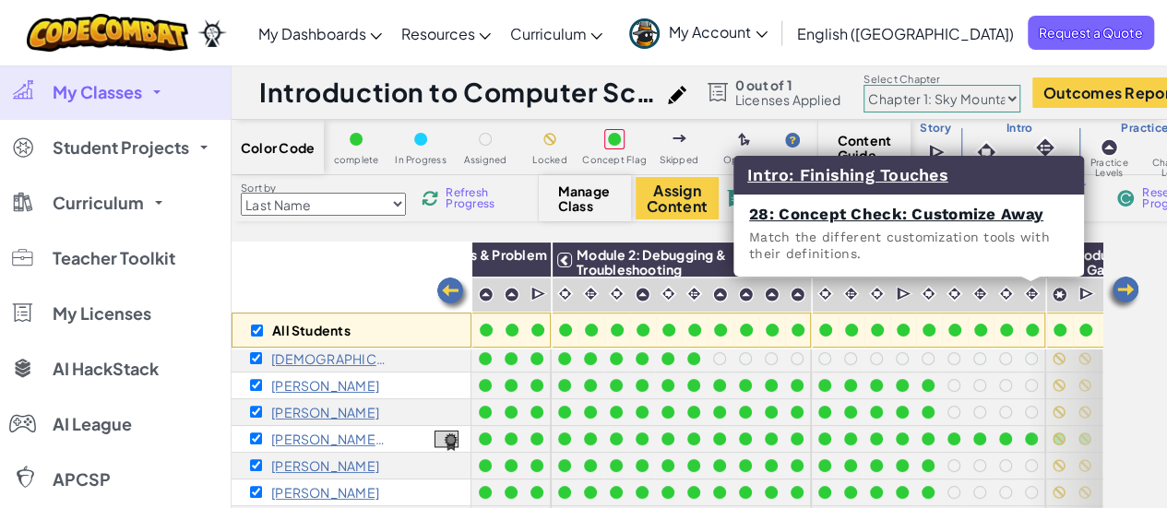
click at [993, 189] on h3 "Intro: Finishing Touches" at bounding box center [909, 175] width 351 height 39
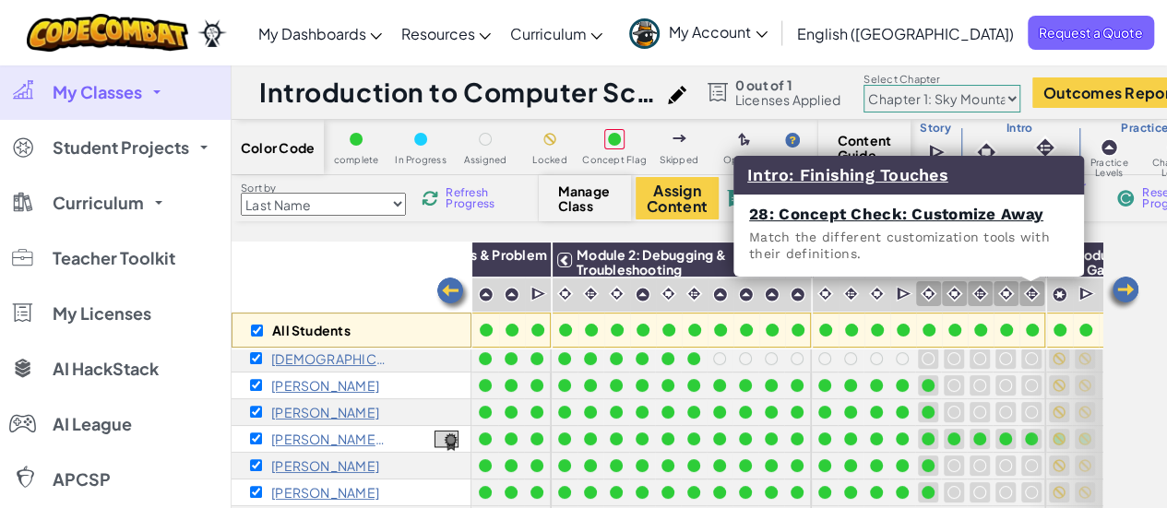
click at [1024, 292] on img at bounding box center [1032, 294] width 18 height 18
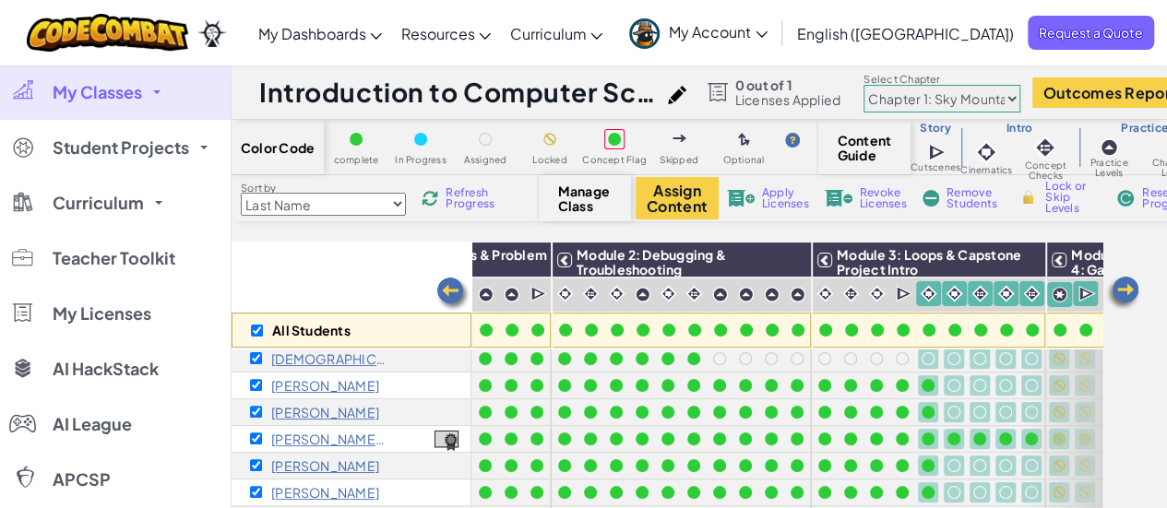
click at [1024, 292] on img at bounding box center [1032, 294] width 18 height 18
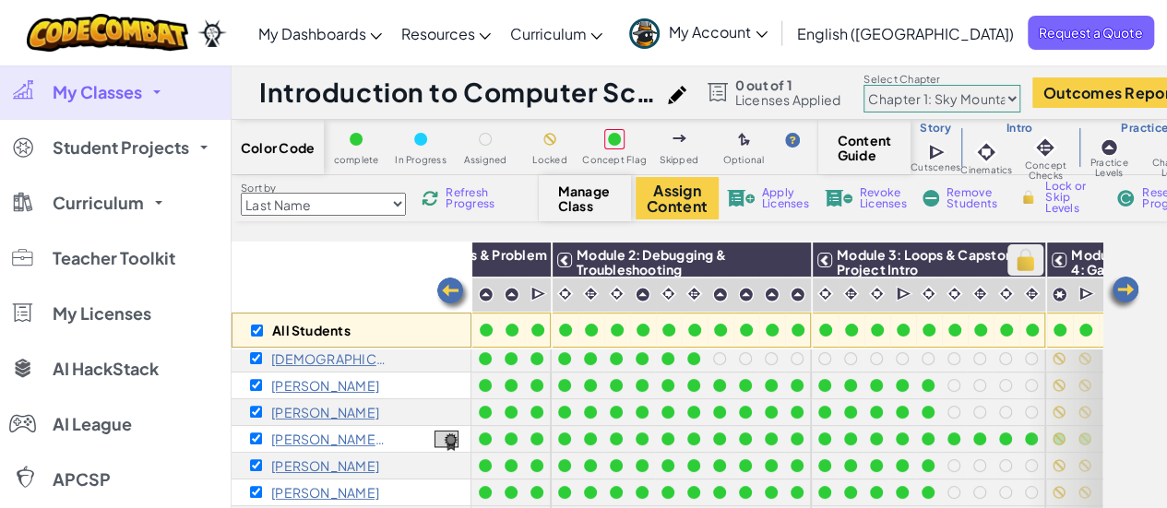
click at [1022, 264] on img at bounding box center [1025, 260] width 32 height 28
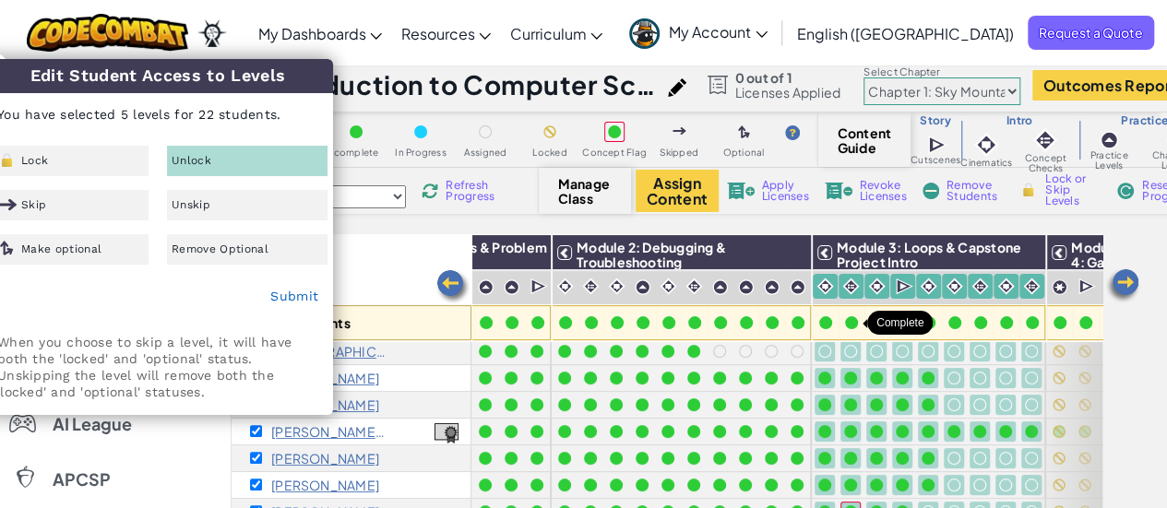
scroll to position [8, 0]
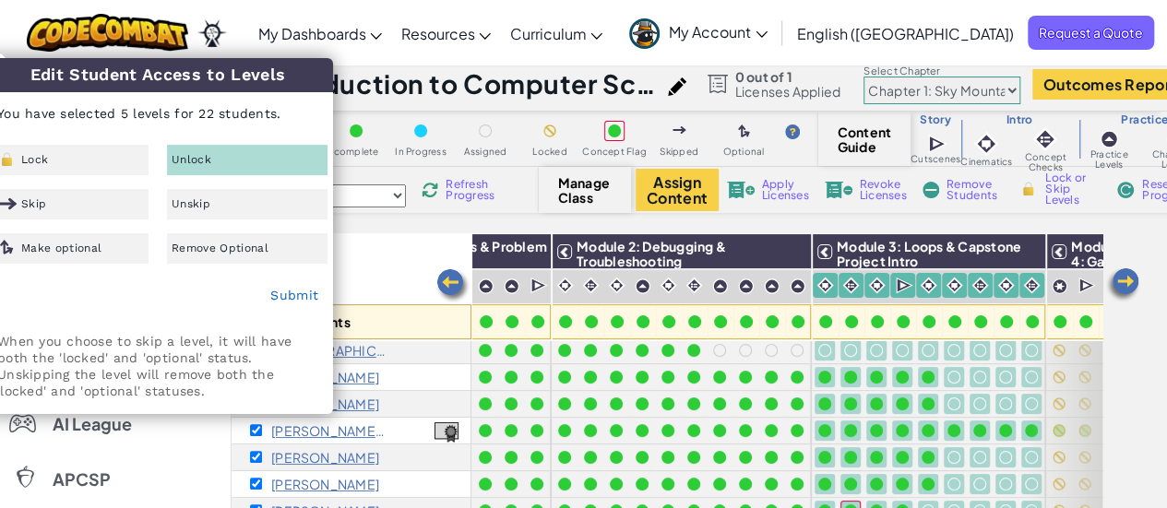
click at [271, 8] on div "Toggle navigation My Dashboards Ozaria Teacher Dashboard CodeCombat Teacher Das…" at bounding box center [583, 33] width 1176 height 66
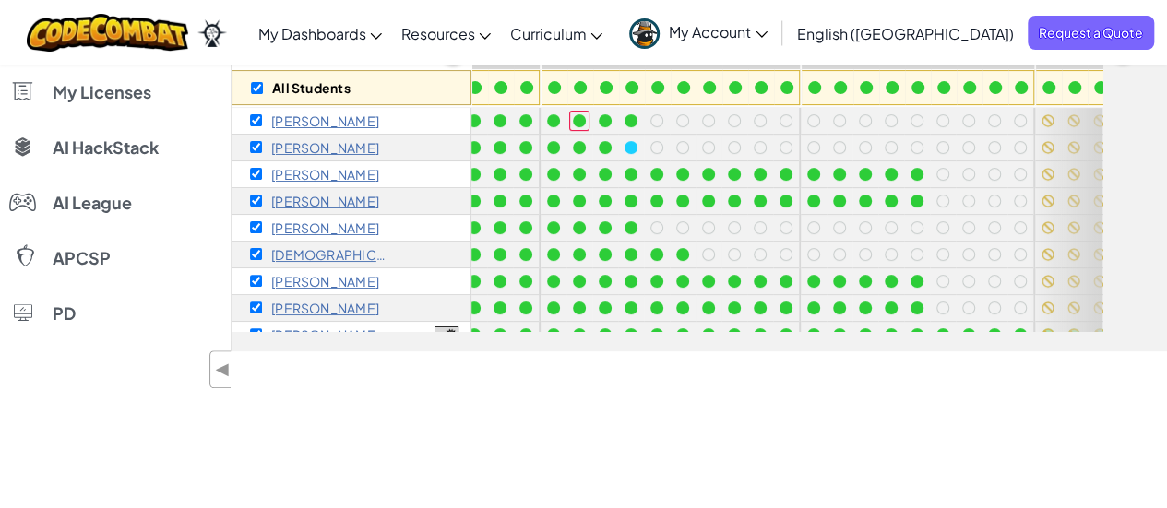
scroll to position [0, 0]
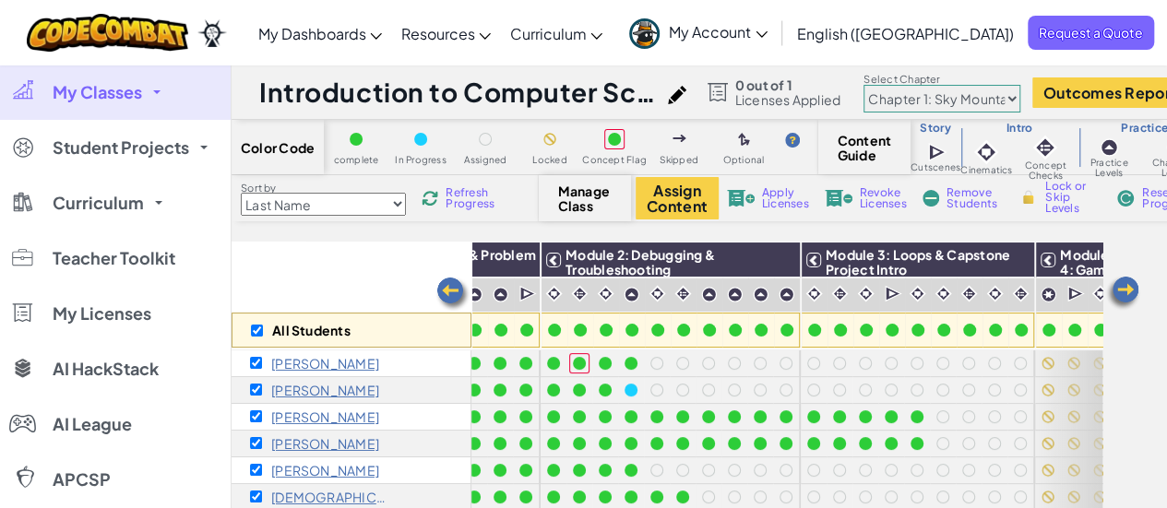
click at [441, 183] on div "Sort by Last Name first Name Progress (High to Low) Progress (Low to Hight) Ref…" at bounding box center [385, 198] width 307 height 35
click at [449, 196] on span "Refresh Progress" at bounding box center [474, 198] width 57 height 22
